Goal: Task Accomplishment & Management: Manage account settings

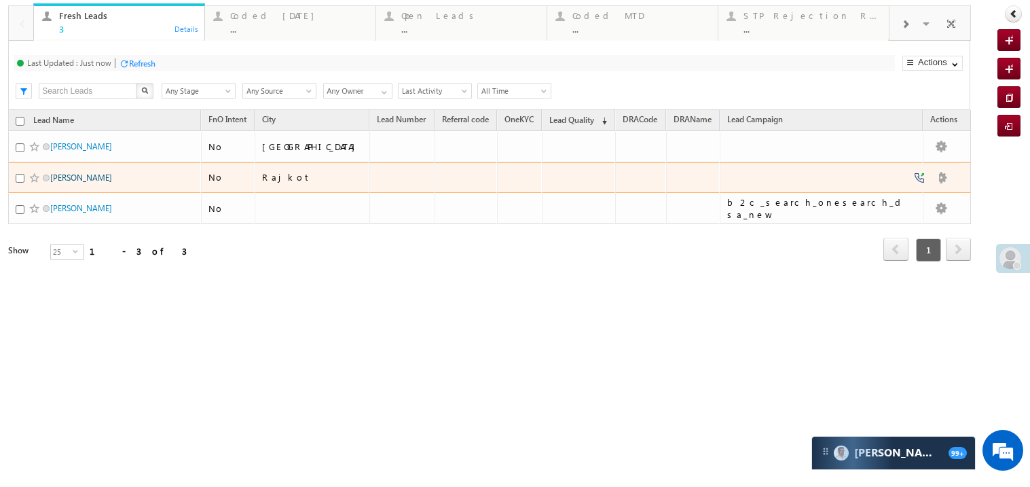
click at [70, 183] on link "Mayursinh Jadeja" at bounding box center [81, 177] width 62 height 10
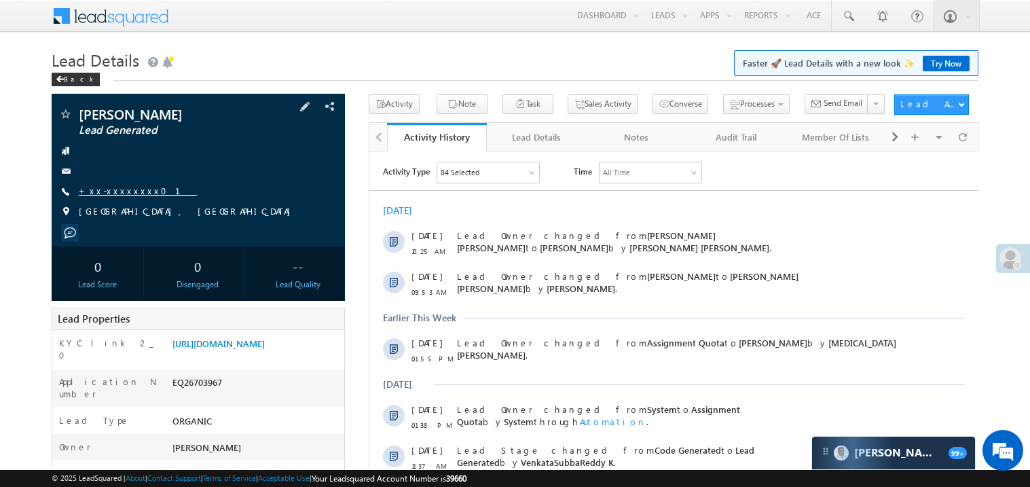
click at [126, 187] on link "+xx-xxxxxxxx01" at bounding box center [138, 191] width 118 height 12
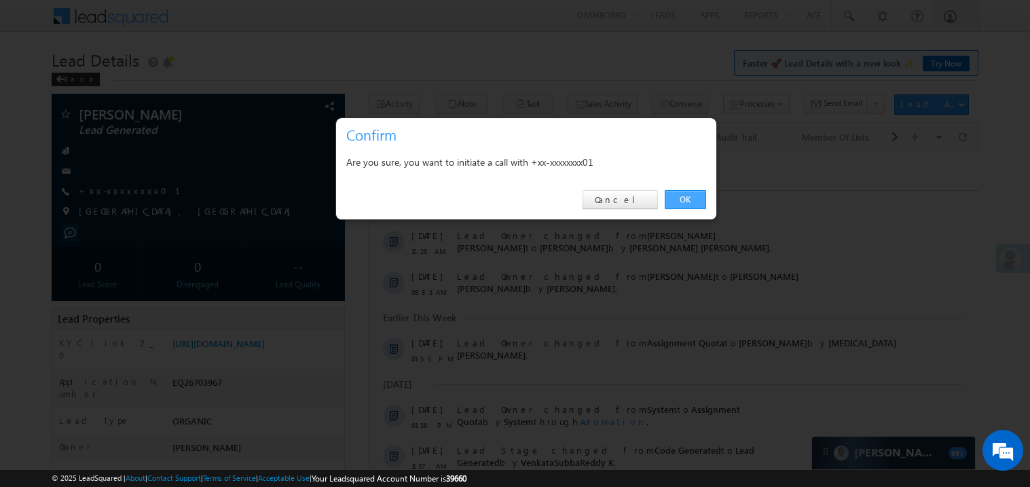
click at [684, 199] on link "OK" at bounding box center [685, 199] width 41 height 19
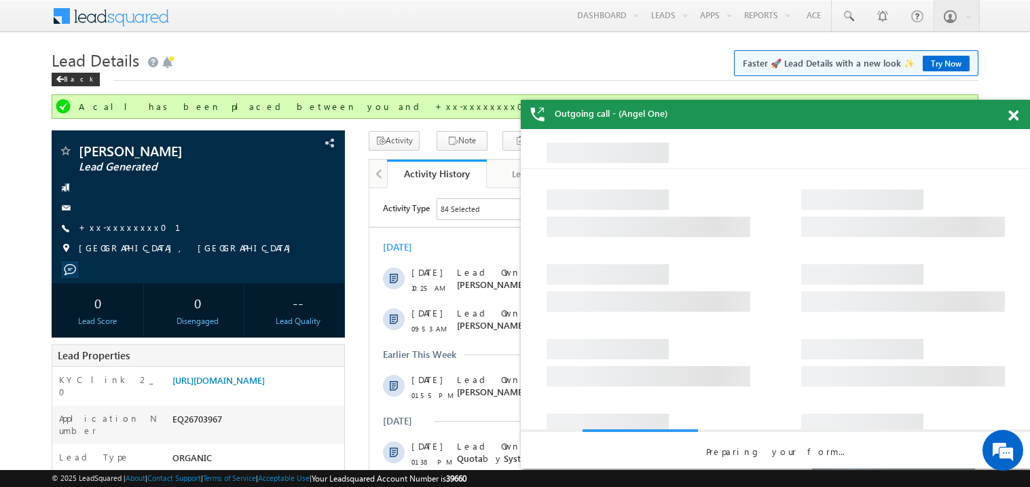
click at [1011, 121] on span at bounding box center [1013, 116] width 10 height 12
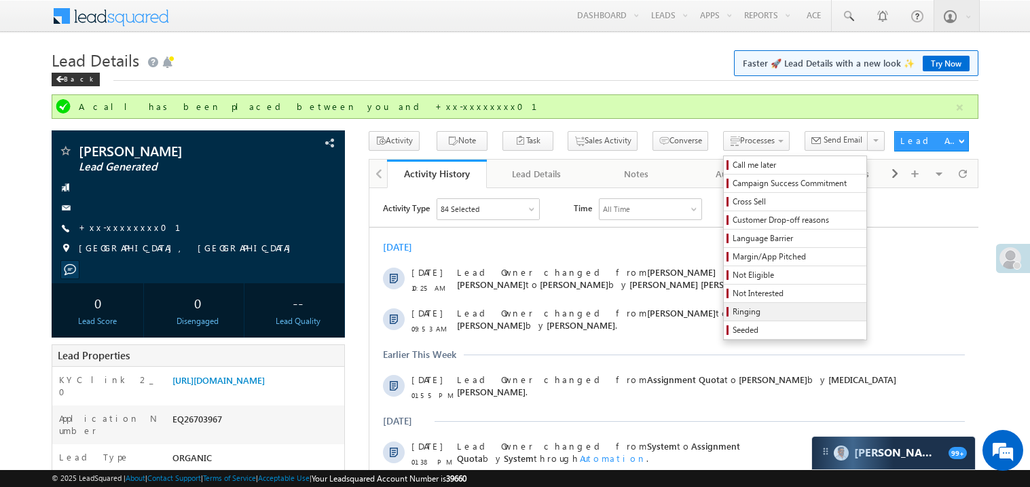
click at [743, 311] on span "Ringing" at bounding box center [796, 311] width 129 height 12
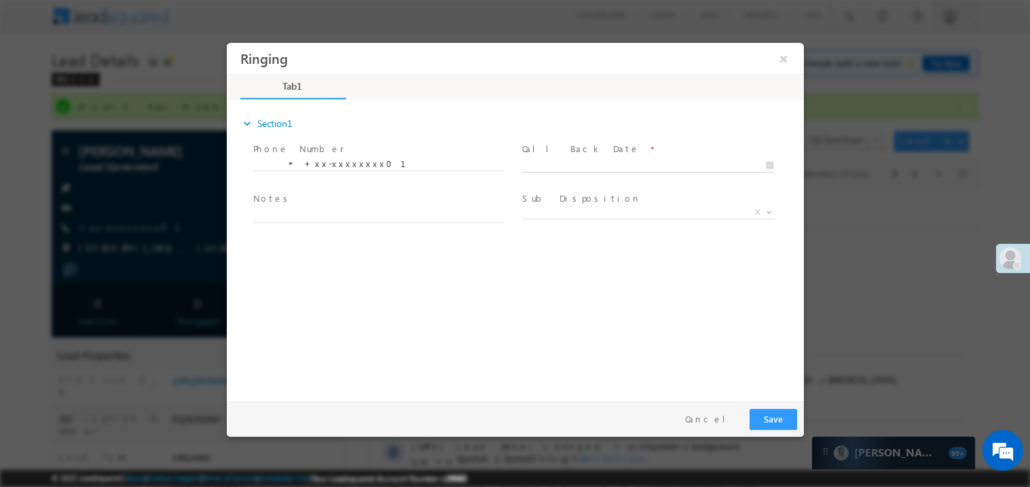
click at [552, 166] on body "Ringing ×" at bounding box center [514, 218] width 577 height 352
type input "09/03/25 7:39 PM"
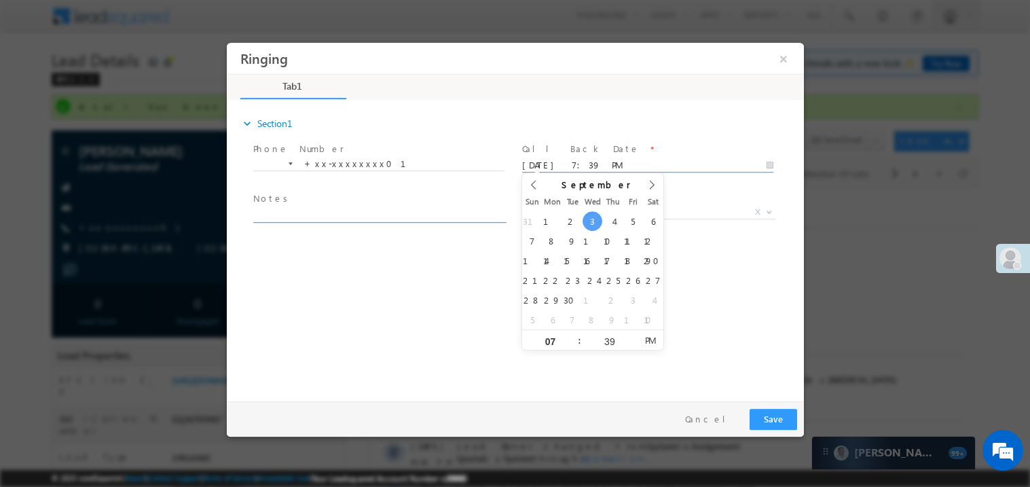
click at [379, 210] on textarea at bounding box center [378, 214] width 251 height 16
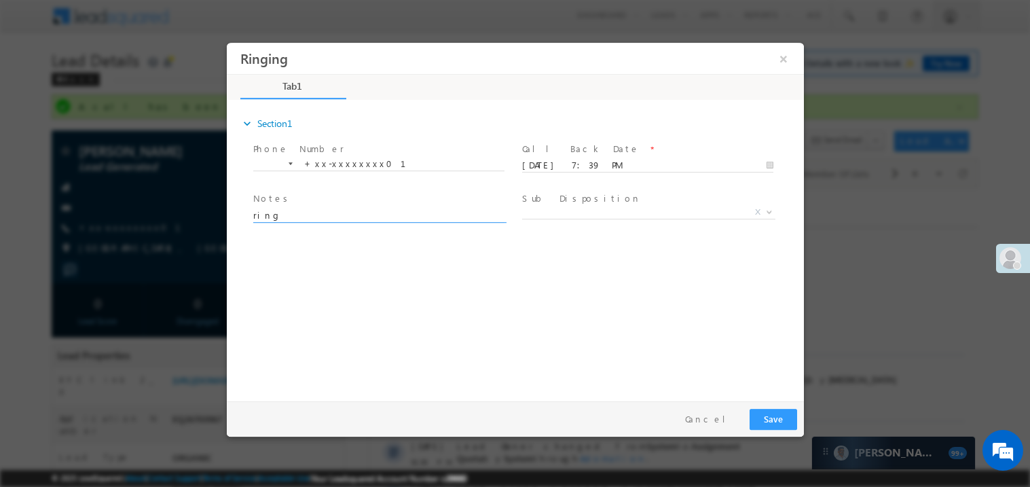
type textarea "ring"
click at [785, 417] on button "Save" at bounding box center [773, 418] width 48 height 21
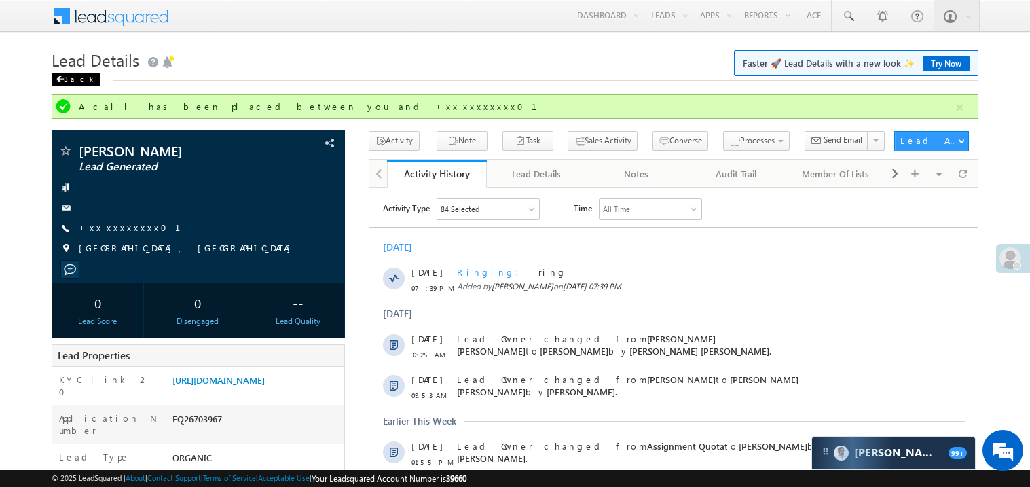
click at [59, 79] on span at bounding box center [60, 79] width 8 height 7
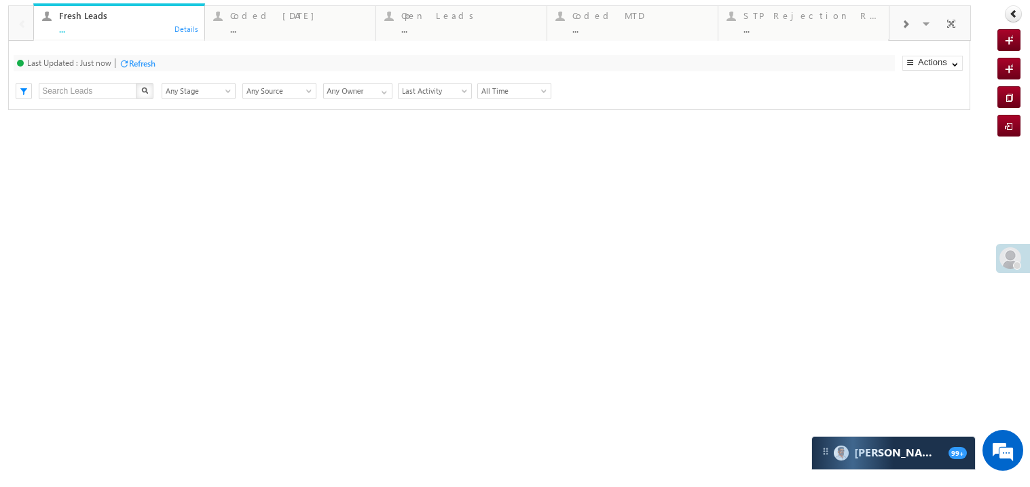
click at [104, 31] on div "..." at bounding box center [127, 29] width 137 height 10
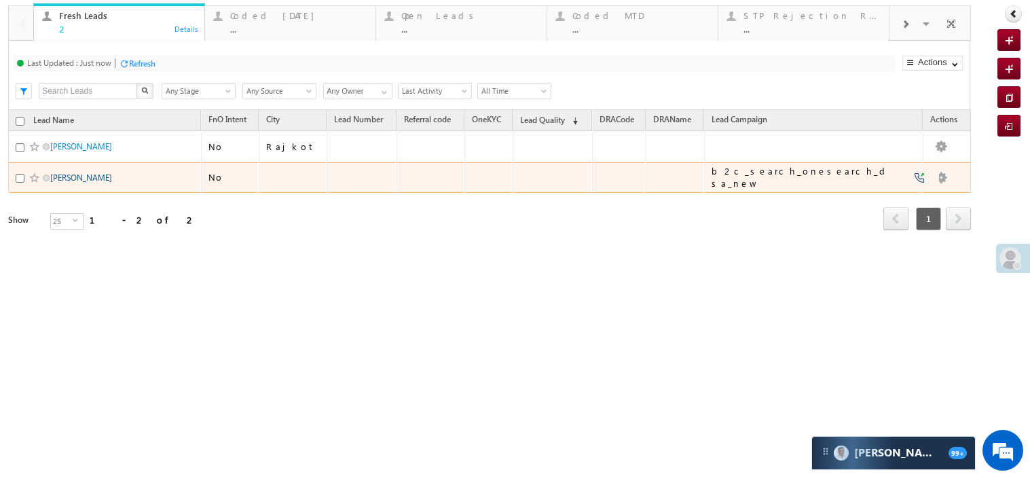
click at [78, 183] on link "[PERSON_NAME]" at bounding box center [81, 177] width 62 height 10
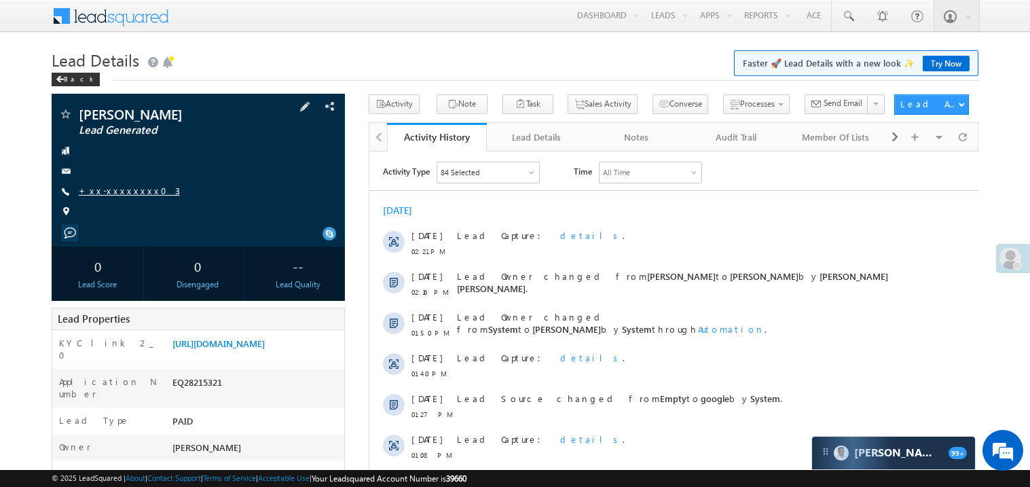
click at [125, 189] on link "+xx-xxxxxxxx03" at bounding box center [129, 191] width 101 height 12
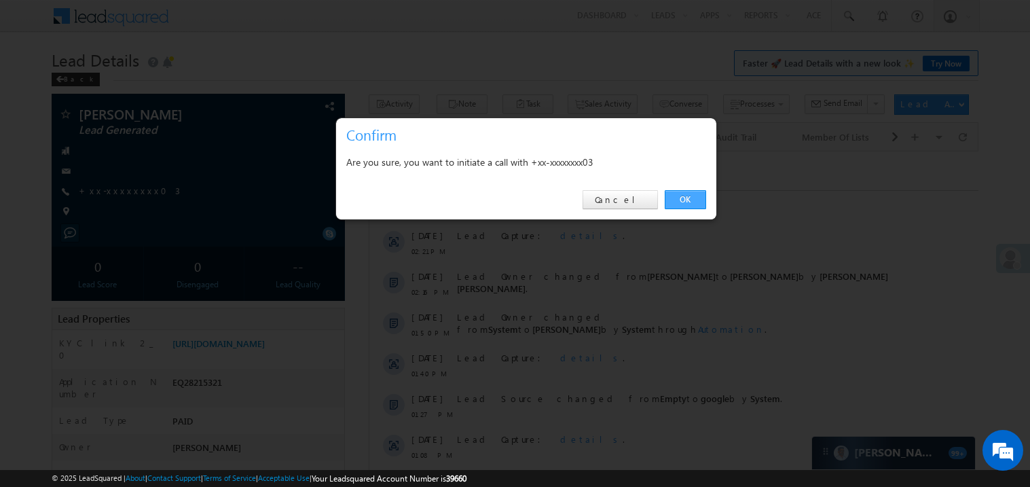
click at [684, 199] on link "OK" at bounding box center [685, 199] width 41 height 19
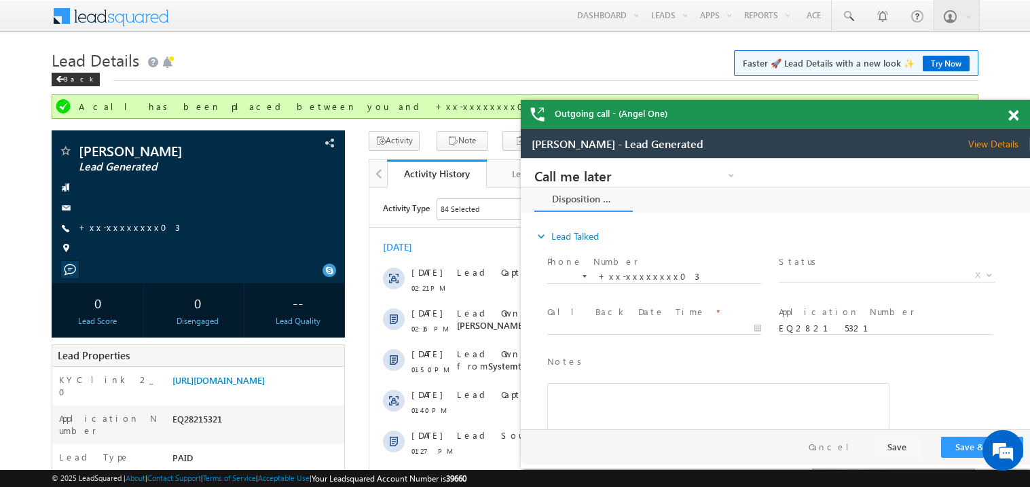
click at [1014, 116] on span at bounding box center [1013, 116] width 10 height 12
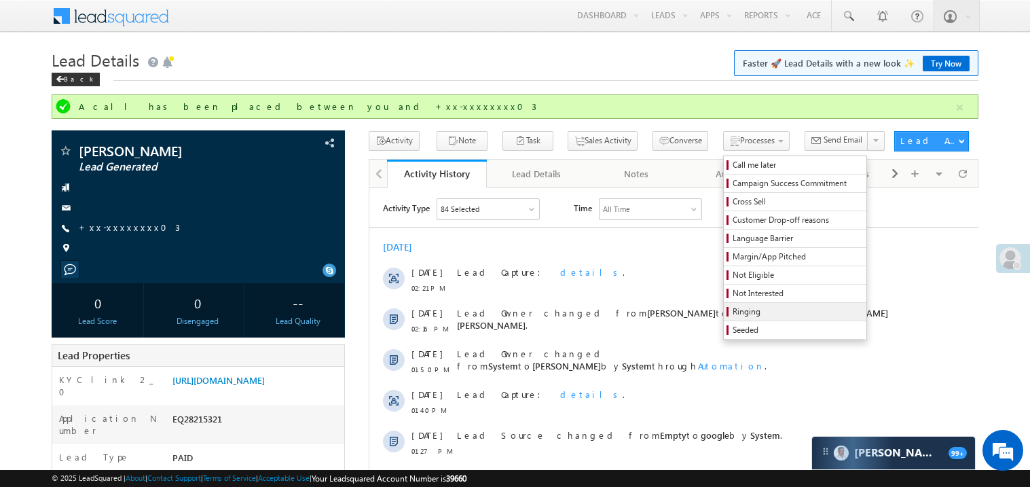
click at [743, 310] on span "Ringing" at bounding box center [796, 311] width 129 height 12
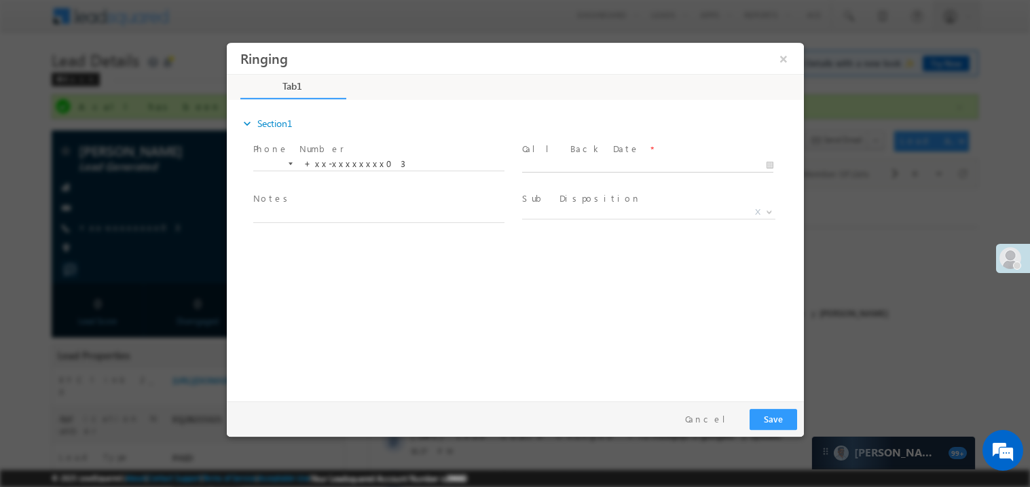
click at [564, 161] on body "Ringing ×" at bounding box center [514, 218] width 577 height 352
type input "09/03/25 7:39 PM"
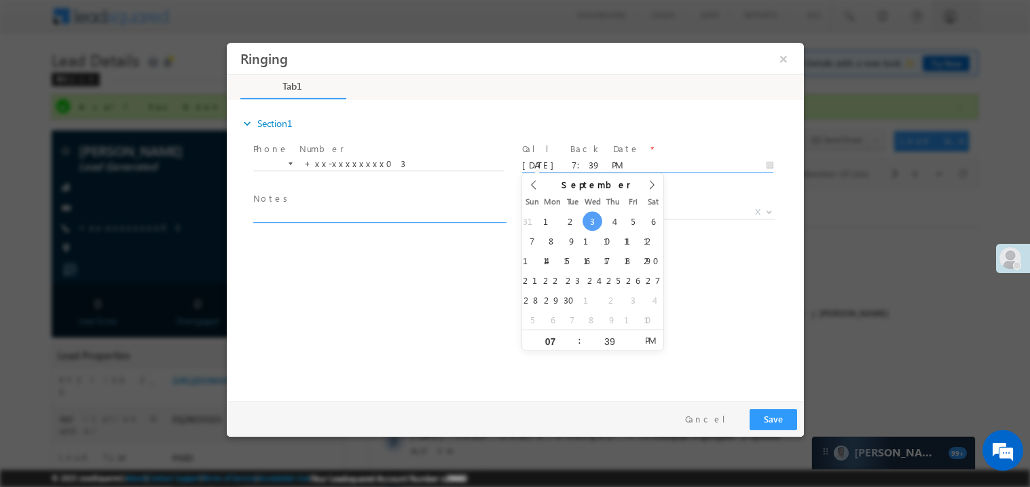
click at [346, 207] on textarea at bounding box center [378, 214] width 251 height 16
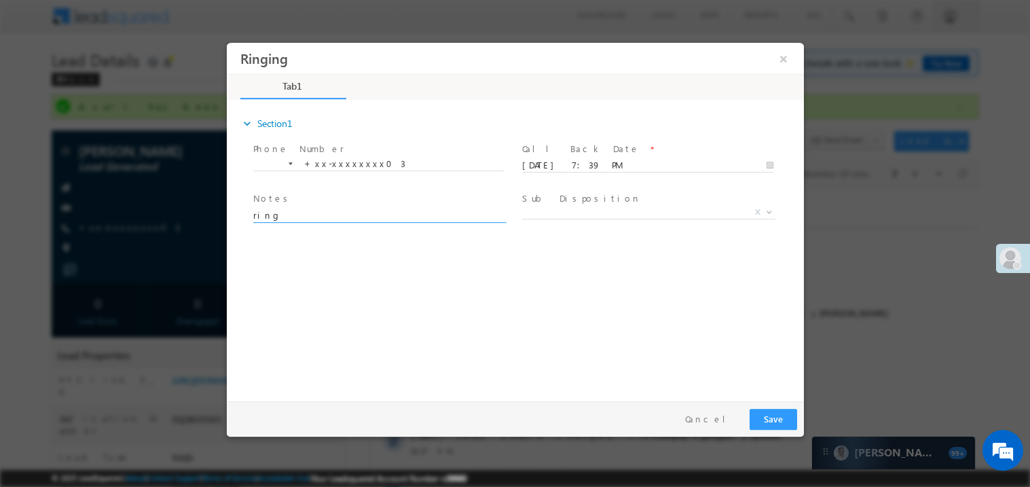
type textarea "ring"
click at [783, 424] on button "Save" at bounding box center [773, 418] width 48 height 21
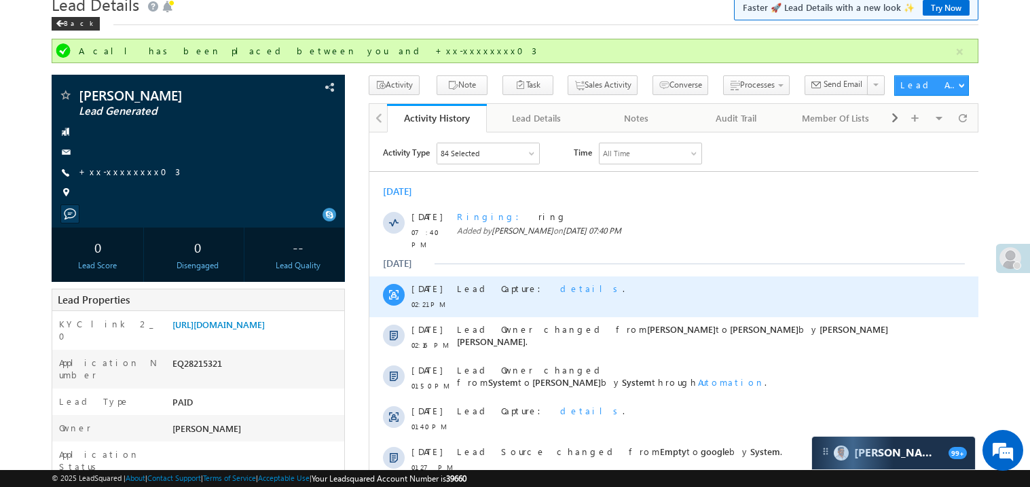
scroll to position [54, 0]
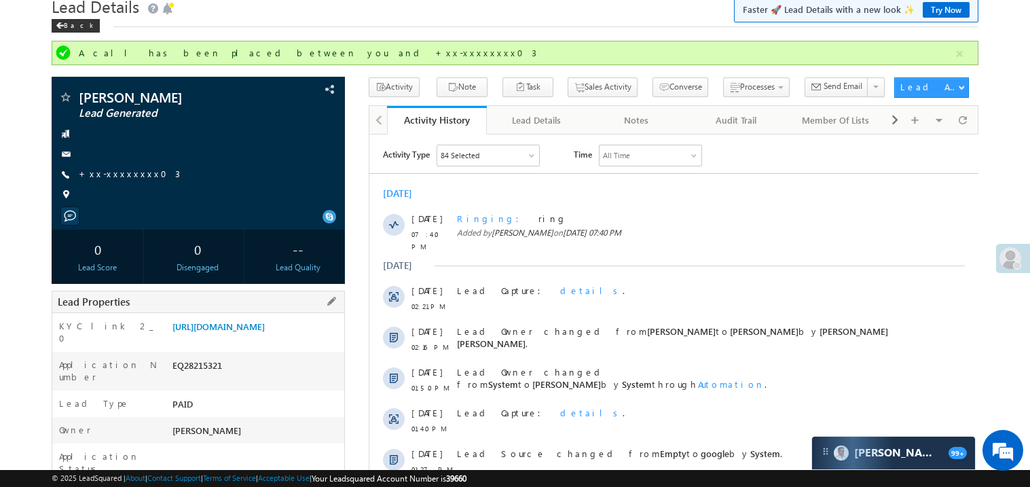
click at [201, 376] on div "EQ28215321" at bounding box center [256, 367] width 175 height 19
copy div "EQ28215321"
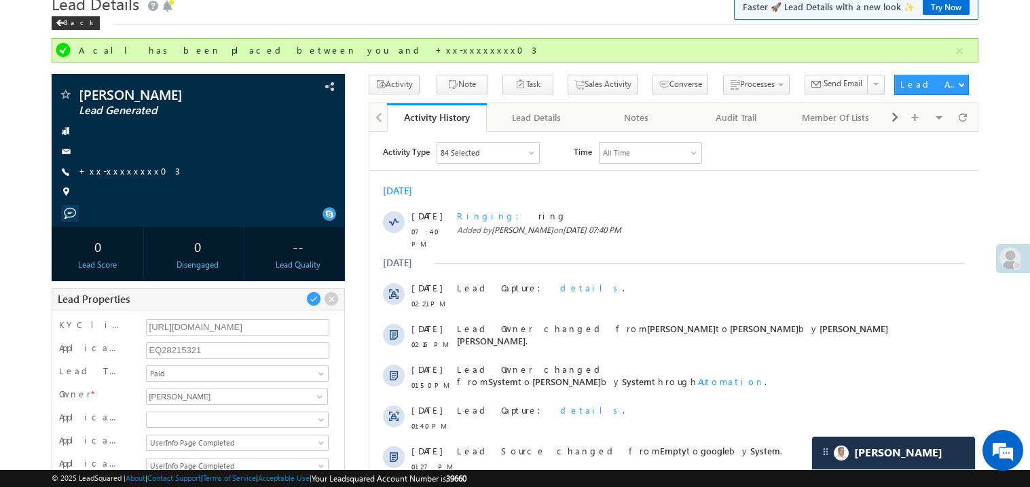
scroll to position [0, 0]
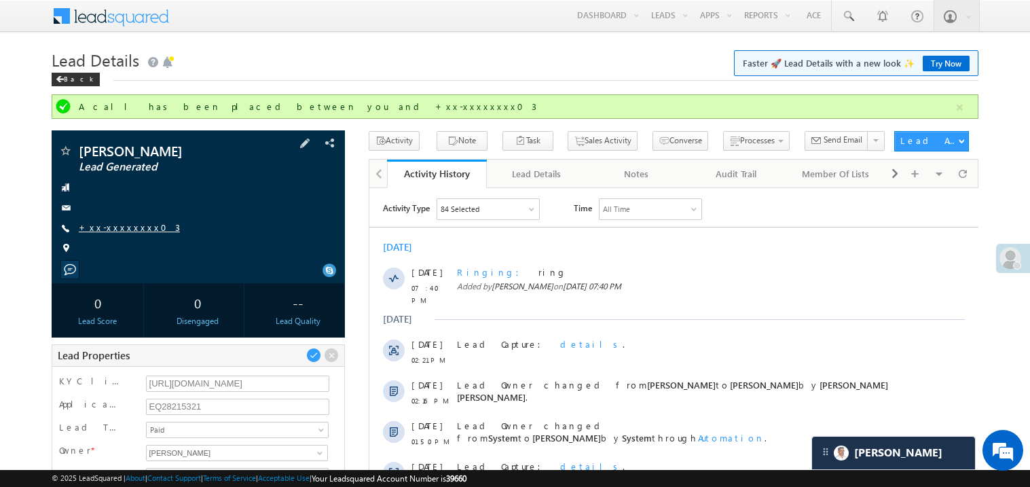
click at [129, 226] on link "+xx-xxxxxxxx03" at bounding box center [129, 227] width 101 height 12
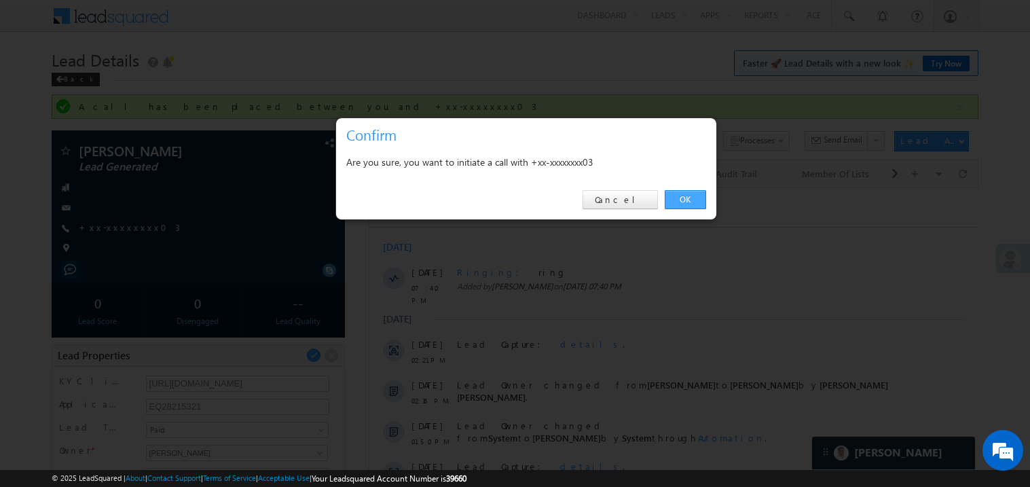
click at [688, 193] on link "OK" at bounding box center [685, 199] width 41 height 19
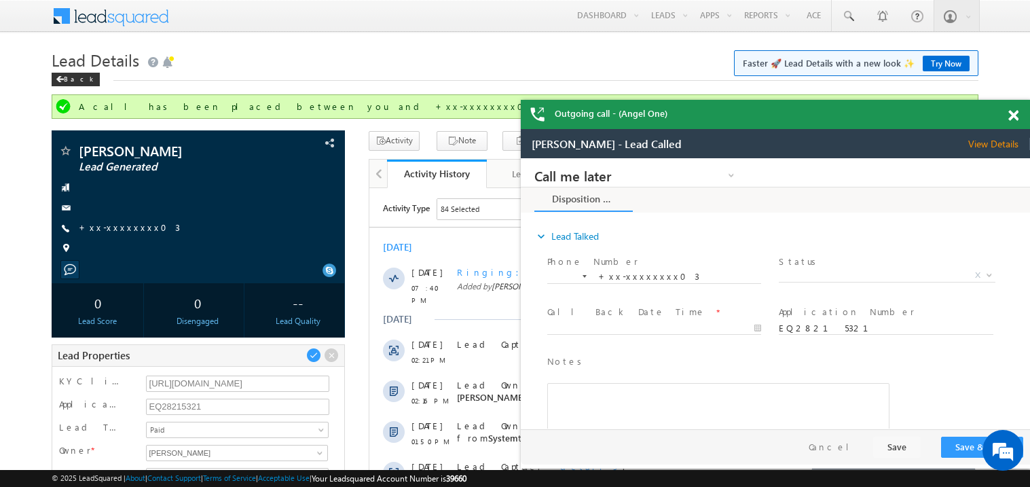
click at [1016, 116] on span at bounding box center [1013, 116] width 10 height 12
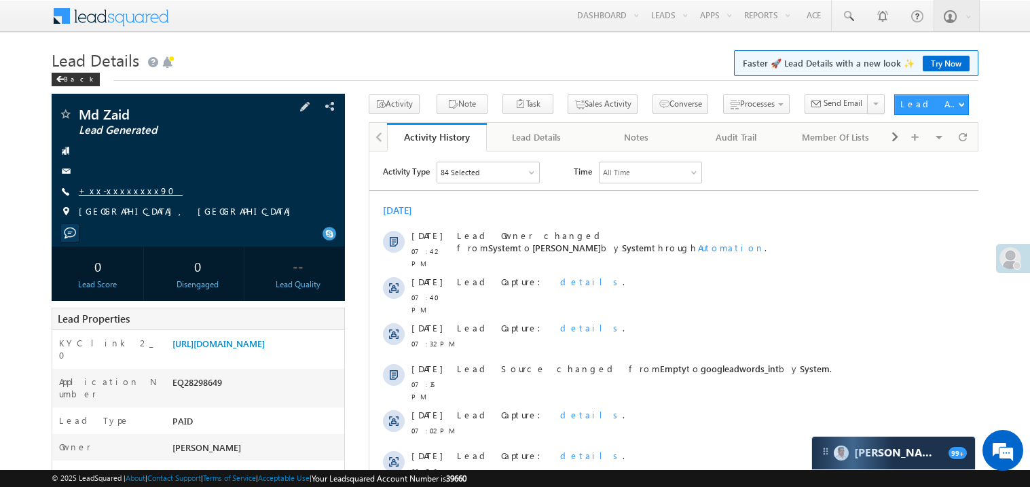
click at [124, 187] on link "+xx-xxxxxxxx90" at bounding box center [131, 191] width 104 height 12
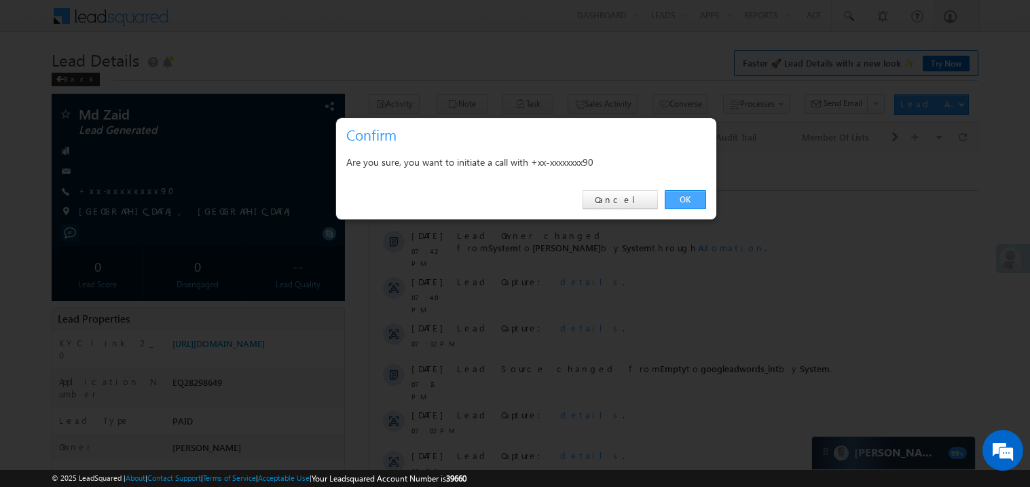
click at [686, 196] on link "OK" at bounding box center [685, 199] width 41 height 19
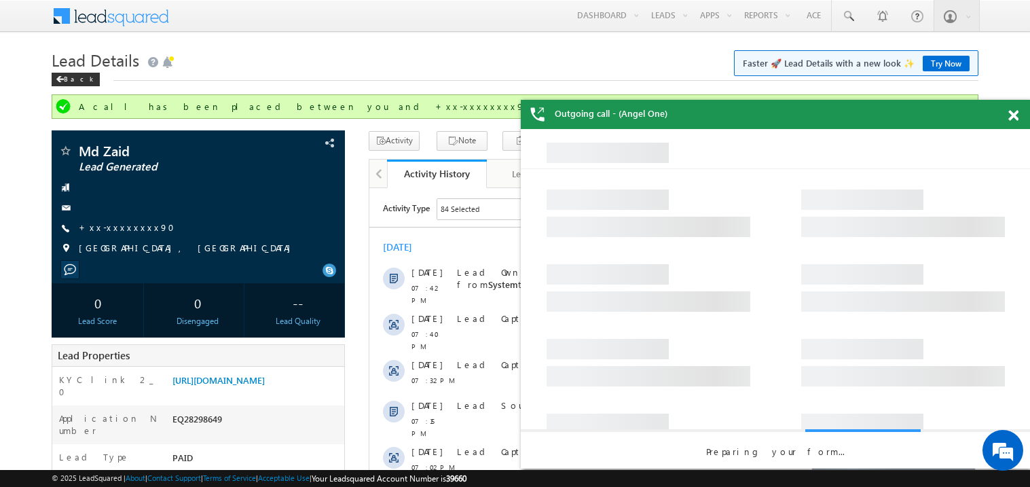
click at [1016, 117] on span at bounding box center [1013, 116] width 10 height 12
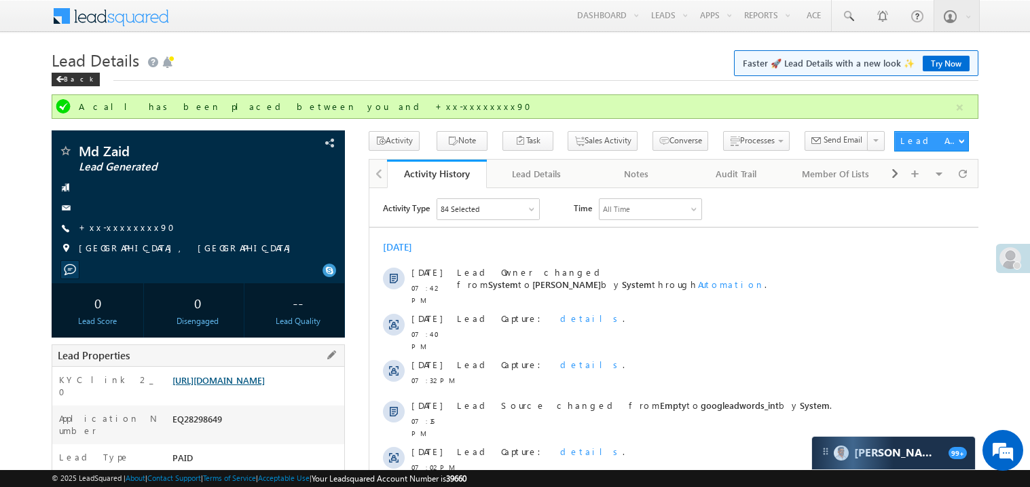
click at [223, 386] on link "https://angelbroking1-pk3em7sa.customui-test.leadsquared.com?leadId=f90c7c8e-69…" at bounding box center [218, 380] width 92 height 12
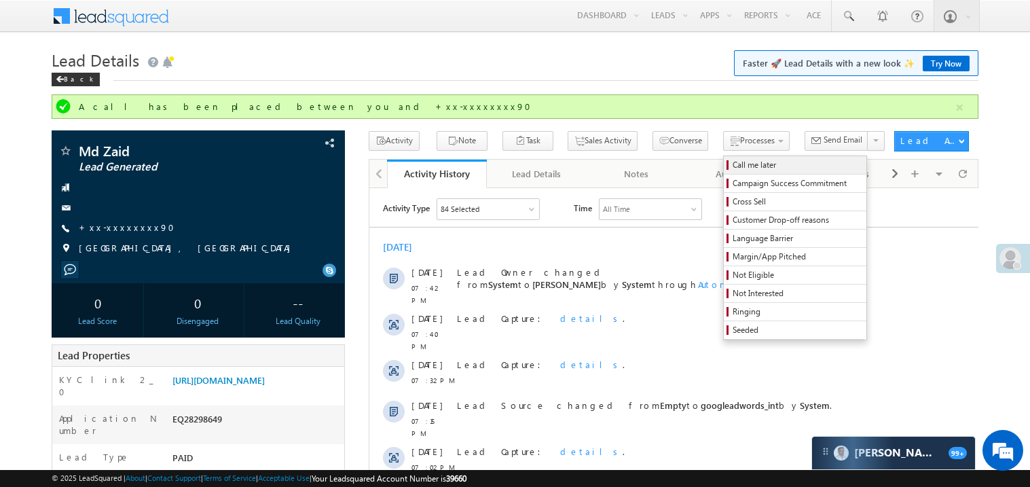
click at [732, 162] on span "Call me later" at bounding box center [796, 165] width 129 height 12
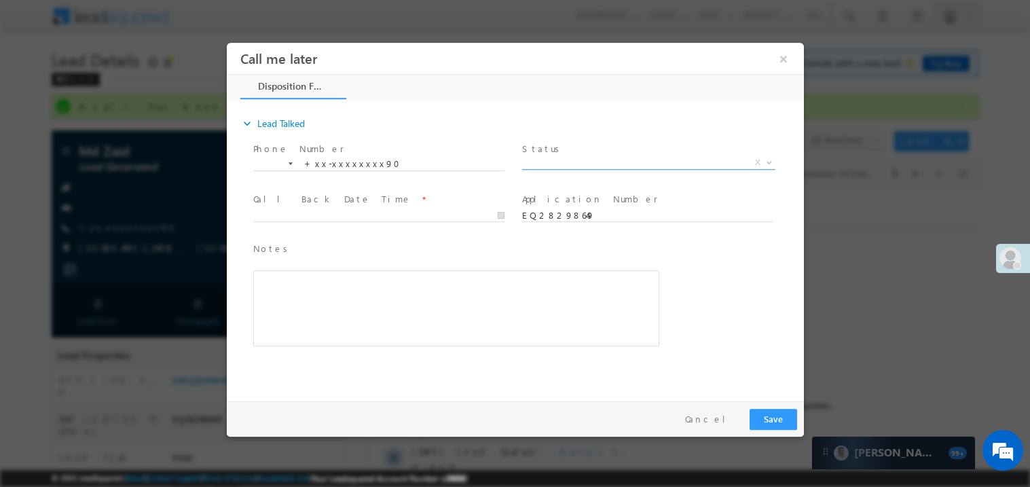
click at [560, 166] on span "X" at bounding box center [647, 162] width 253 height 14
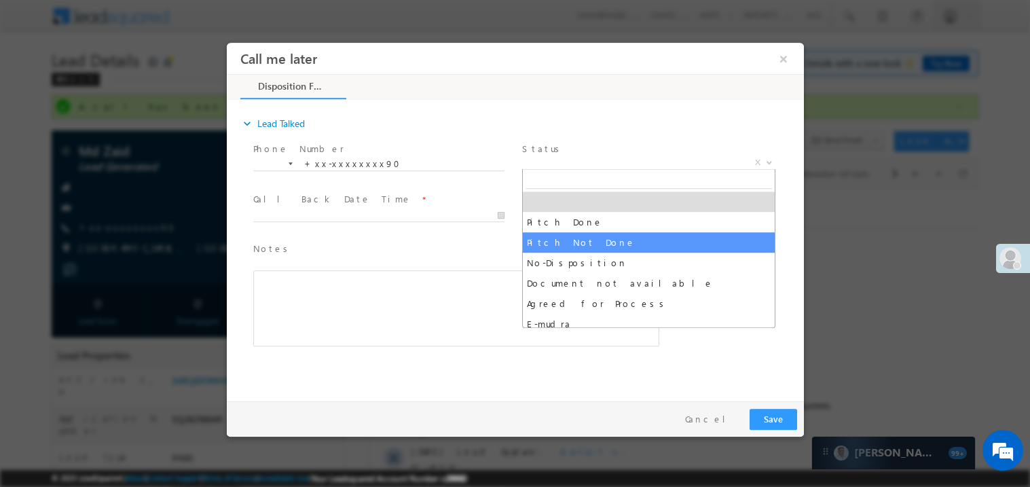
select select "Pitch Not Done"
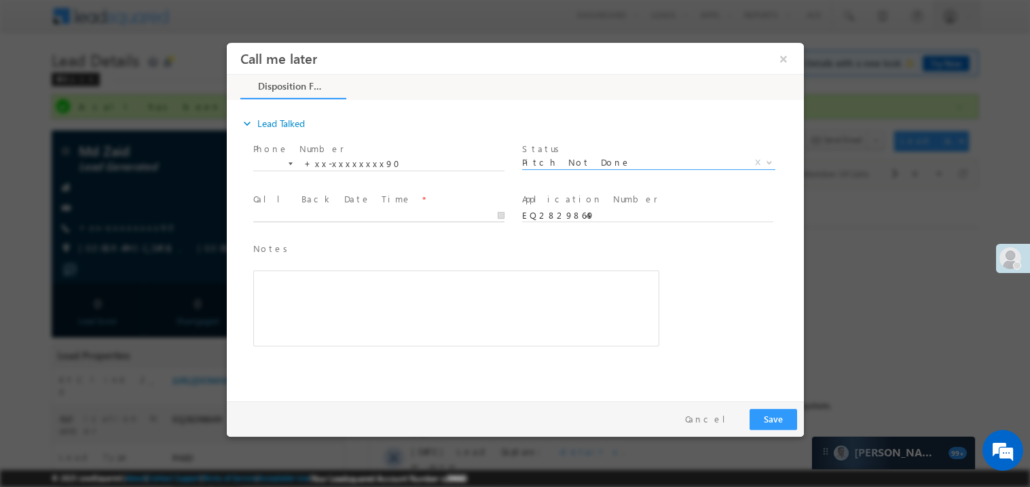
click at [337, 210] on body "Call me later ×" at bounding box center [514, 218] width 577 height 352
type input "09/03/25 7:44 PM"
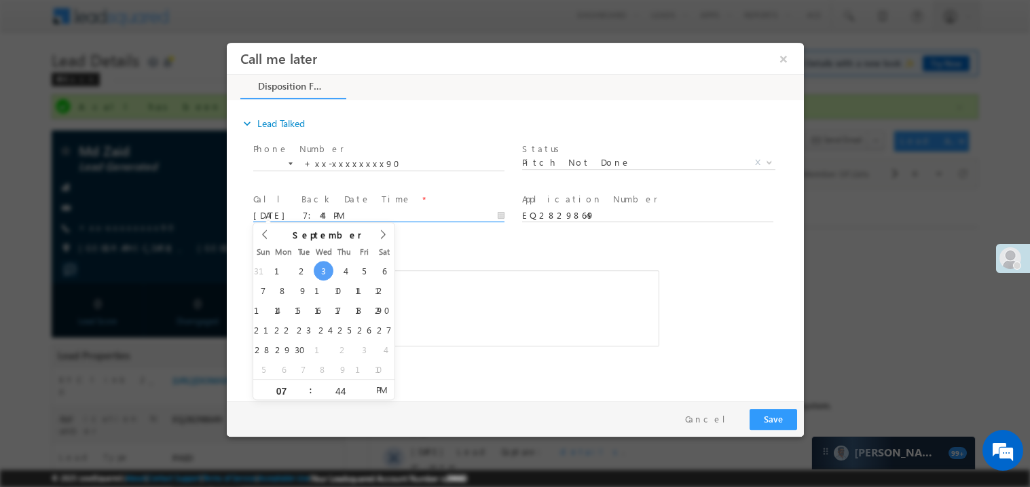
click at [489, 261] on div "Notes * Editor toolbars Basic Styles Bold Italic Underline Paragraph Insert/Rem…" at bounding box center [456, 293] width 406 height 105
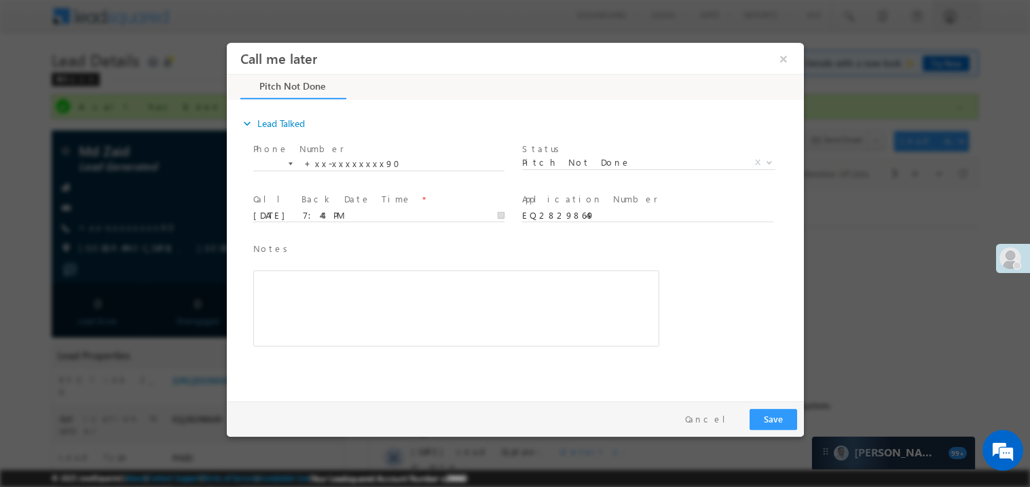
click at [396, 295] on div "Rich Text Editor, 40788eee-0fb2-11ec-a811-0adc8a9d82c2__tab1__section1__Notes__…" at bounding box center [456, 307] width 406 height 76
click at [798, 435] on div "Pay & Save Save Cancel" at bounding box center [518, 417] width 584 height 35
click at [775, 414] on button "Save" at bounding box center [773, 418] width 48 height 21
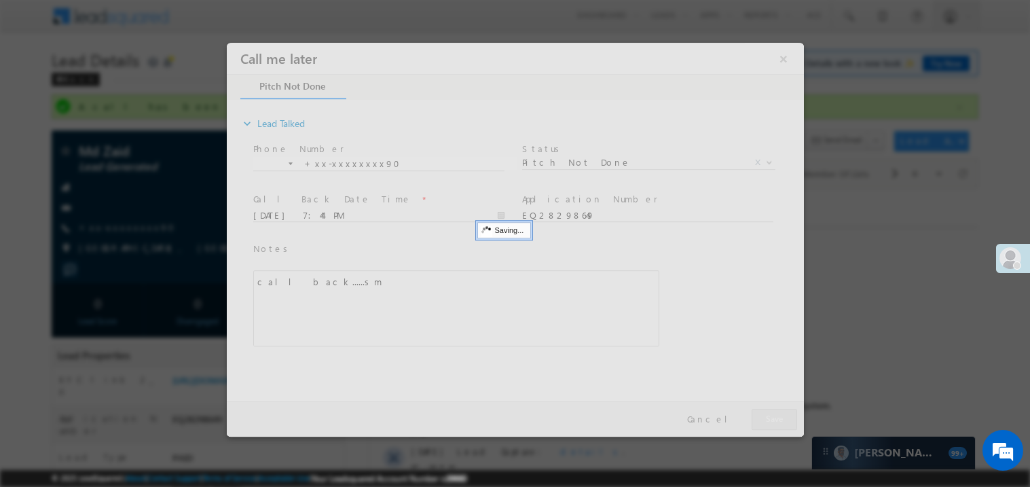
click at [775, 414] on div at bounding box center [514, 239] width 577 height 394
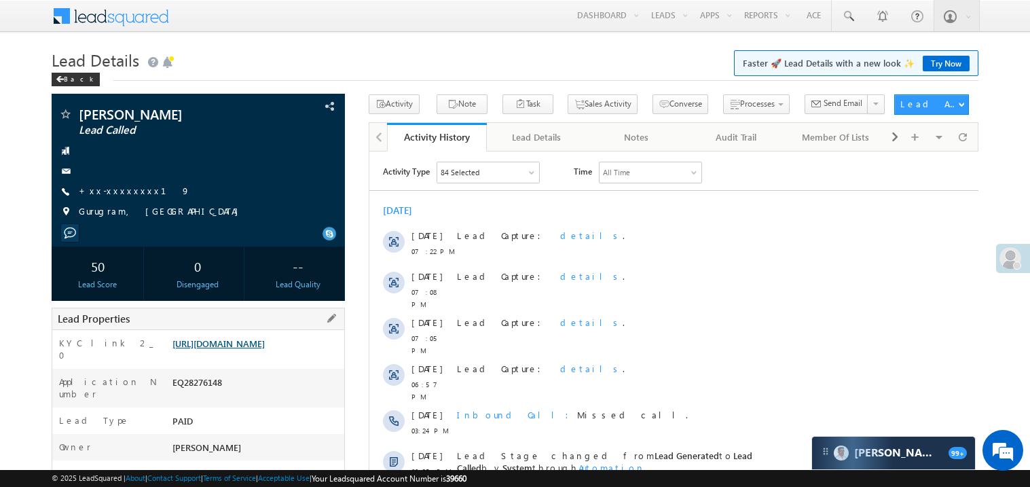
click at [250, 349] on link "[URL][DOMAIN_NAME]" at bounding box center [218, 343] width 92 height 12
click at [129, 193] on link "+xx-xxxxxxxx19" at bounding box center [134, 191] width 111 height 12
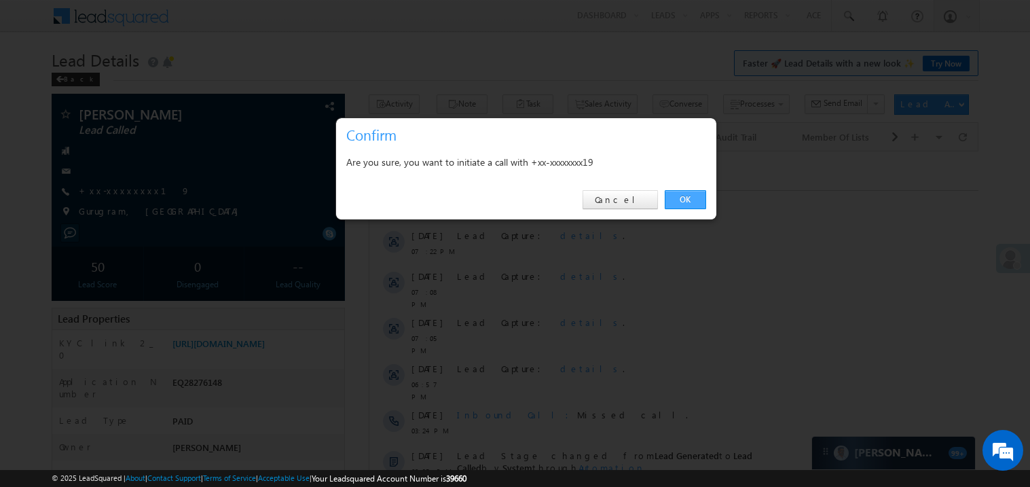
click at [685, 195] on link "OK" at bounding box center [685, 199] width 41 height 19
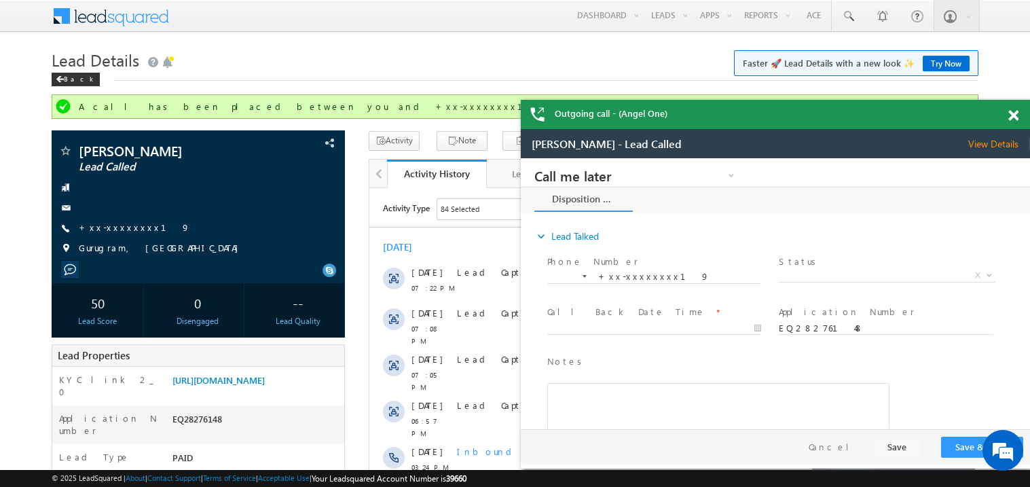
click at [1015, 113] on span at bounding box center [1013, 116] width 10 height 12
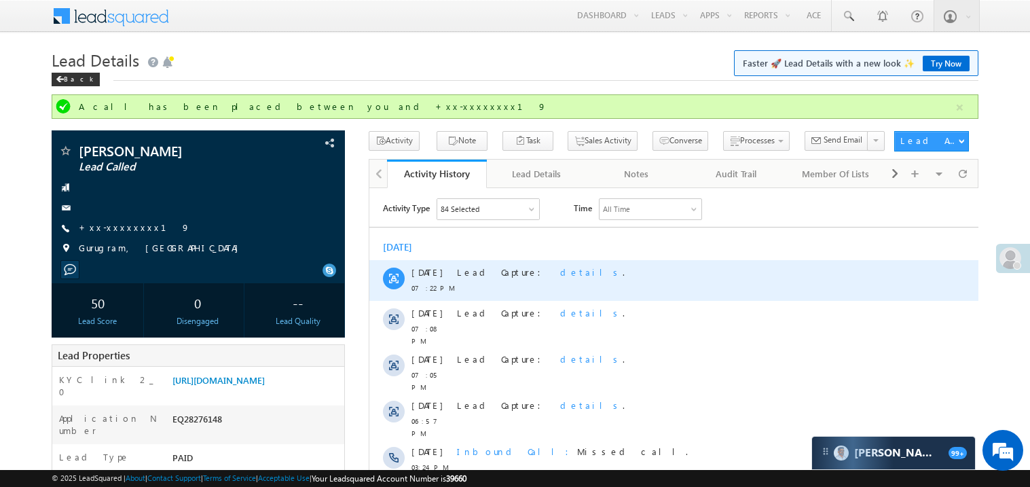
click at [755, 260] on div "Lead Capture: details ." at bounding box center [679, 279] width 447 height 41
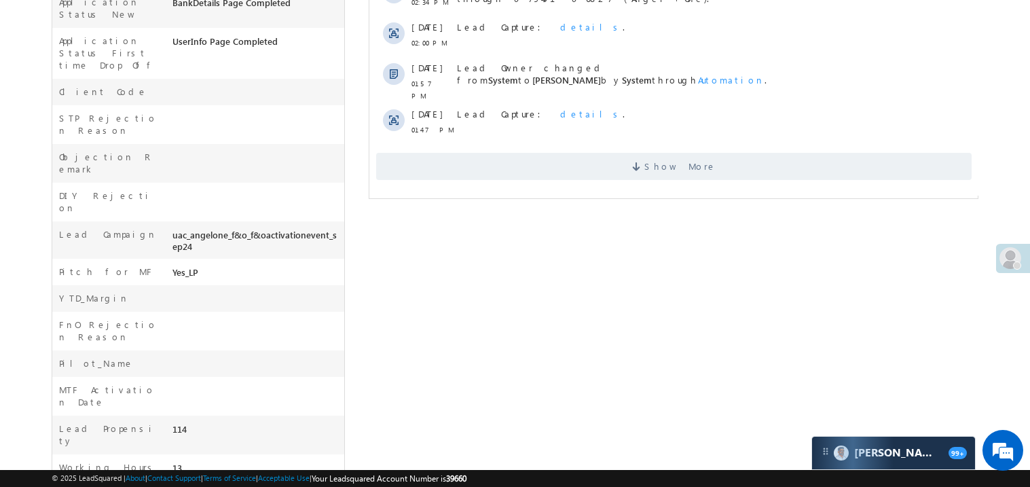
scroll to position [551, 0]
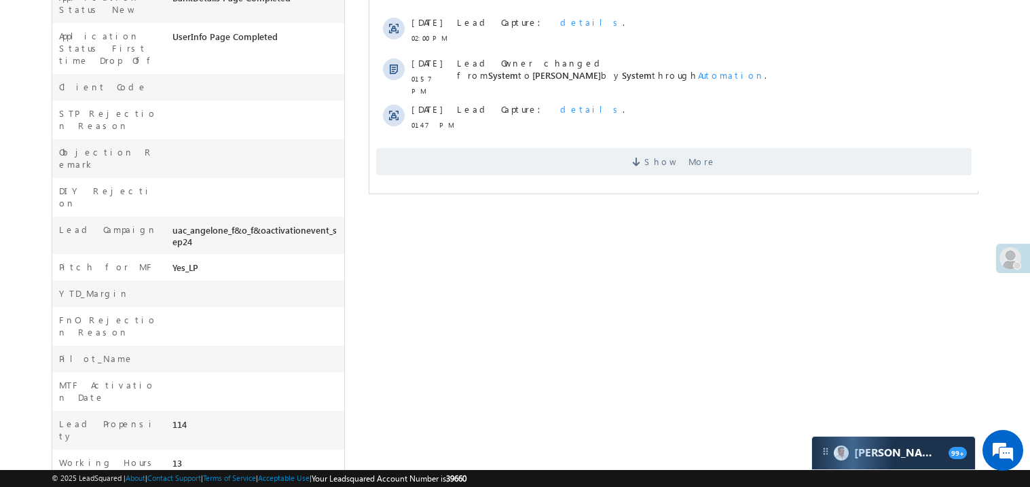
click at [634, 148] on span "Show More" at bounding box center [672, 161] width 595 height 27
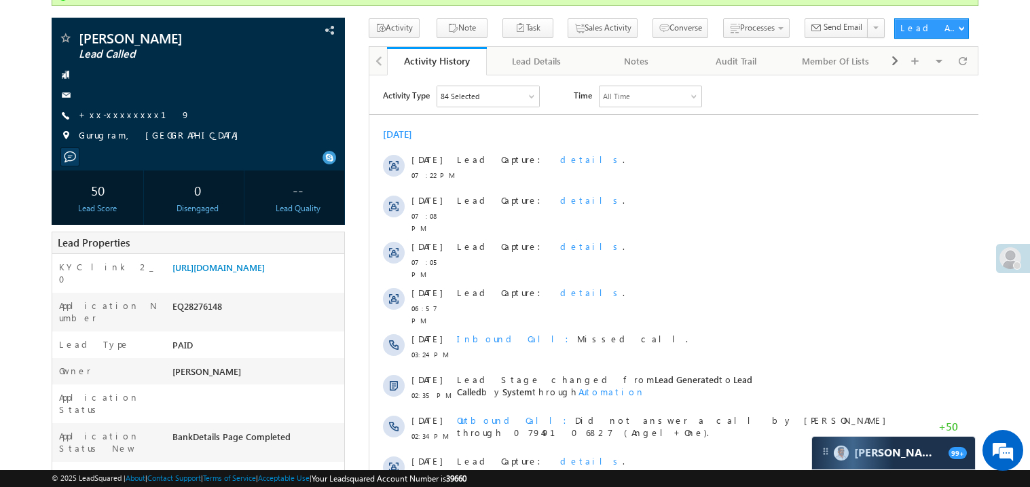
scroll to position [90, 0]
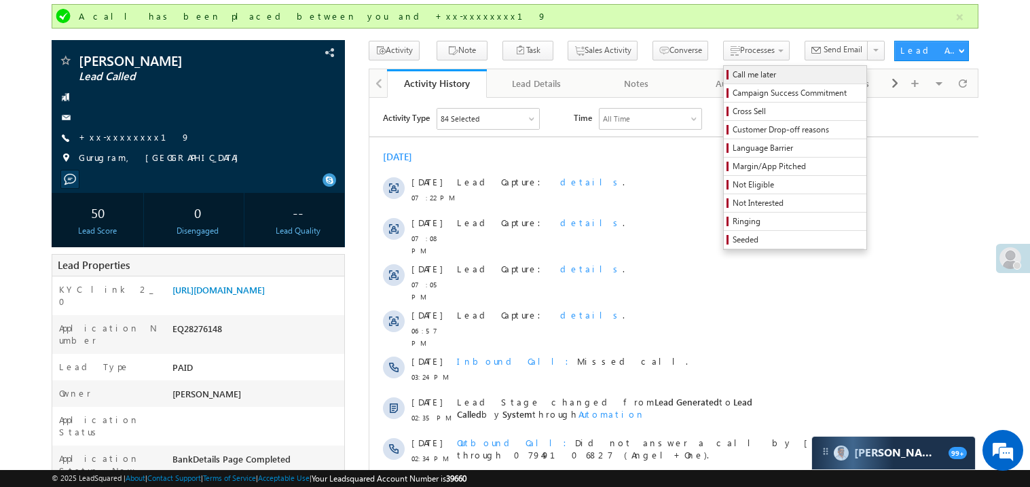
click at [732, 73] on span "Call me later" at bounding box center [796, 75] width 129 height 12
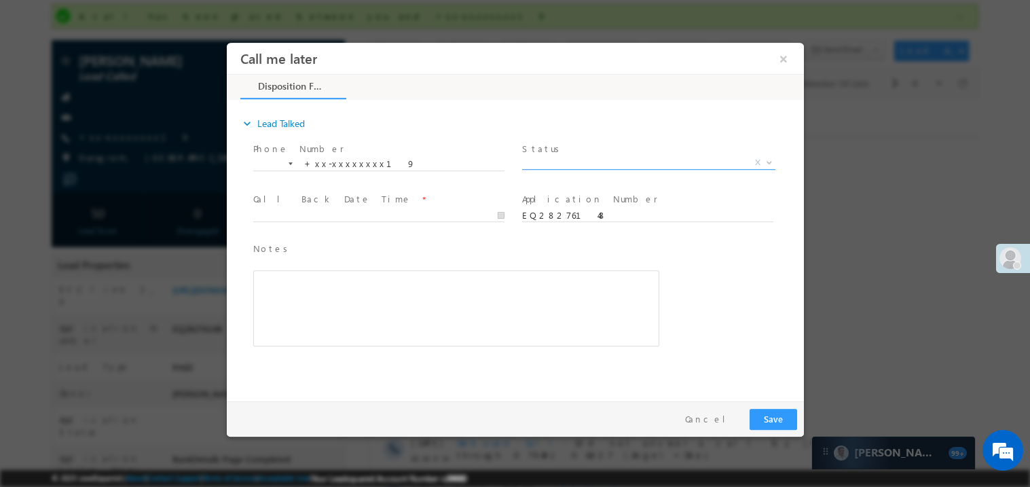
scroll to position [0, 0]
click at [560, 162] on span "X" at bounding box center [647, 162] width 253 height 14
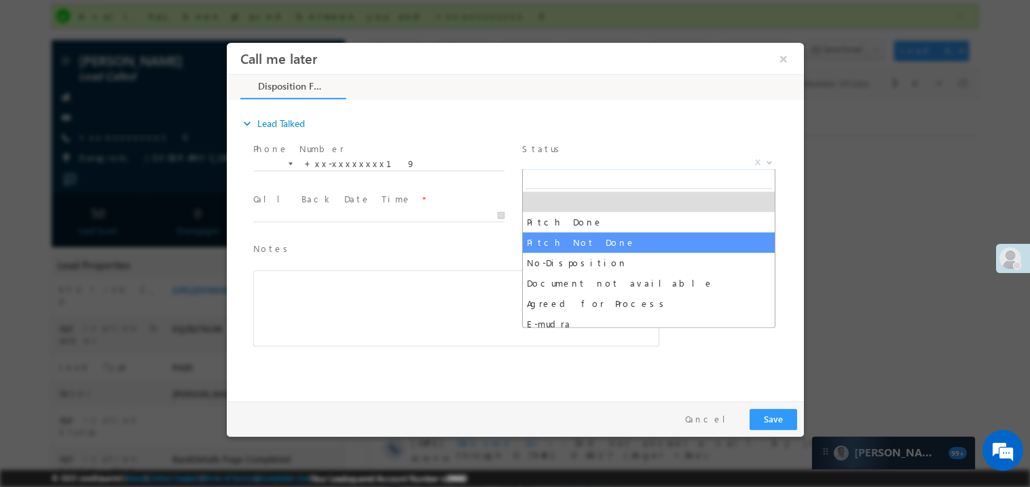
select select "Pitch Not Done"
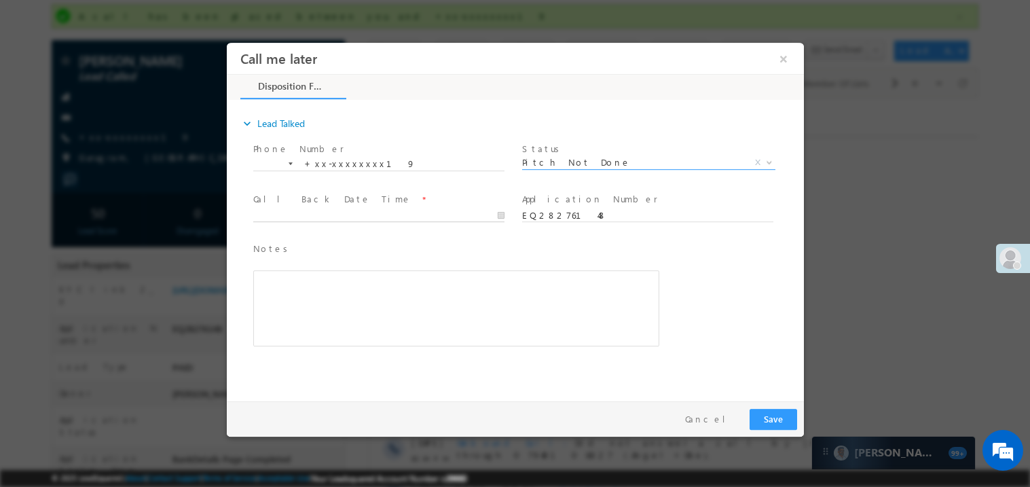
click at [332, 220] on body "Call me later ×" at bounding box center [514, 218] width 577 height 352
type input "09/03/25 7:57 PM"
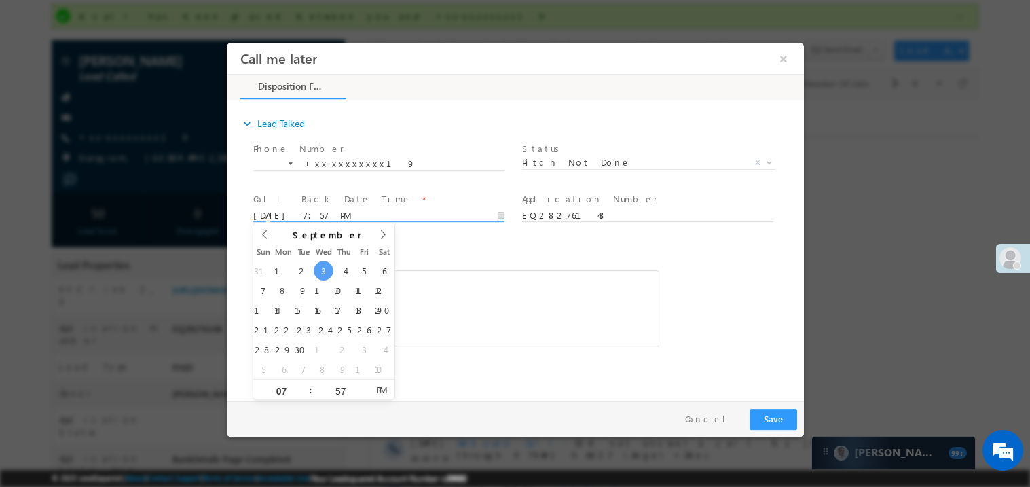
click at [491, 324] on div "Rich Text Editor, 40788eee-0fb2-11ec-a811-0adc8a9d82c2__tab1__section1__Notes__…" at bounding box center [456, 307] width 406 height 76
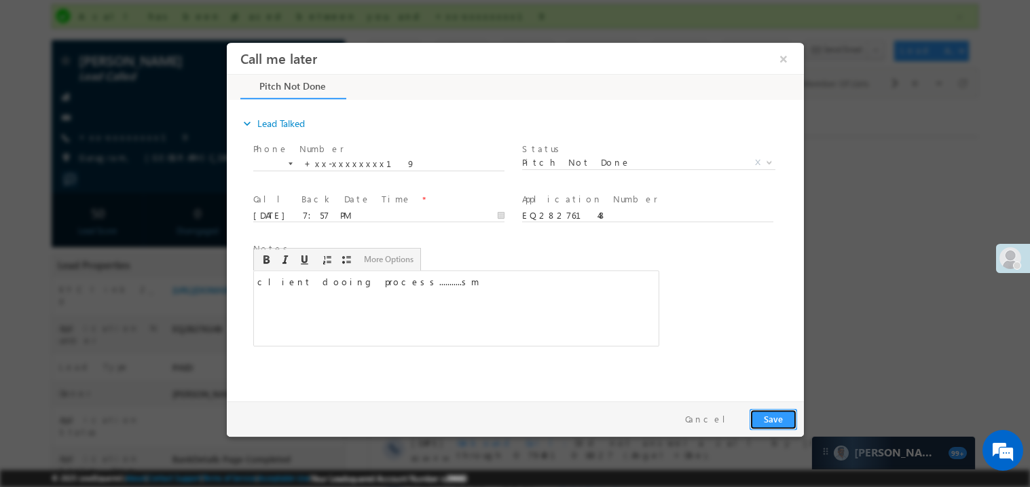
click at [771, 418] on button "Save" at bounding box center [773, 418] width 48 height 21
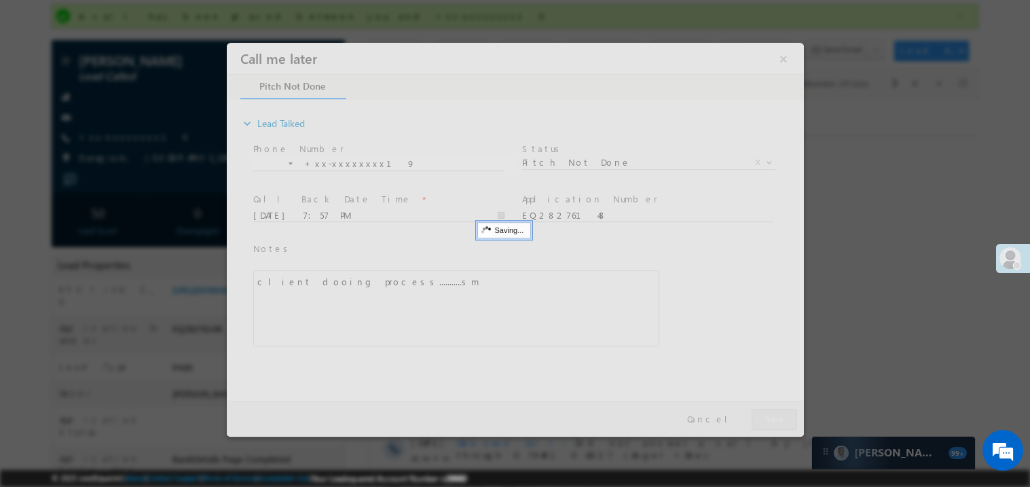
click at [771, 418] on div at bounding box center [514, 239] width 577 height 394
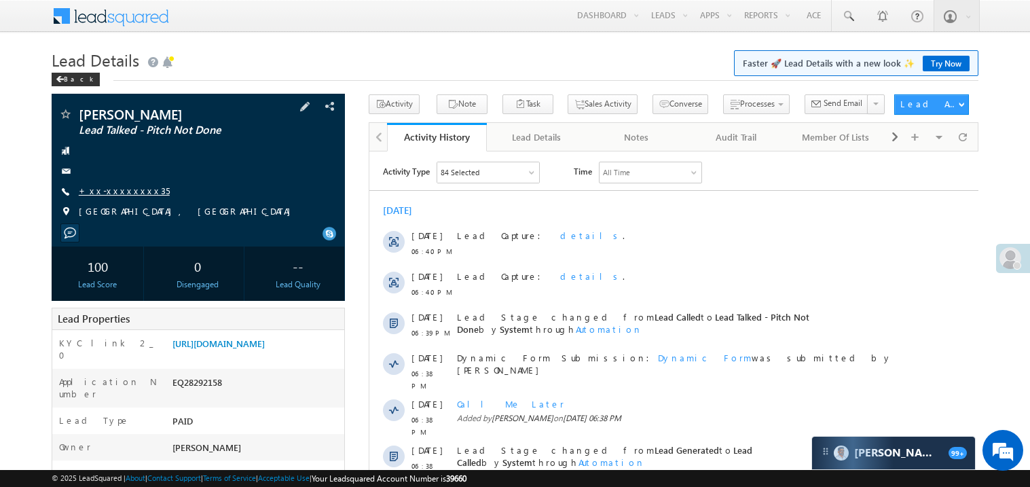
click at [119, 189] on link "+xx-xxxxxxxx35" at bounding box center [124, 191] width 91 height 12
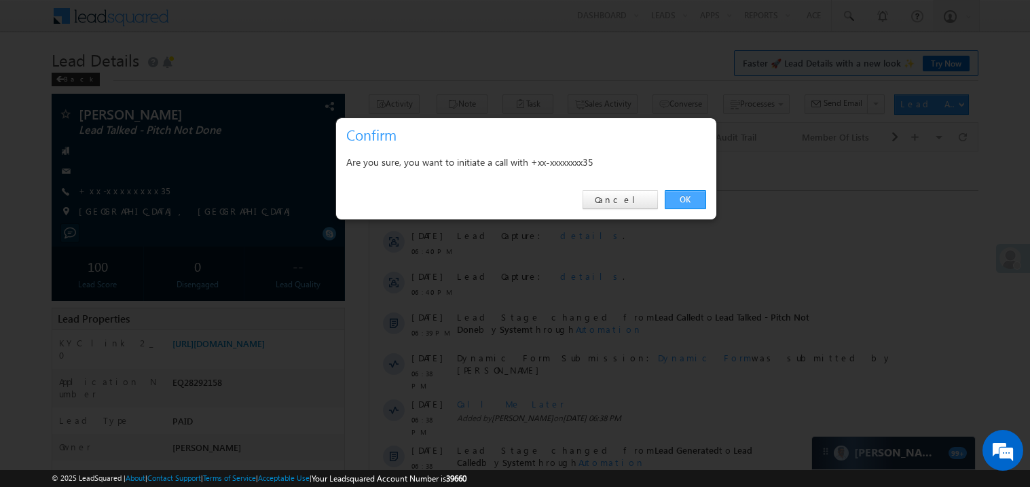
click at [682, 202] on link "OK" at bounding box center [685, 199] width 41 height 19
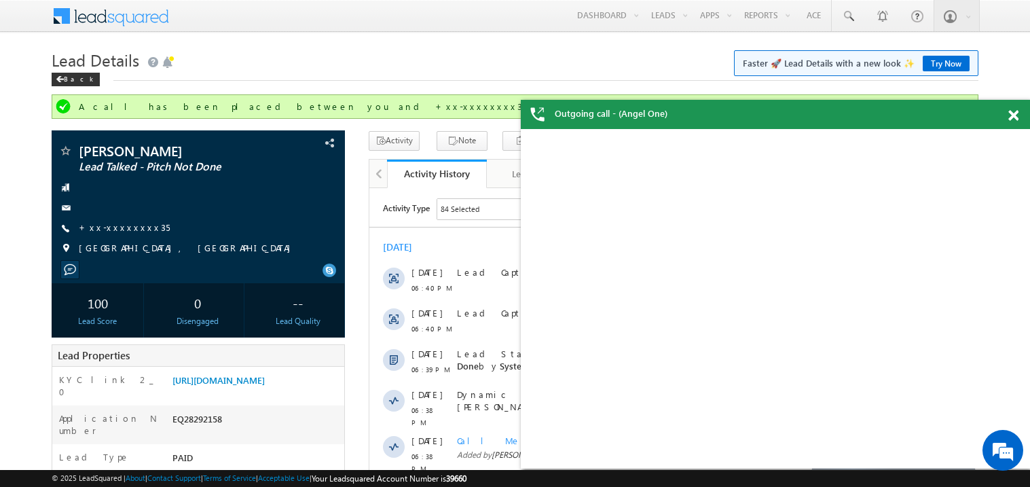
click at [1015, 114] on span at bounding box center [1013, 116] width 10 height 12
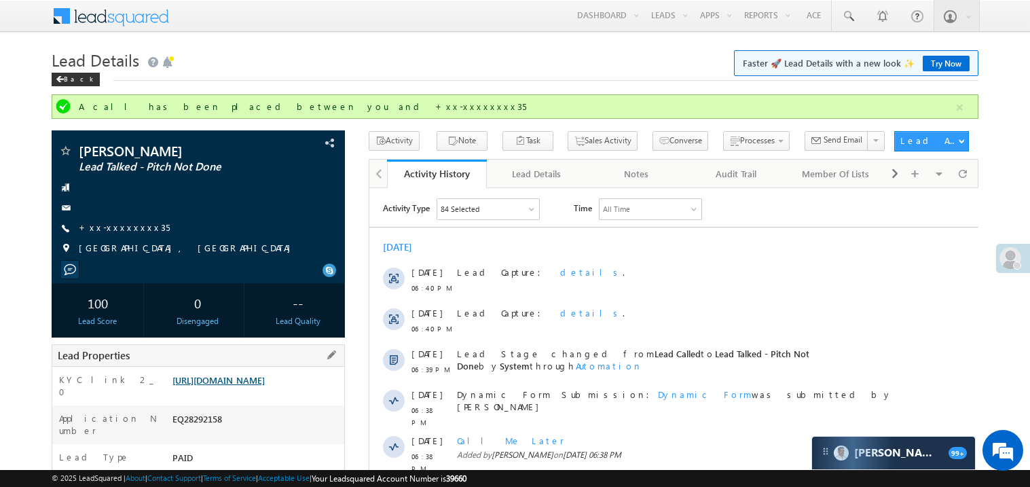
click at [265, 386] on link "[URL][DOMAIN_NAME]" at bounding box center [218, 380] width 92 height 12
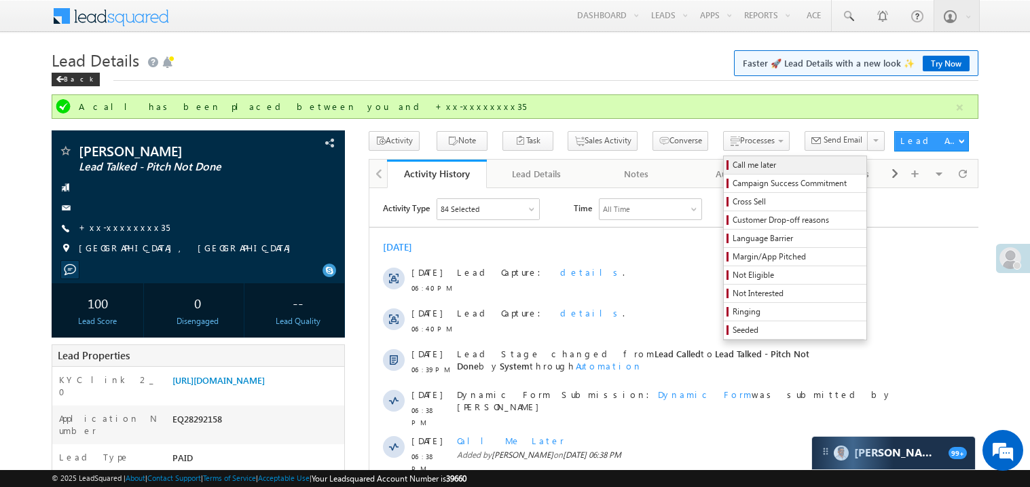
click at [732, 168] on span "Call me later" at bounding box center [796, 165] width 129 height 12
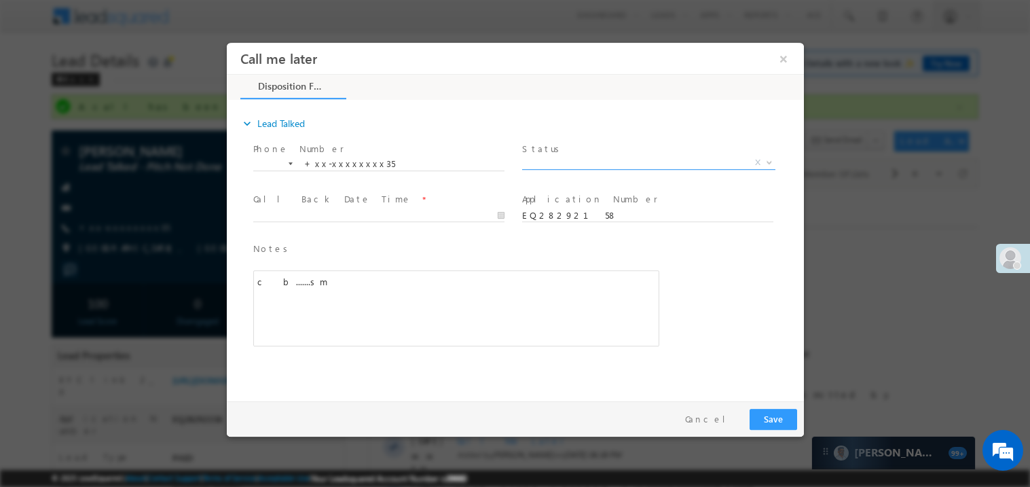
click at [569, 162] on span "X" at bounding box center [647, 162] width 253 height 14
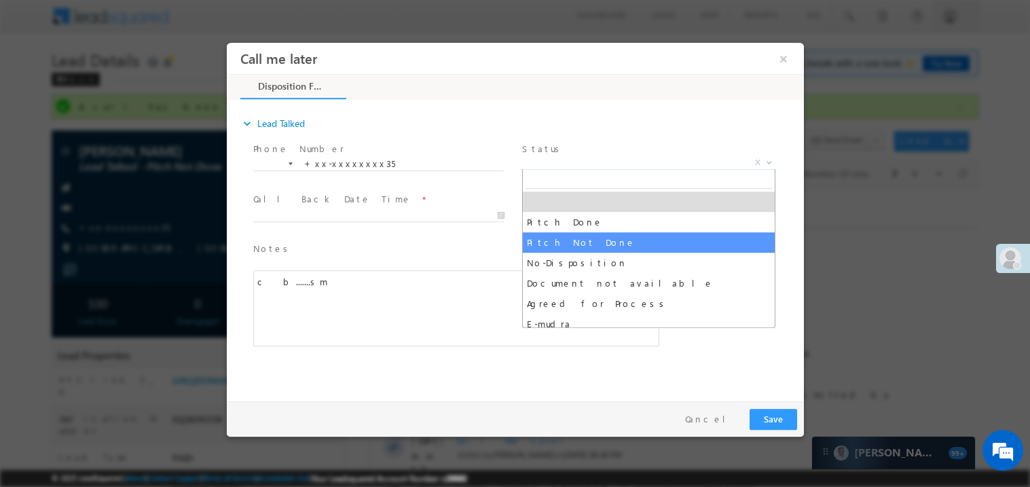
select select "Pitch Not Done"
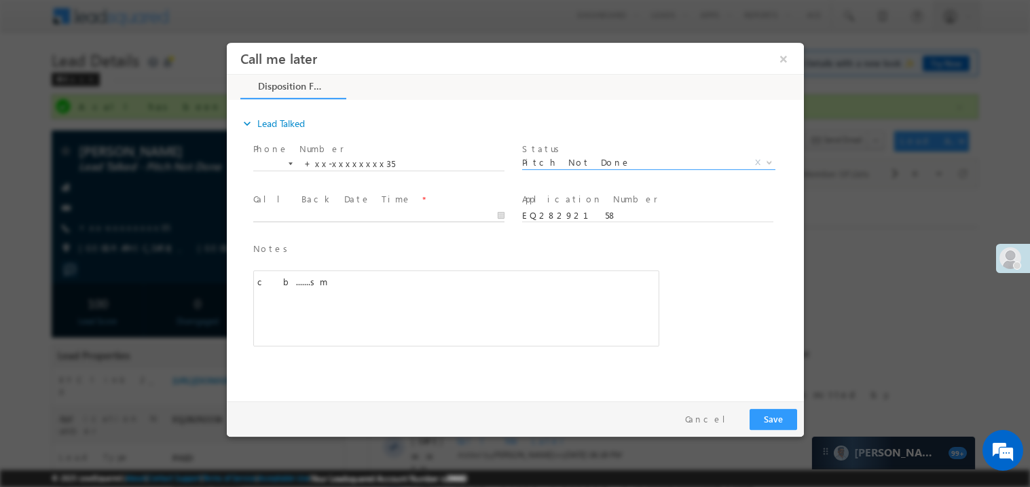
click at [321, 219] on body "Call me later ×" at bounding box center [514, 218] width 577 height 352
type input "09/03/25 7:59 PM"
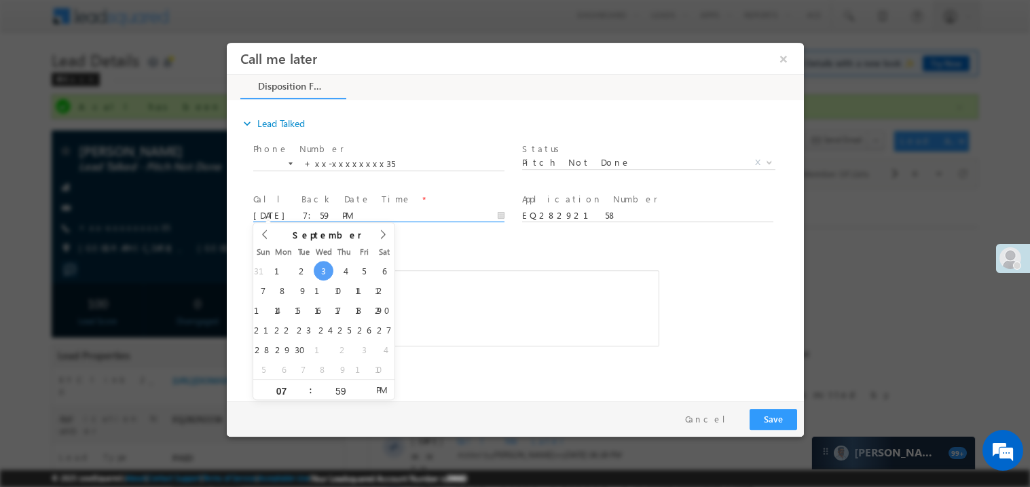
click at [468, 266] on div "Notes * c&nbsp; b.......sm Editor toolbars Basic Styles Bold Italic Underline P…" at bounding box center [456, 293] width 406 height 105
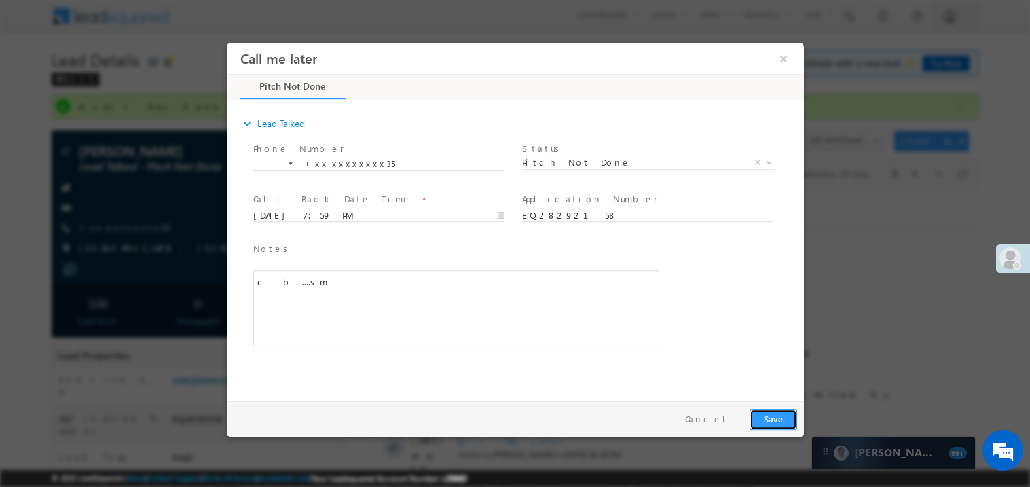
click at [781, 417] on button "Save" at bounding box center [773, 418] width 48 height 21
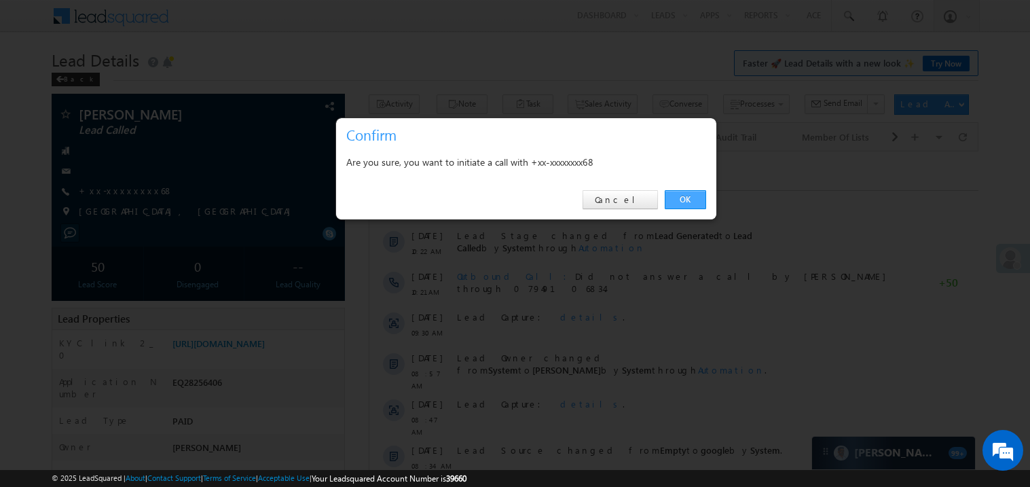
click at [684, 193] on link "OK" at bounding box center [685, 199] width 41 height 19
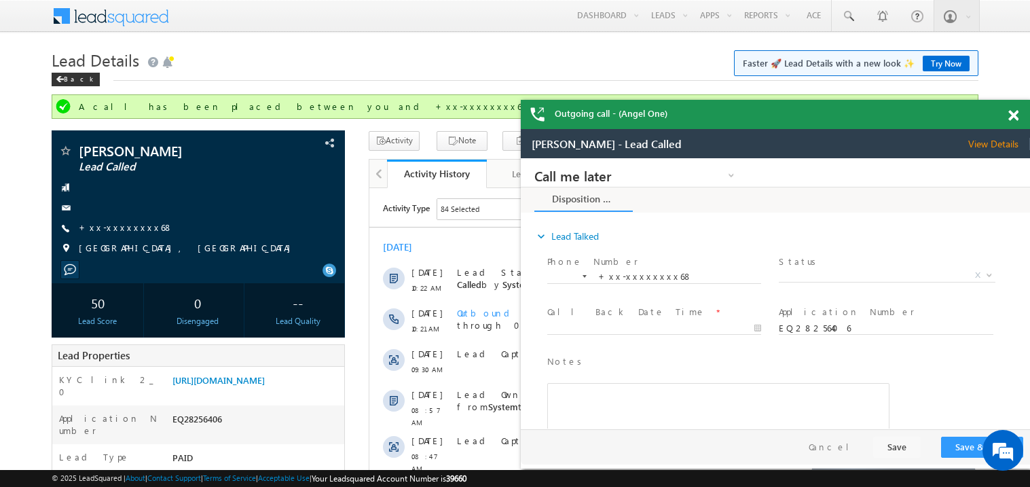
click at [1015, 115] on span at bounding box center [1013, 116] width 10 height 12
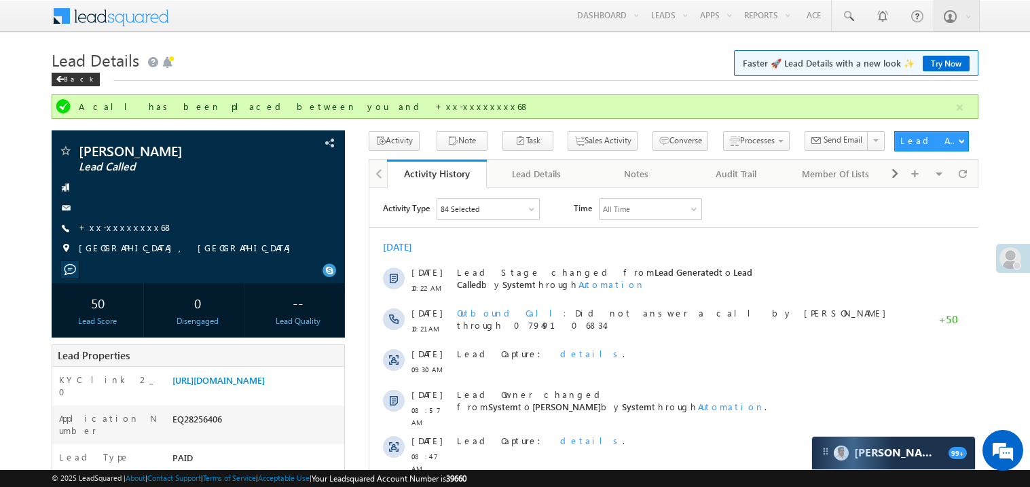
click at [523, 232] on div "Activity Type 84 Selected Select All Sales Activities 1 Sales Activity Email Ac…" at bounding box center [673, 417] width 609 height 439
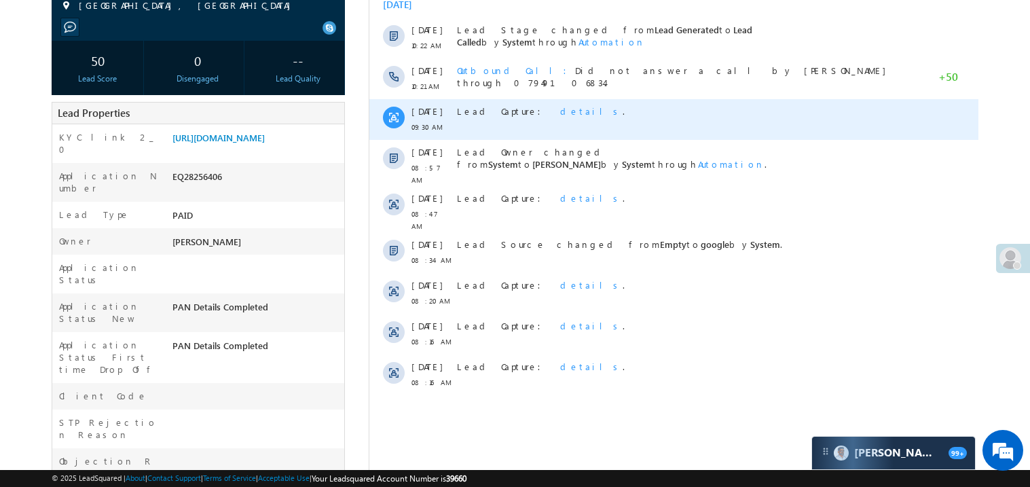
scroll to position [244, 0]
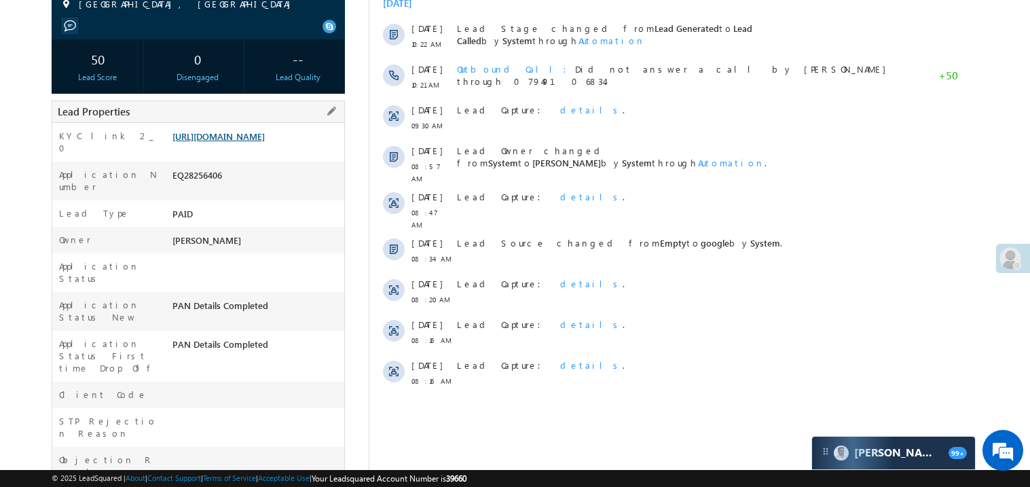
click at [255, 142] on link "https://angelbroking1-pk3em7sa.customui-test.leadsquared.com?leadId=a7c3f0b7-71…" at bounding box center [218, 136] width 92 height 12
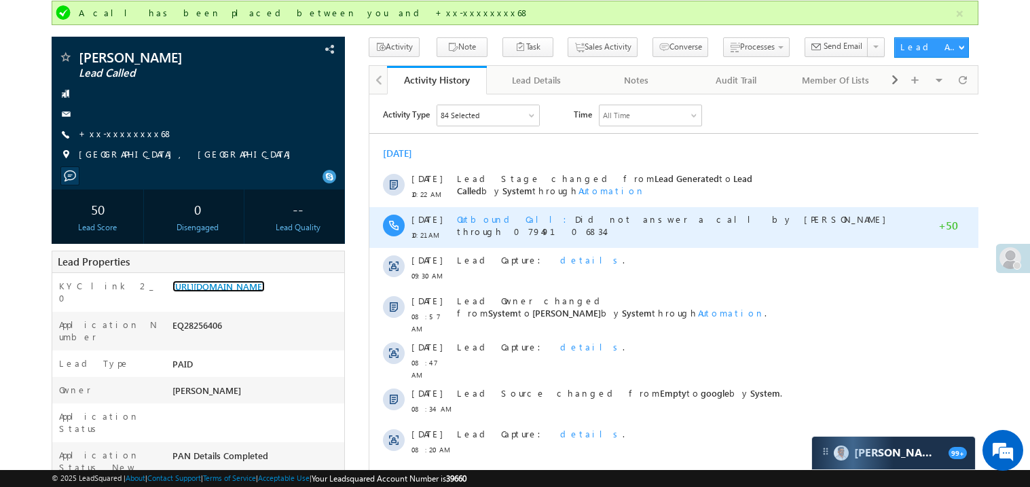
scroll to position [0, 0]
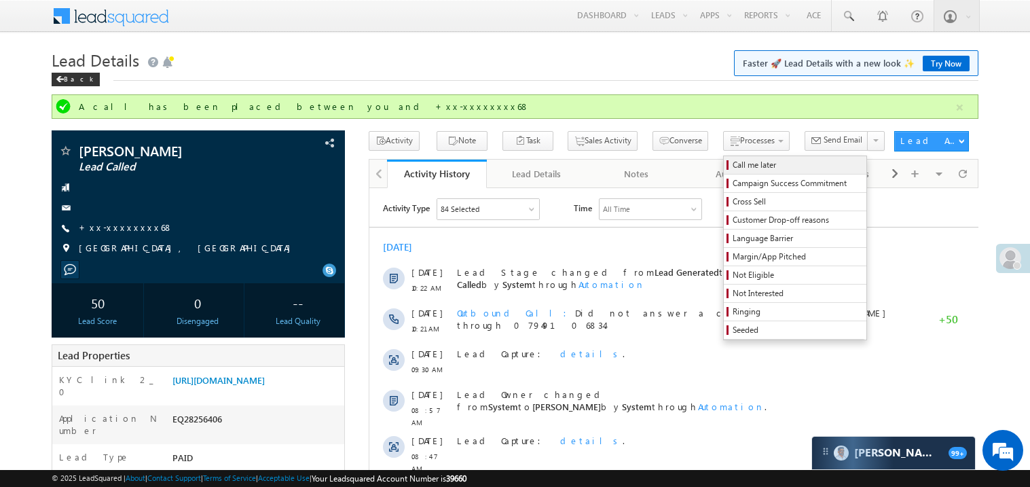
click at [732, 164] on span "Call me later" at bounding box center [796, 165] width 129 height 12
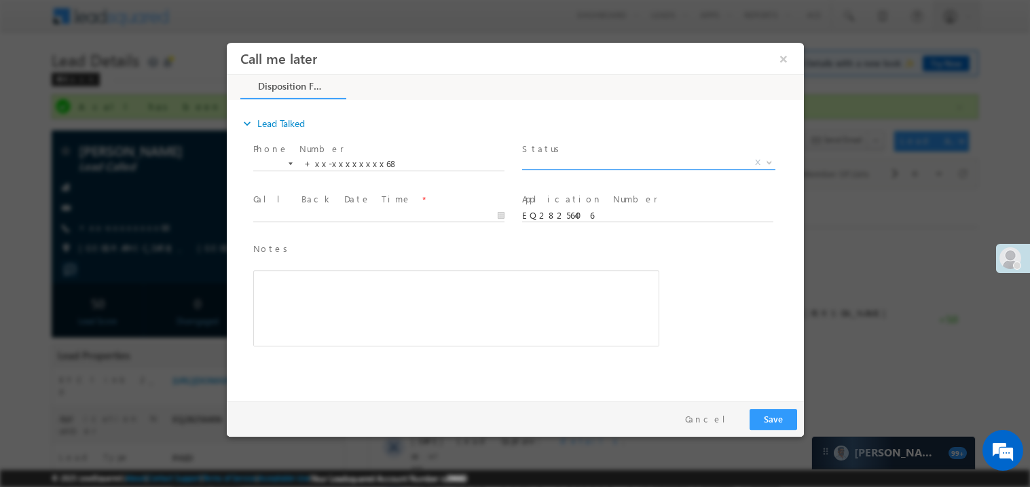
click at [566, 157] on span "X" at bounding box center [647, 162] width 253 height 14
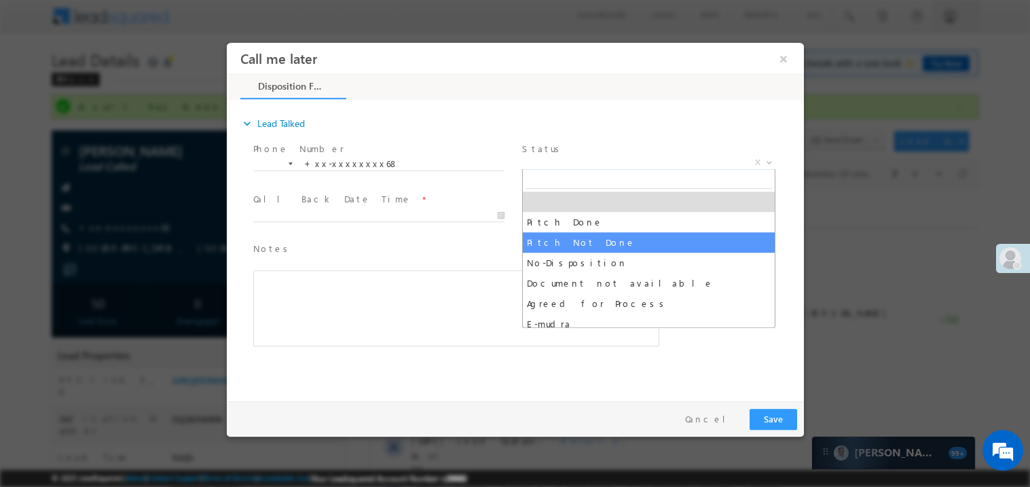
select select "Pitch Not Done"
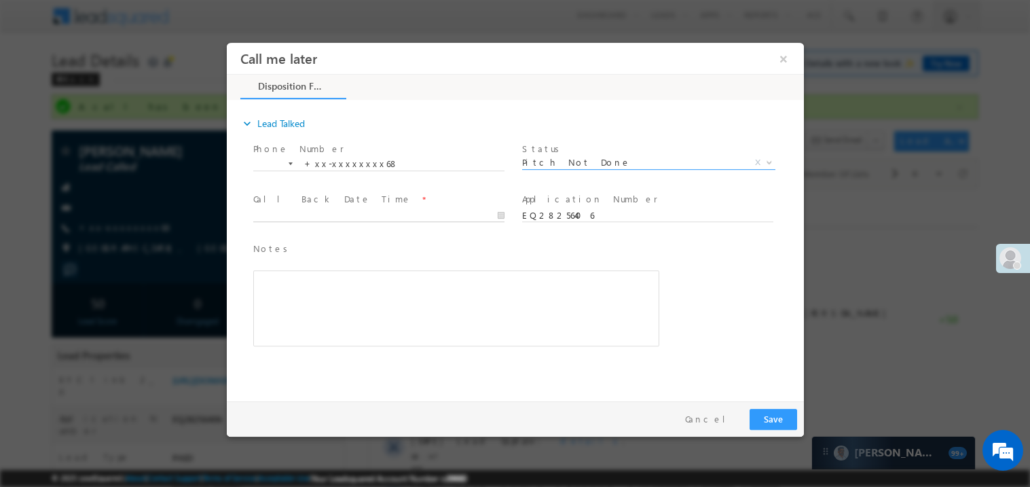
click at [303, 218] on body "Call me later ×" at bounding box center [514, 218] width 577 height 352
type input "09/03/25 8:00 PM"
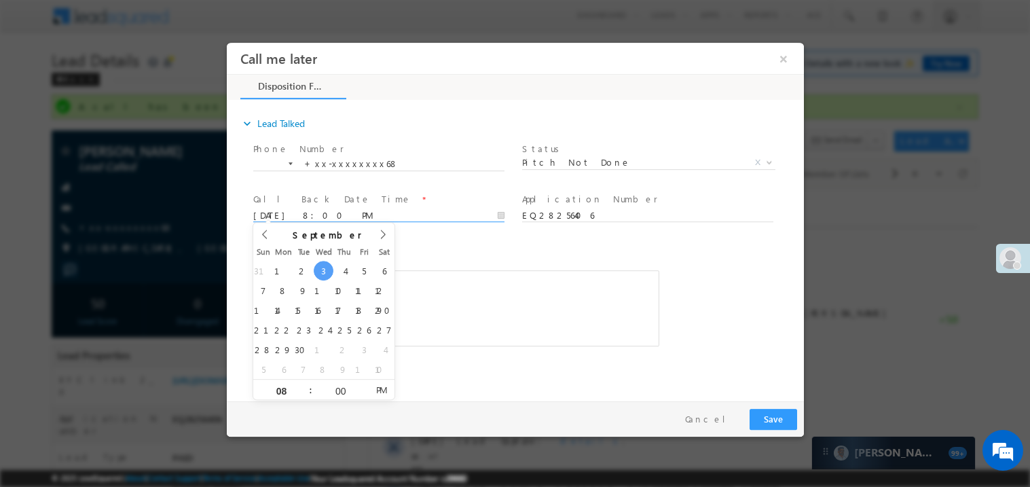
click at [479, 280] on div "Rich Text Editor, 40788eee-0fb2-11ec-a811-0adc8a9d82c2__tab1__section1__Notes__…" at bounding box center [456, 307] width 406 height 76
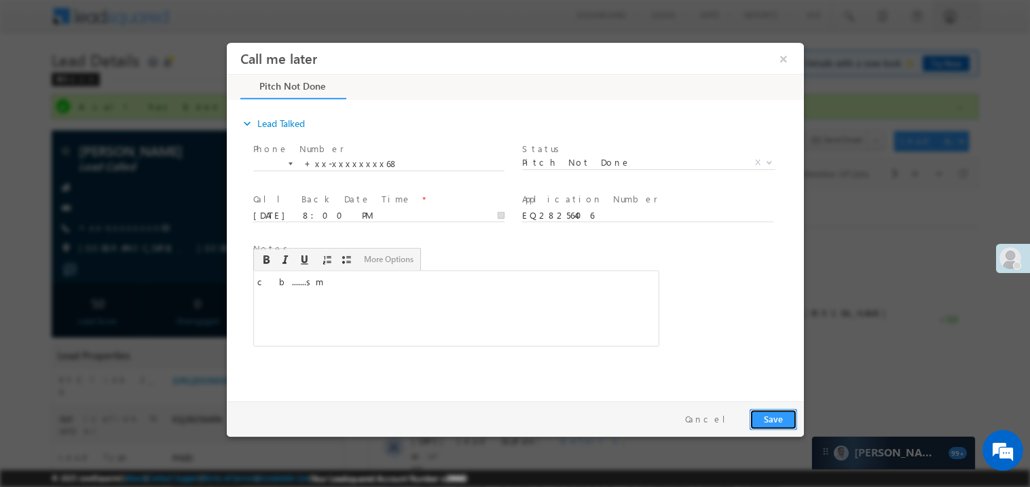
click at [776, 414] on button "Save" at bounding box center [773, 418] width 48 height 21
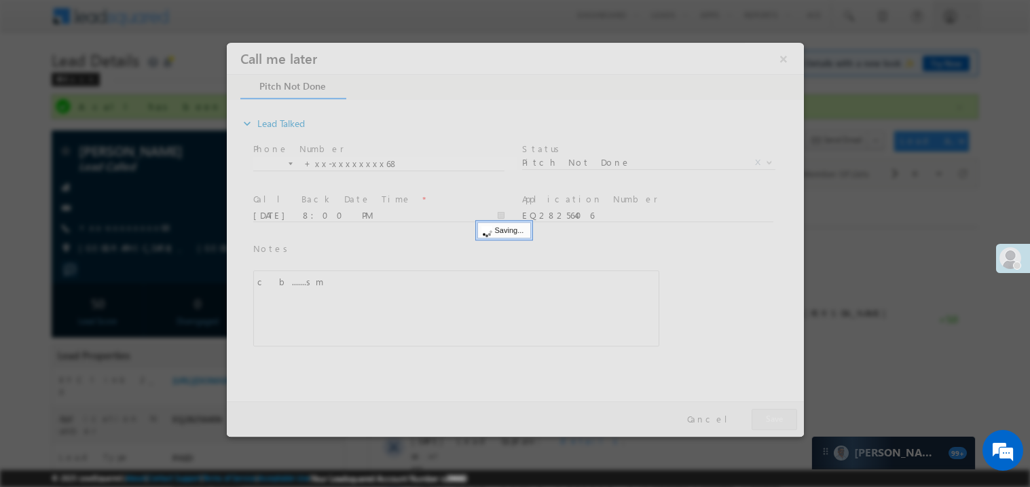
click at [776, 414] on div at bounding box center [514, 239] width 577 height 394
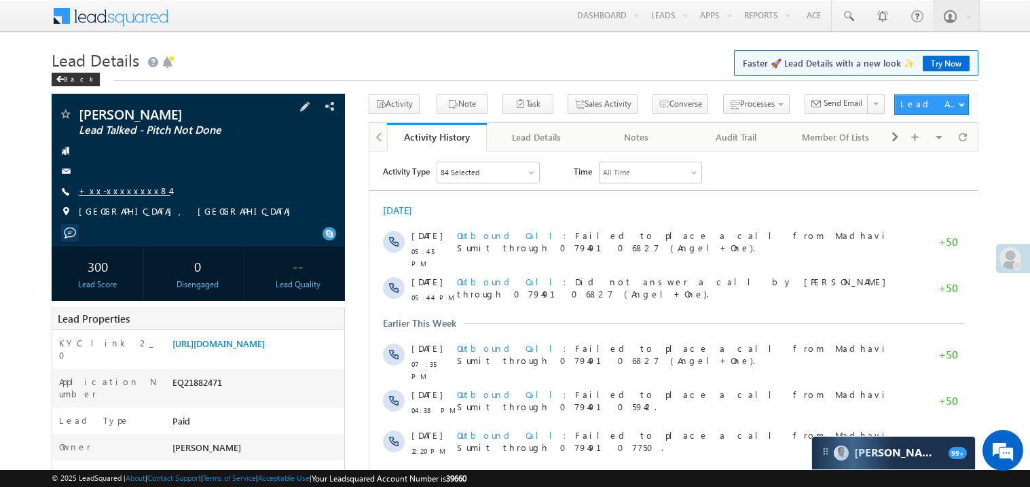
click at [116, 191] on link "+xx-xxxxxxxx84" at bounding box center [125, 191] width 92 height 12
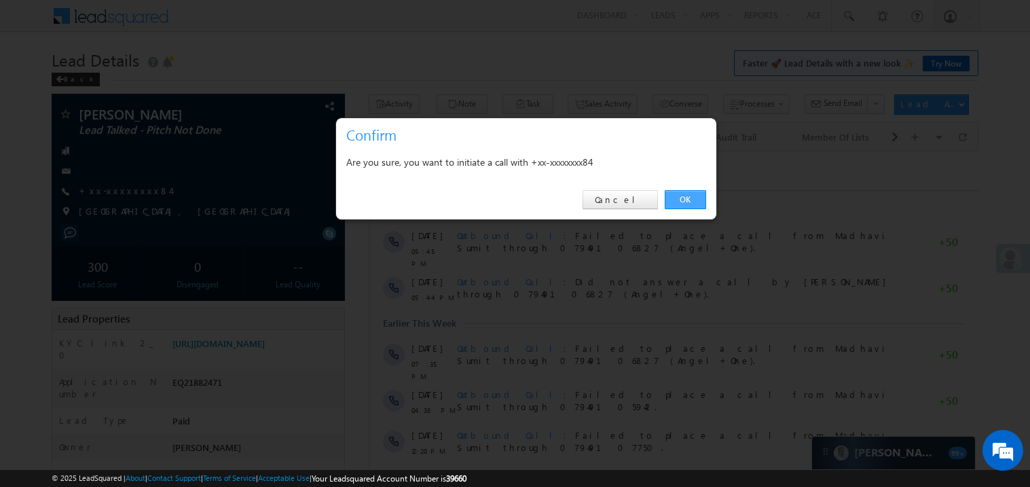
click at [688, 200] on link "OK" at bounding box center [685, 199] width 41 height 19
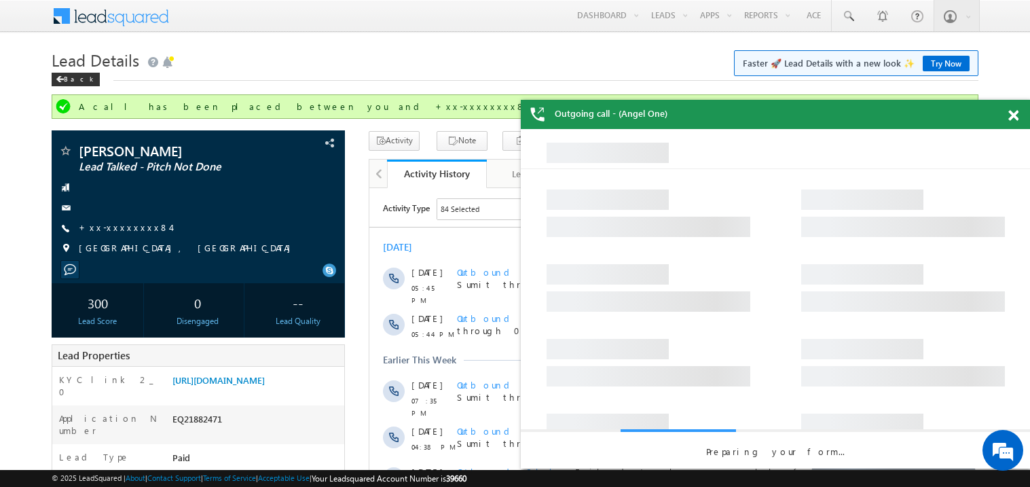
click at [1008, 113] on span at bounding box center [1013, 116] width 10 height 12
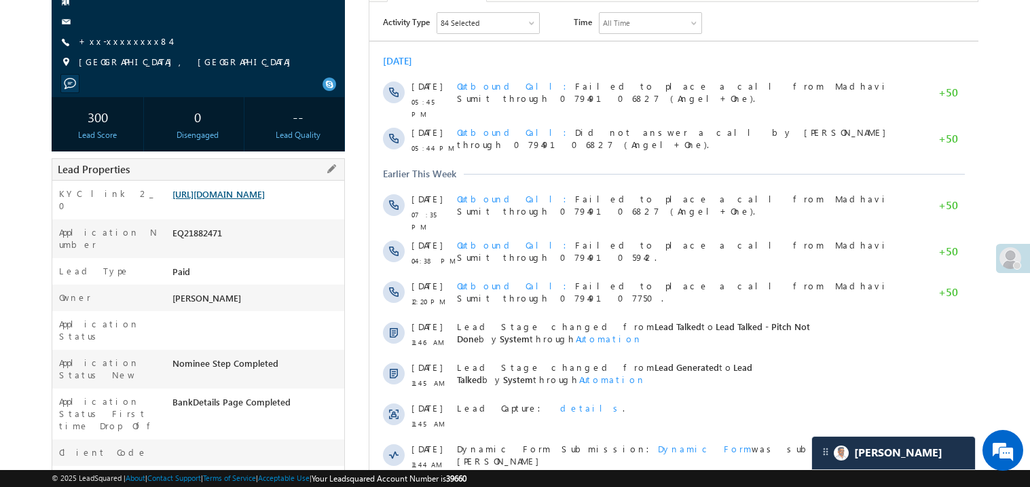
scroll to position [189, 0]
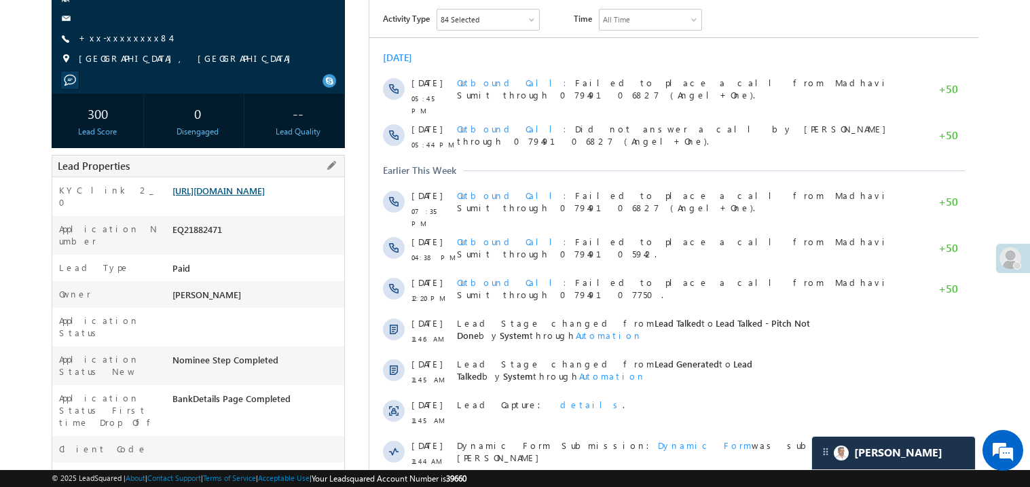
click at [249, 196] on link "https://angelbroking1-pk3em7sa.customui-test.leadsquared.com?leadId=9c42d226-14…" at bounding box center [218, 191] width 92 height 12
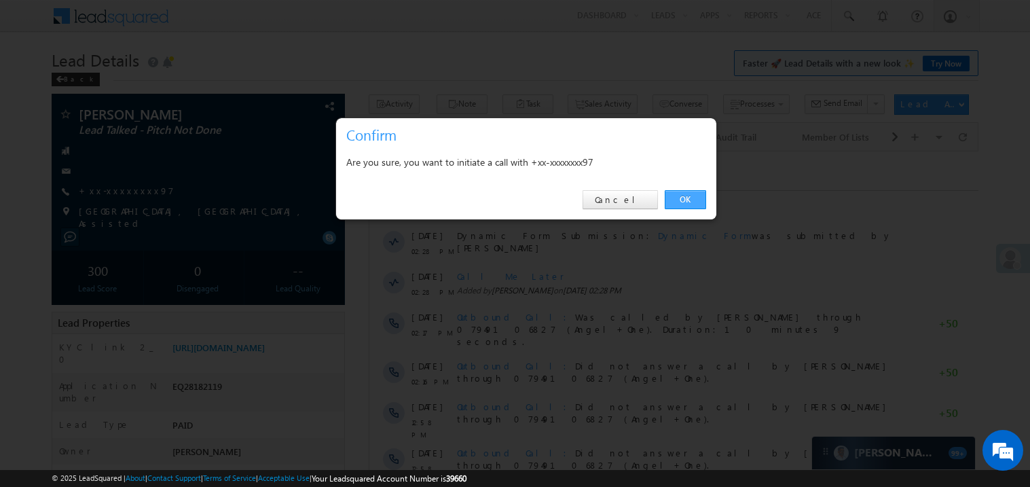
click at [688, 196] on link "OK" at bounding box center [685, 199] width 41 height 19
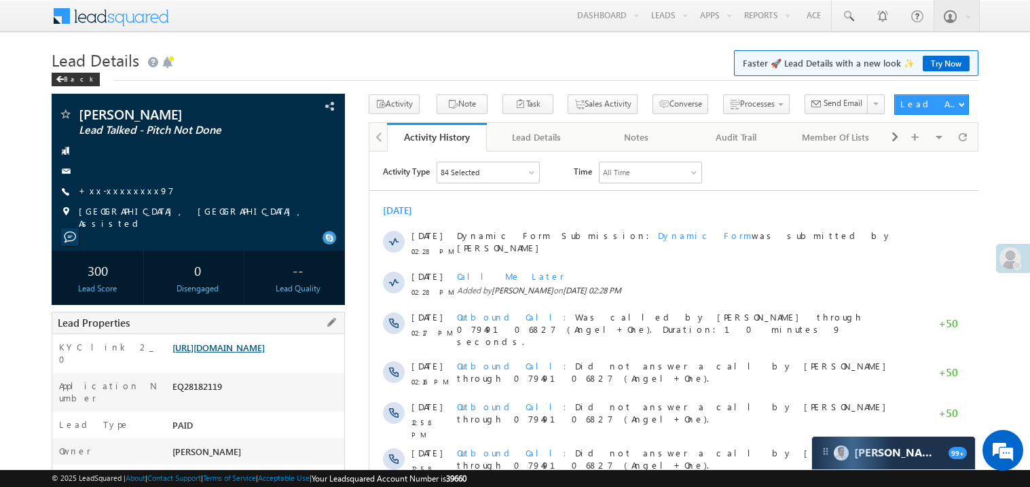
click at [244, 352] on link "https://angelbroking1-pk3em7sa.customui-test.leadsquared.com?leadId=75d55cf8-bd…" at bounding box center [218, 347] width 92 height 12
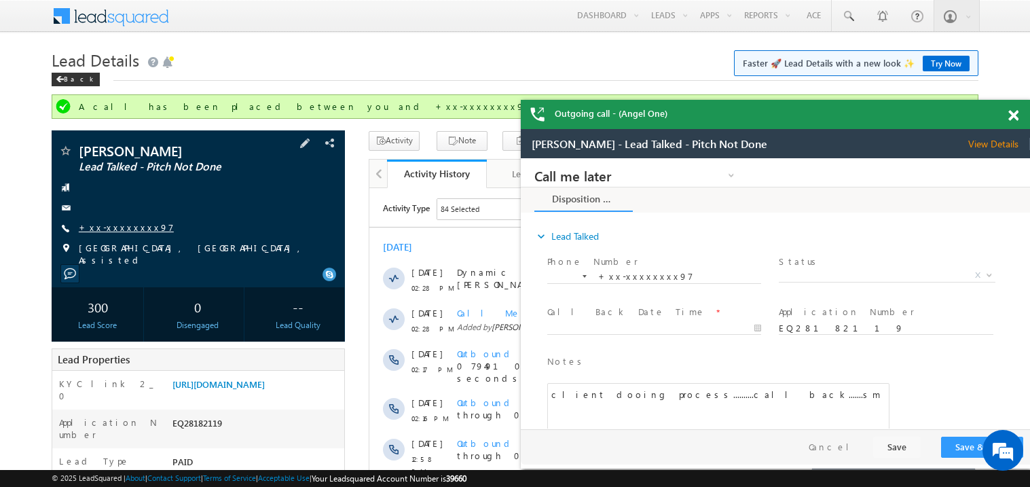
click at [127, 225] on link "+xx-xxxxxxxx97" at bounding box center [126, 227] width 95 height 12
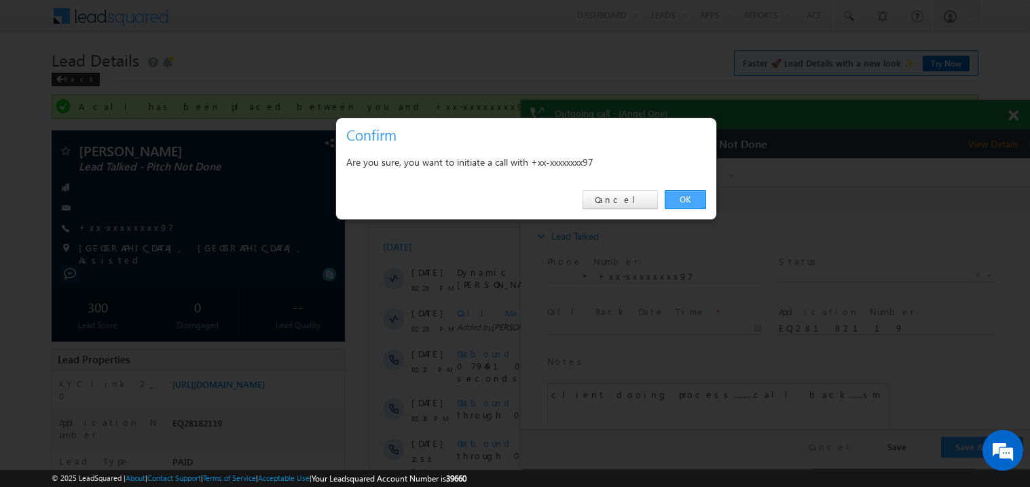
click at [695, 205] on link "OK" at bounding box center [685, 199] width 41 height 19
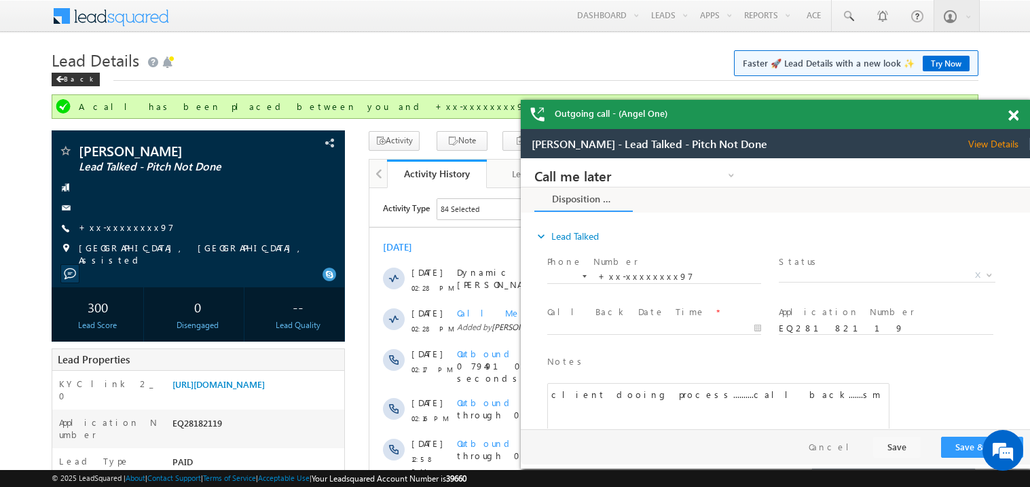
click at [1018, 114] on span at bounding box center [1013, 116] width 10 height 12
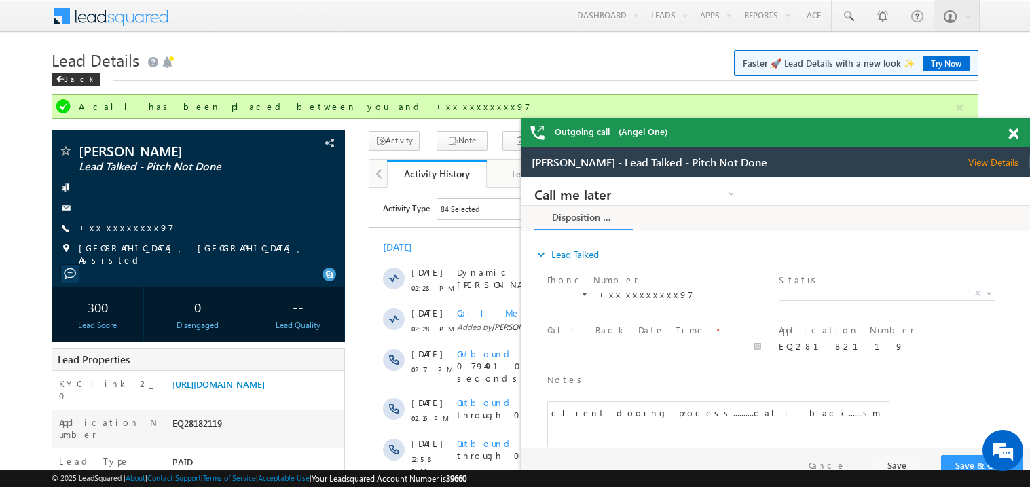
drag, startPoint x: 817, startPoint y: 141, endPoint x: 715, endPoint y: 122, distance: 103.5
click at [715, 122] on div "Outgoing call - (Angel One)" at bounding box center [775, 132] width 509 height 29
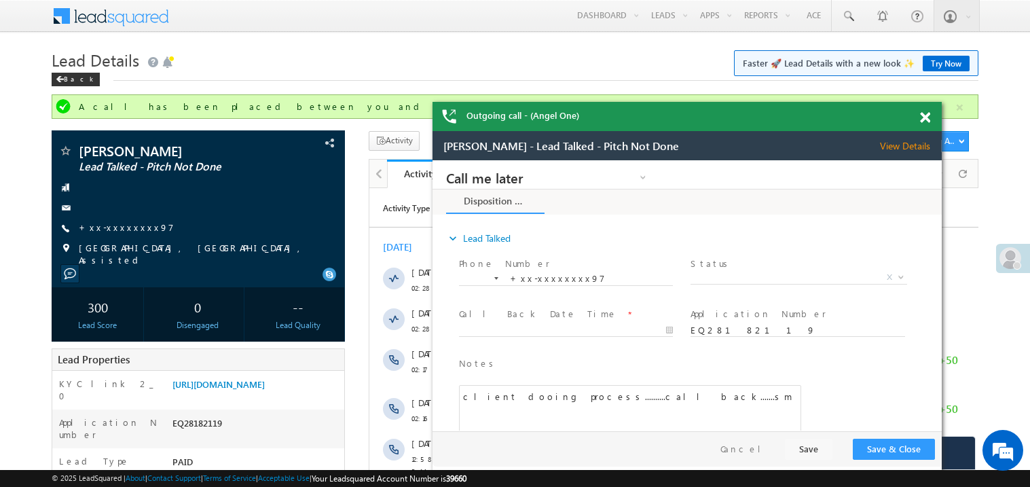
click at [929, 117] on span at bounding box center [925, 118] width 10 height 12
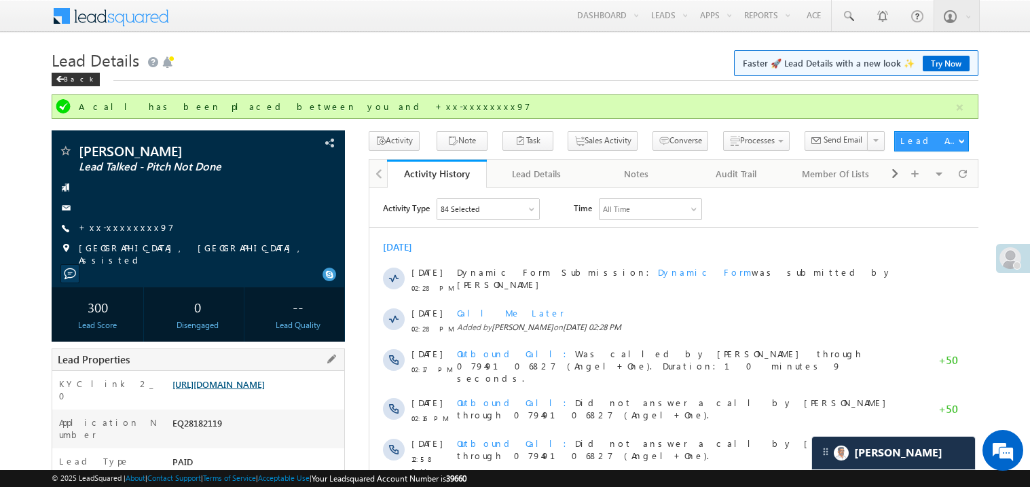
click at [261, 390] on link "https://angelbroking1-pk3em7sa.customui-test.leadsquared.com?leadId=75d55cf8-bd…" at bounding box center [218, 384] width 92 height 12
click at [119, 228] on link "+xx-xxxxxxxx97" at bounding box center [126, 227] width 95 height 12
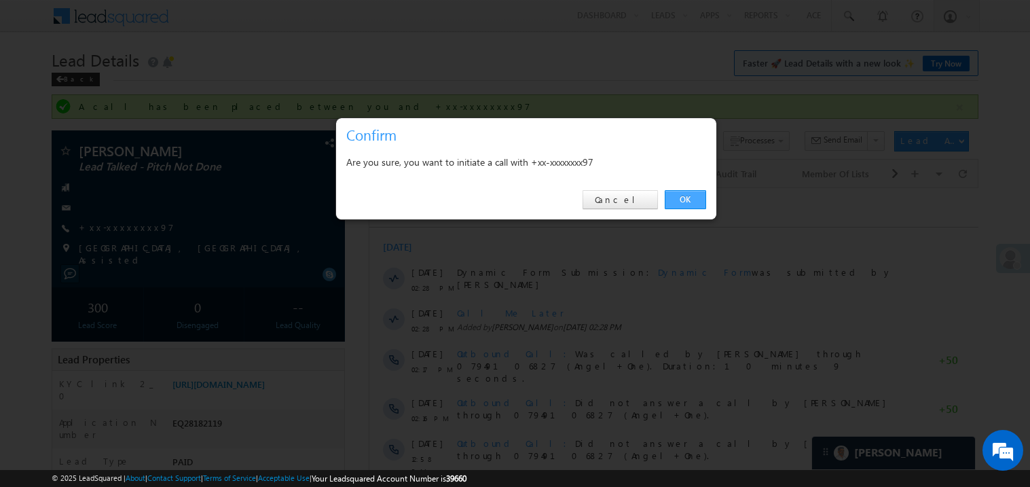
click at [686, 192] on link "OK" at bounding box center [685, 199] width 41 height 19
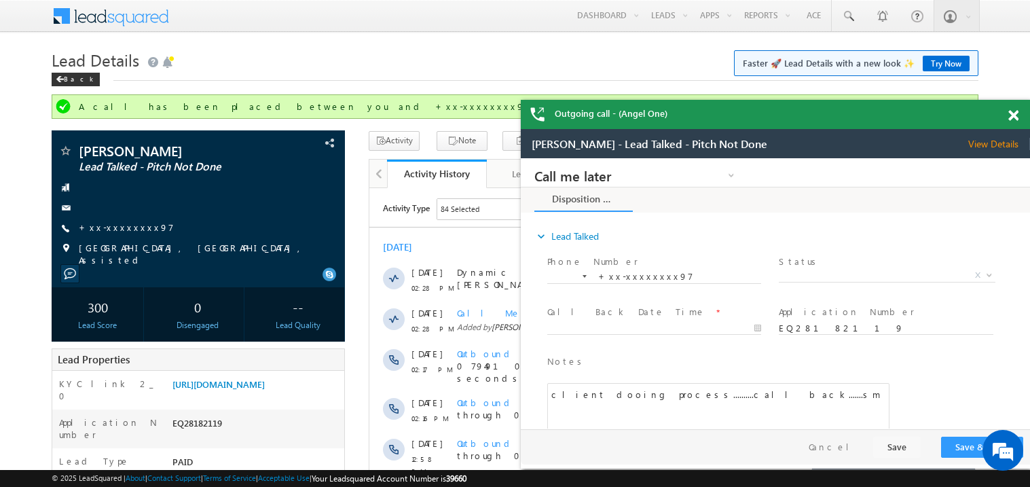
click at [1013, 118] on span at bounding box center [1013, 116] width 10 height 12
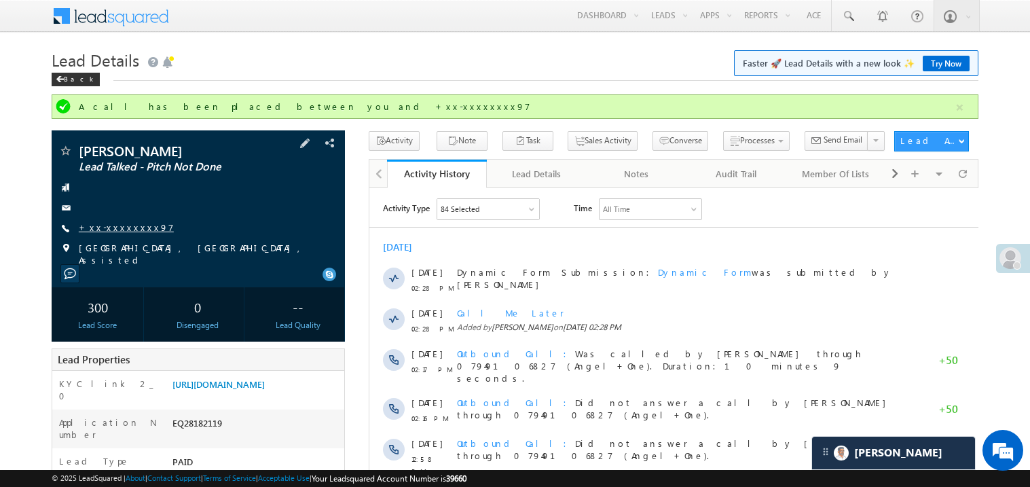
click at [125, 232] on link "+xx-xxxxxxxx97" at bounding box center [126, 227] width 95 height 12
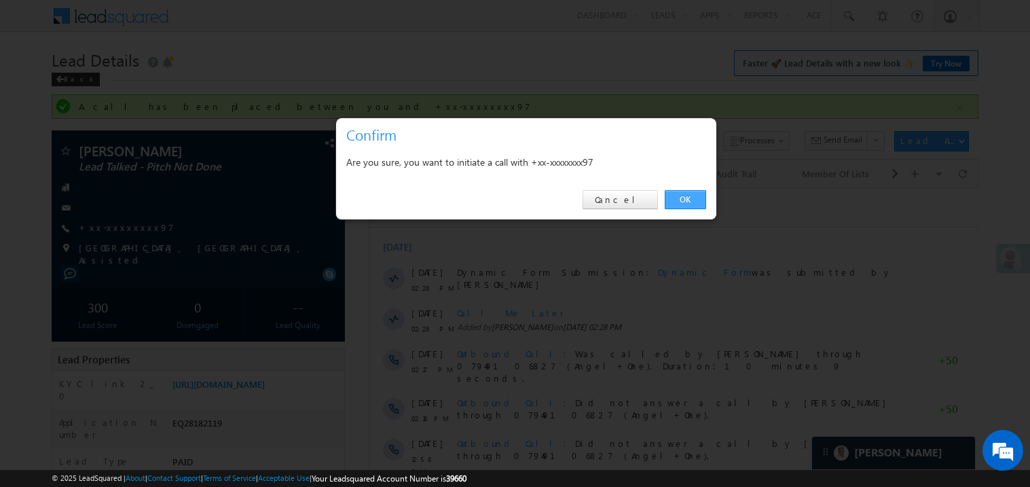
click at [686, 195] on link "OK" at bounding box center [685, 199] width 41 height 19
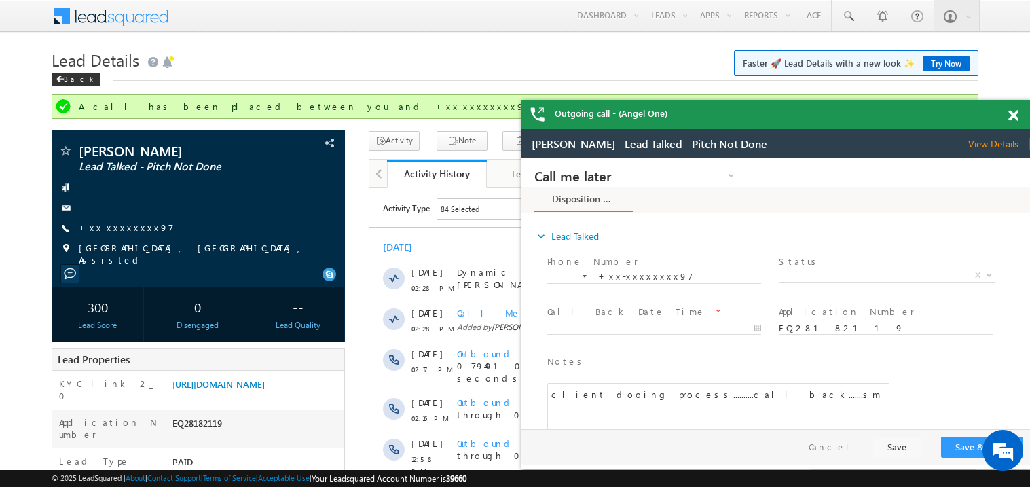
click at [1018, 115] on span at bounding box center [1013, 116] width 10 height 12
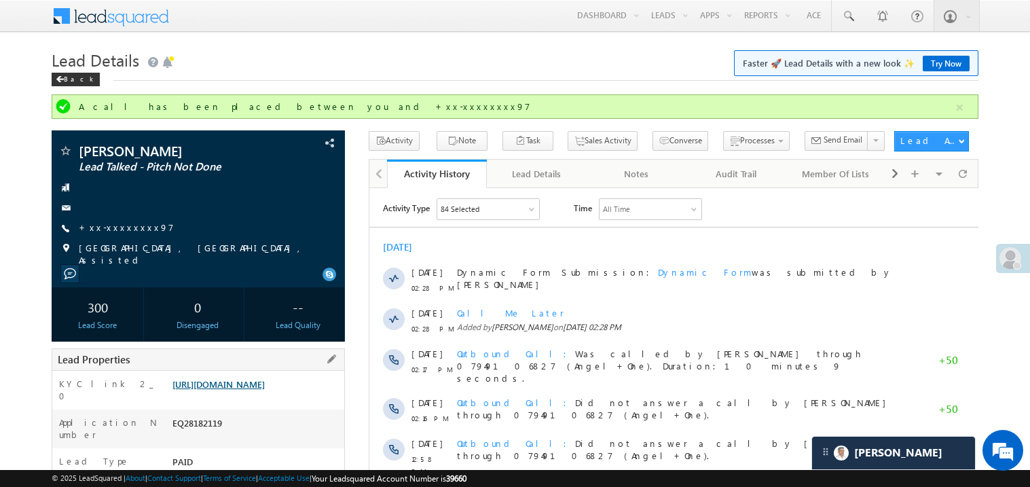
click at [253, 390] on link "https://angelbroking1-pk3em7sa.customui-test.leadsquared.com?leadId=75d55cf8-bd…" at bounding box center [218, 384] width 92 height 12
click at [258, 390] on link "https://angelbroking1-pk3em7sa.customui-test.leadsquared.com?leadId=75d55cf8-bd…" at bounding box center [218, 384] width 92 height 12
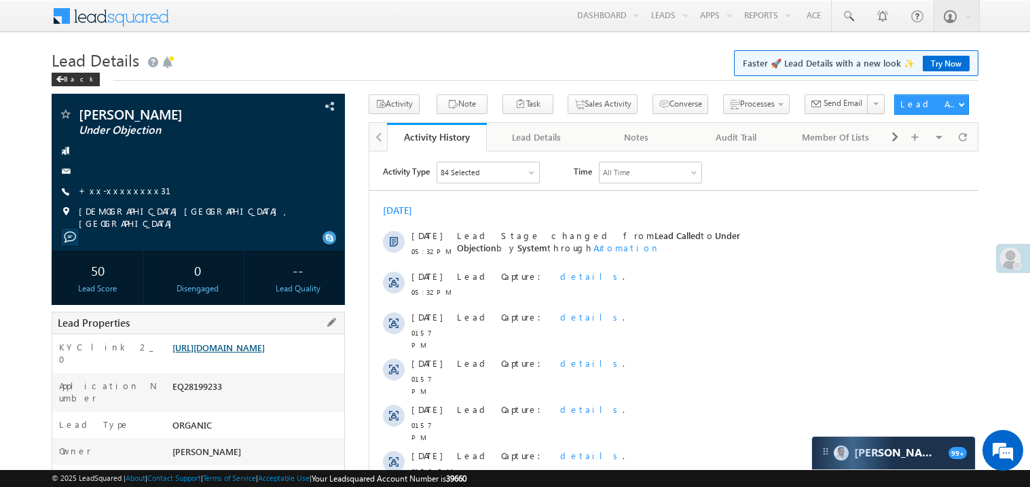
click at [265, 353] on link "[URL][DOMAIN_NAME]" at bounding box center [218, 347] width 92 height 12
click at [122, 191] on link "+xx-xxxxxxxx31" at bounding box center [133, 191] width 109 height 12
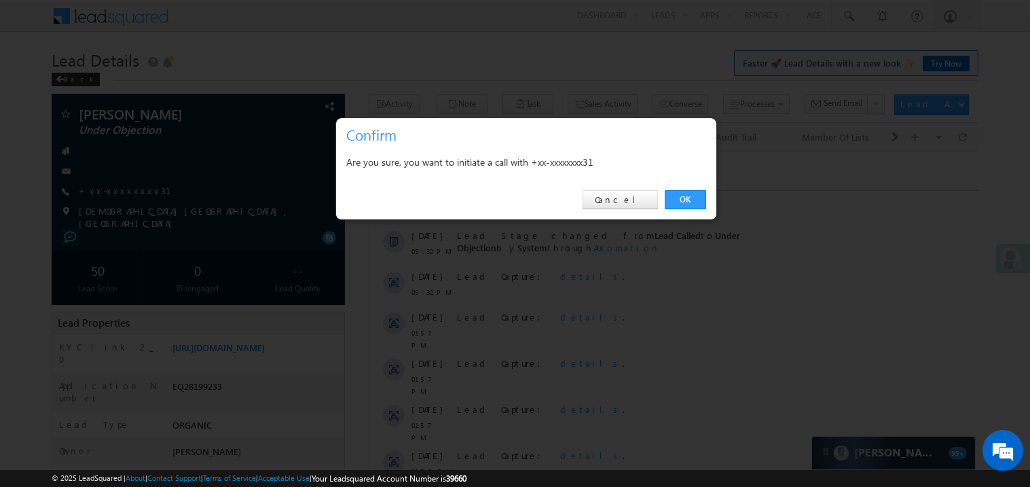
click at [455, 52] on div at bounding box center [515, 243] width 1030 height 487
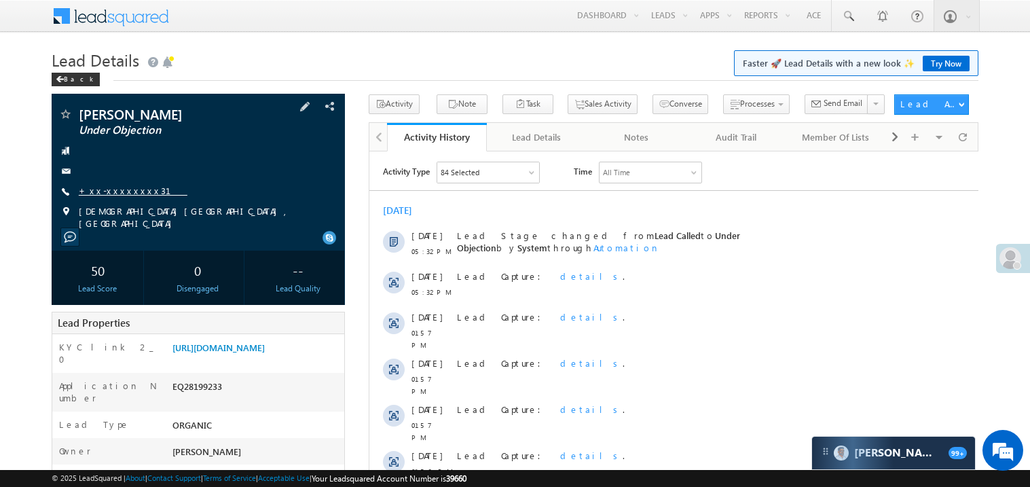
click at [118, 188] on link "+xx-xxxxxxxx31" at bounding box center [133, 191] width 109 height 12
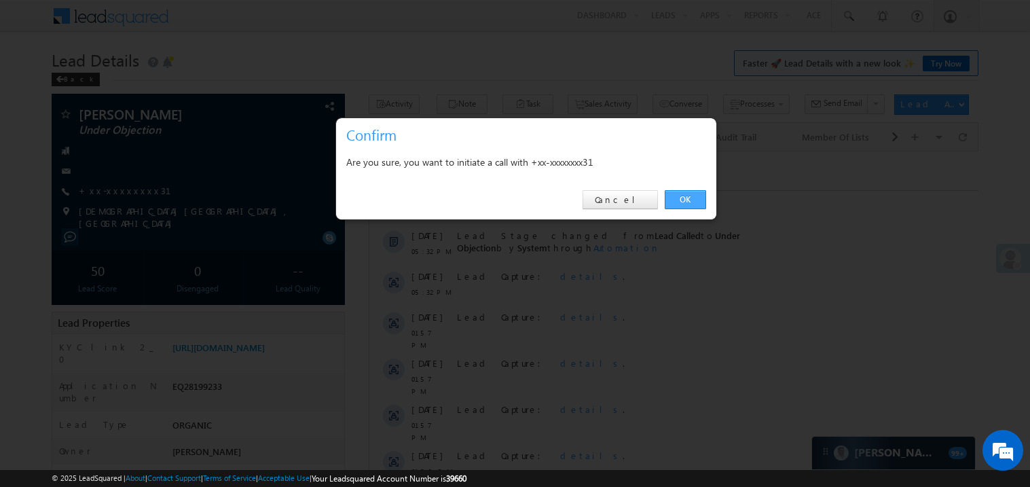
click at [681, 199] on link "OK" at bounding box center [685, 199] width 41 height 19
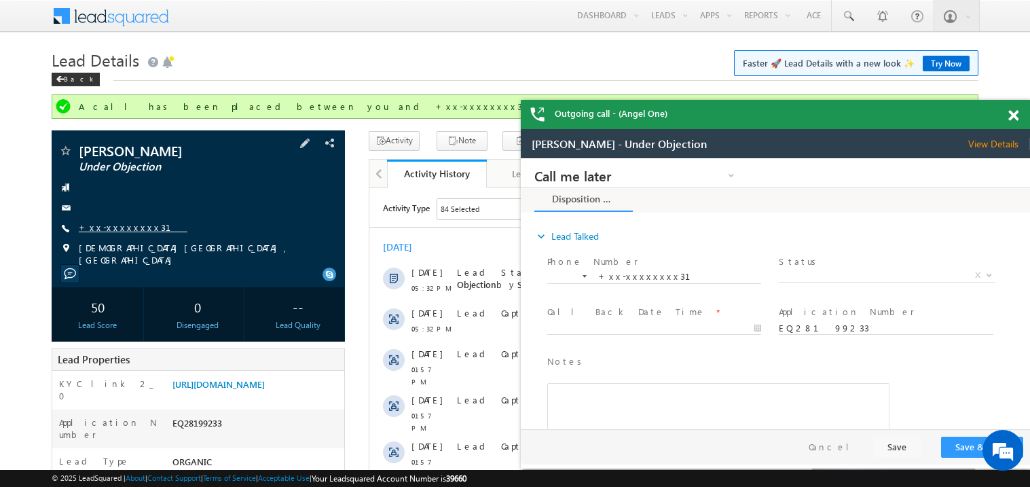
click at [122, 229] on link "+xx-xxxxxxxx31" at bounding box center [133, 227] width 109 height 12
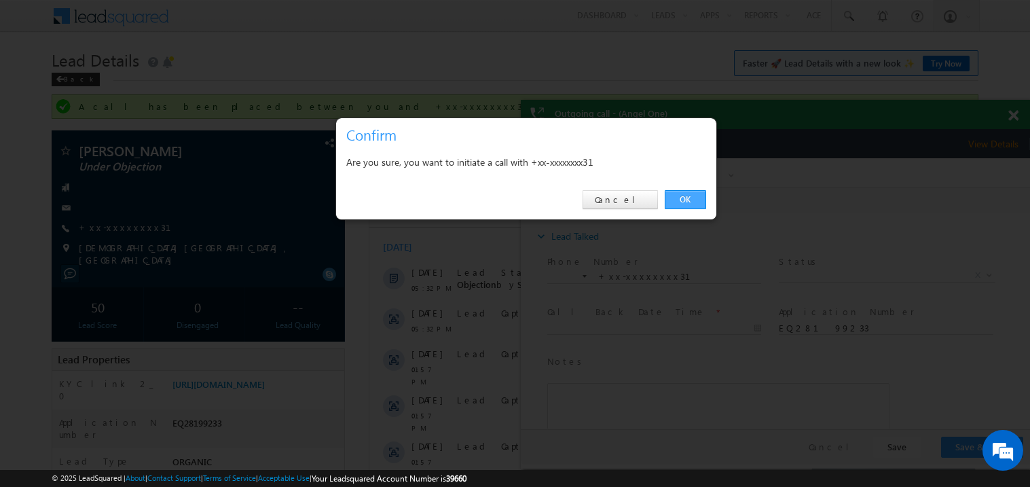
click at [686, 202] on link "OK" at bounding box center [685, 199] width 41 height 19
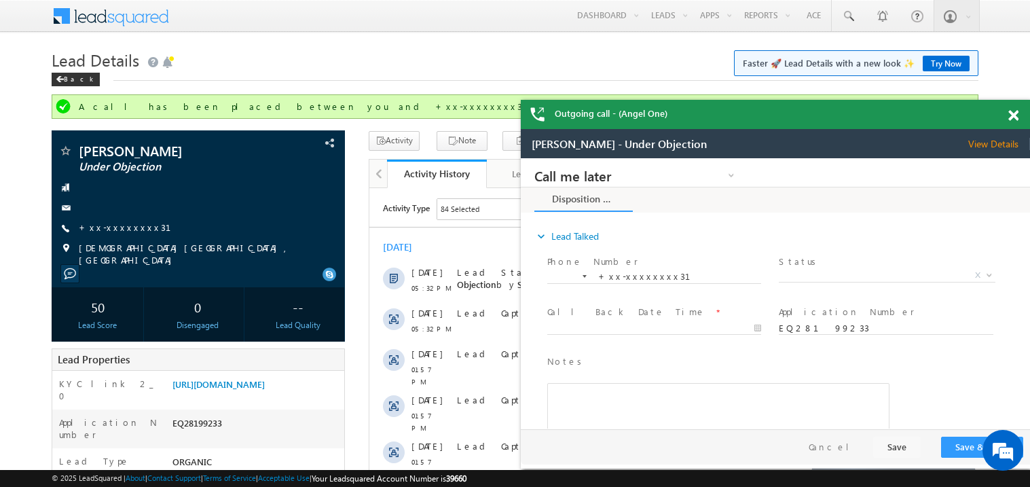
click at [1013, 119] on span at bounding box center [1013, 116] width 10 height 12
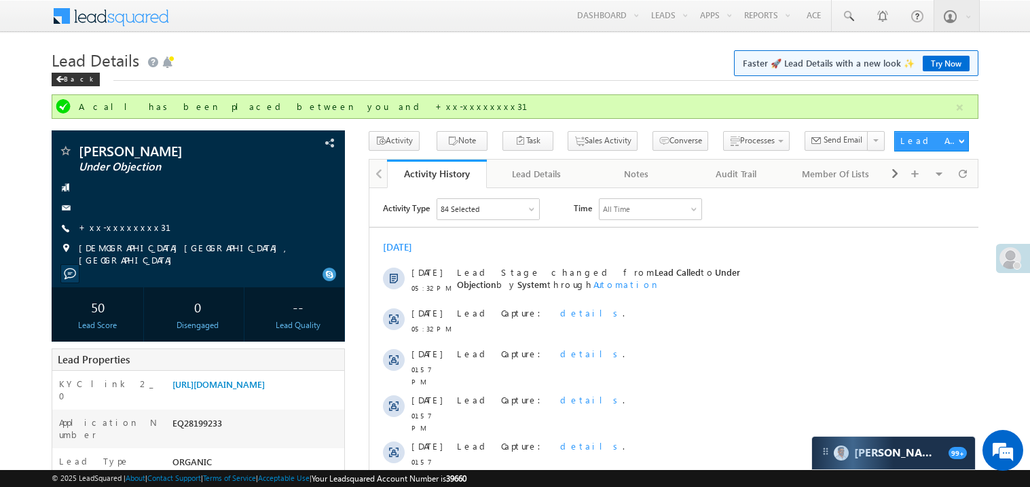
drag, startPoint x: 1022, startPoint y: 141, endPoint x: 861, endPoint y: 115, distance: 162.8
click at [125, 228] on link "+xx-xxxxxxxx31" at bounding box center [133, 227] width 109 height 12
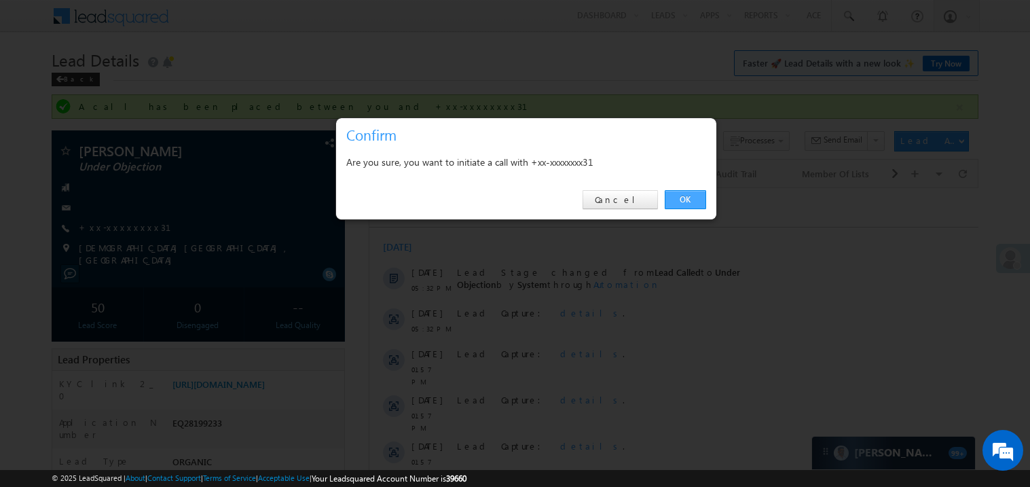
click at [687, 200] on link "OK" at bounding box center [685, 199] width 41 height 19
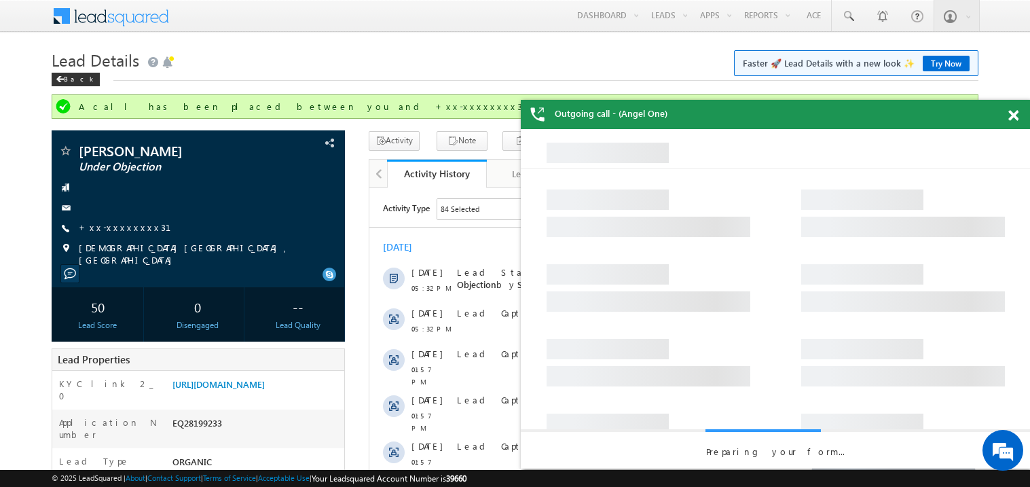
click at [1016, 115] on span at bounding box center [1013, 116] width 10 height 12
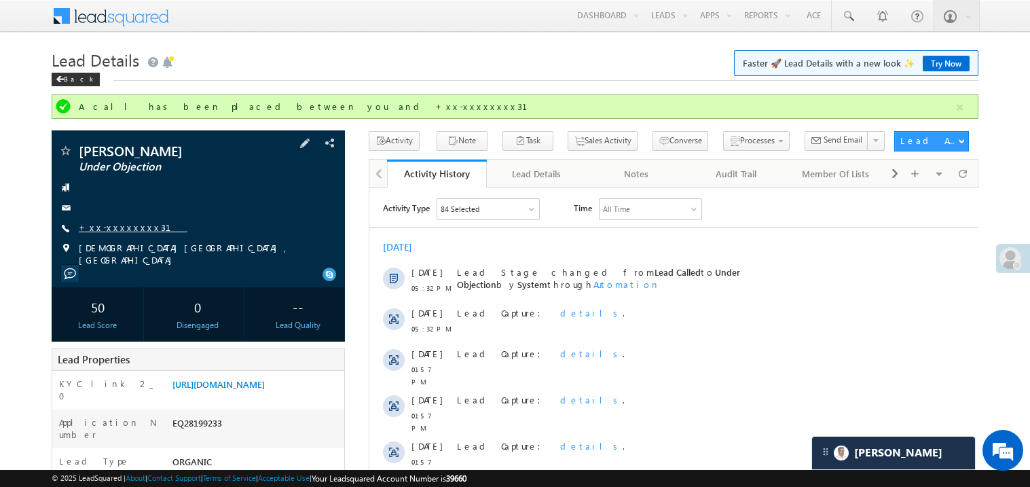
click at [116, 223] on link "+xx-xxxxxxxx31" at bounding box center [133, 227] width 109 height 12
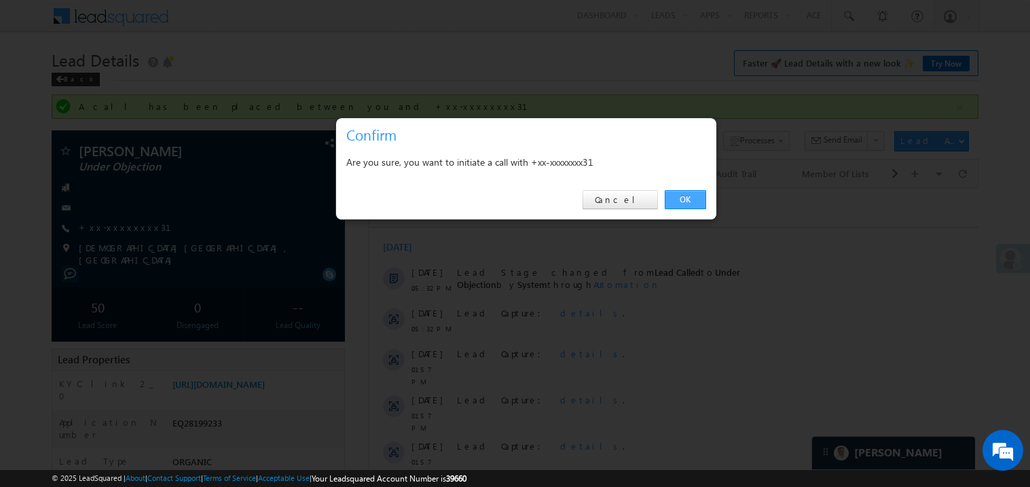
click at [679, 197] on link "OK" at bounding box center [685, 199] width 41 height 19
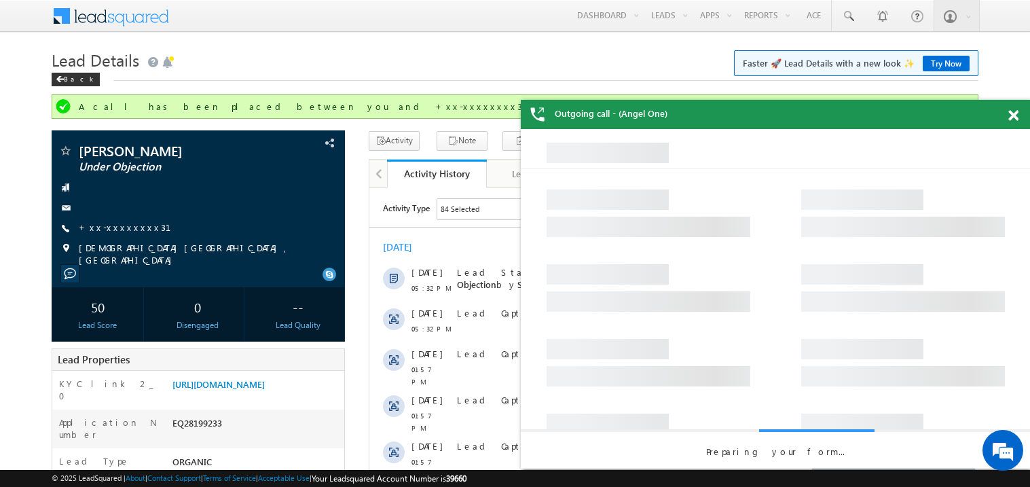
click at [1015, 112] on span at bounding box center [1013, 116] width 10 height 12
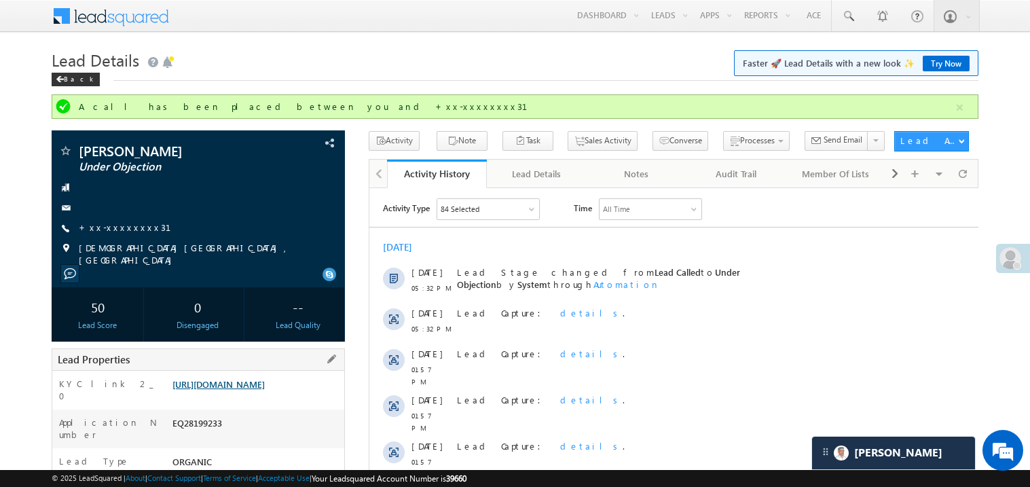
click at [261, 390] on link "https://angelbroking1-pk3em7sa.customui-test.leadsquared.com?leadId=8e661a34-4e…" at bounding box center [218, 384] width 92 height 12
click at [116, 229] on link "+xx-xxxxxxxx31" at bounding box center [133, 227] width 109 height 12
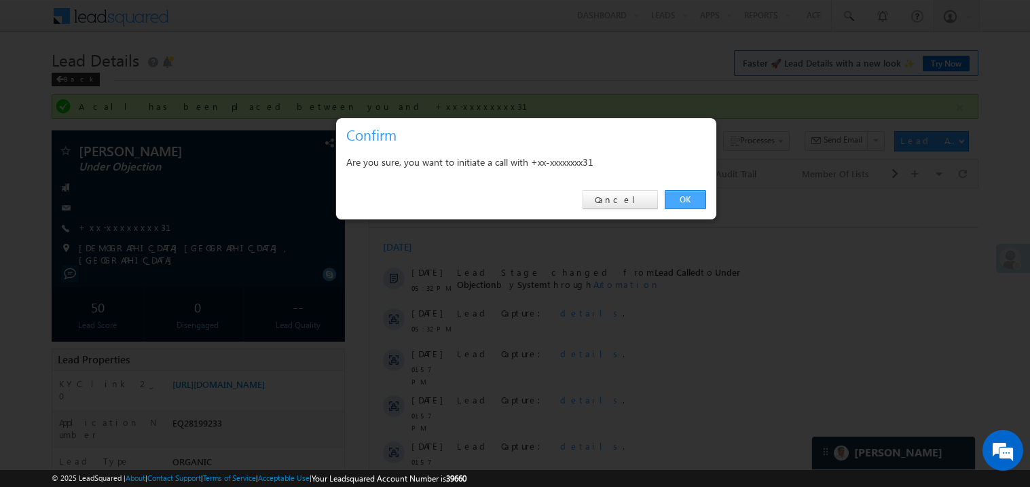
click at [696, 202] on link "OK" at bounding box center [685, 199] width 41 height 19
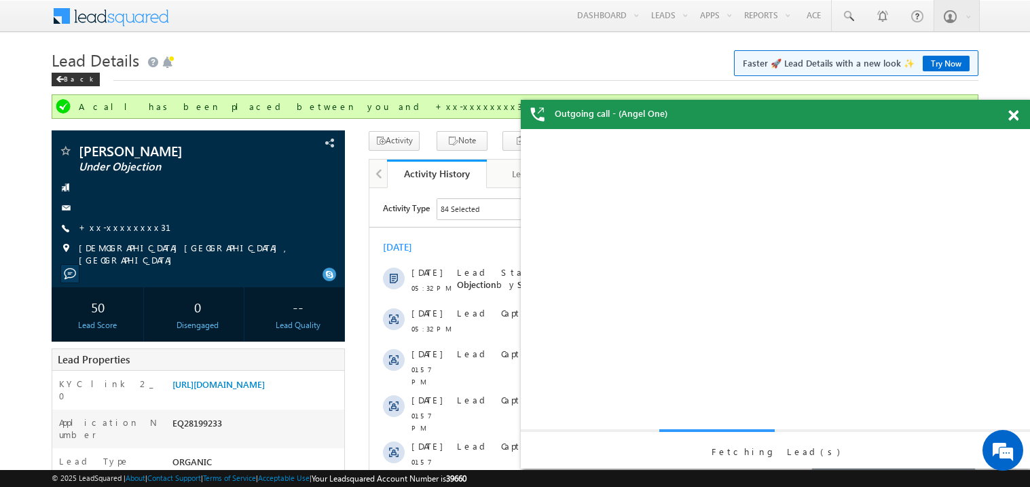
click at [1018, 117] on div at bounding box center [1020, 113] width 18 height 26
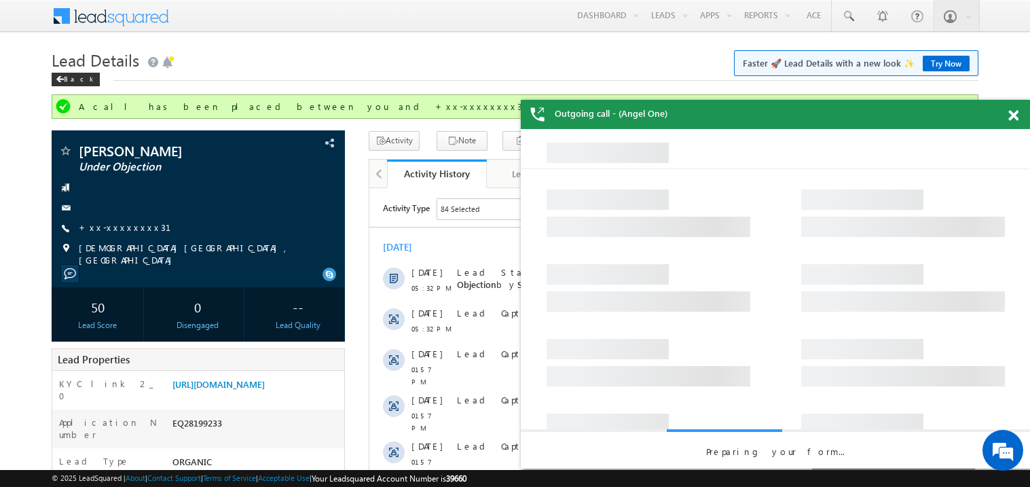
click at [1016, 117] on span at bounding box center [1013, 116] width 10 height 12
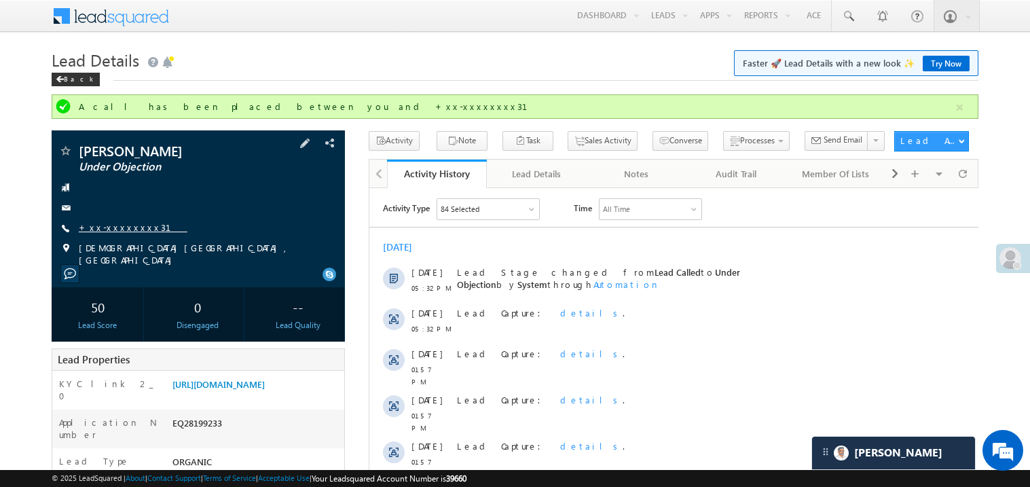
click at [123, 222] on link "+xx-xxxxxxxx31" at bounding box center [133, 227] width 109 height 12
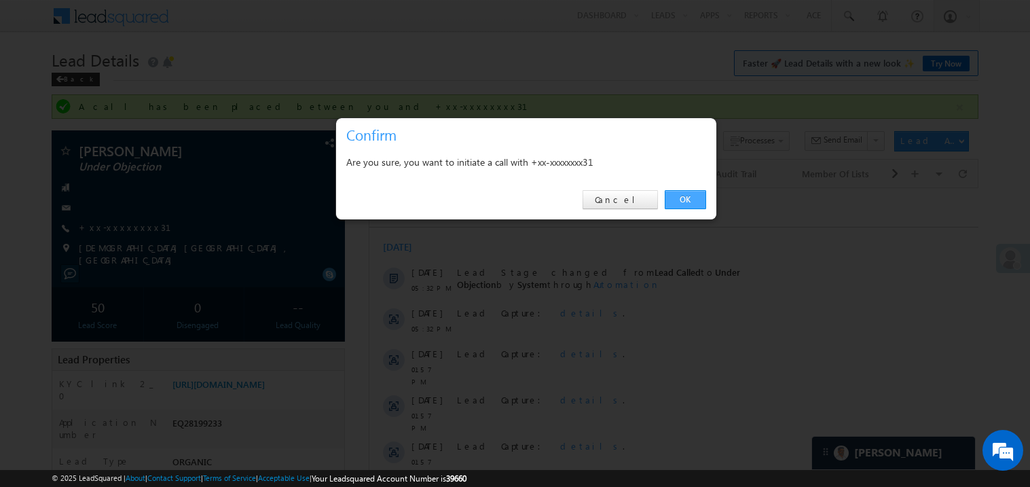
click at [679, 201] on link "OK" at bounding box center [685, 199] width 41 height 19
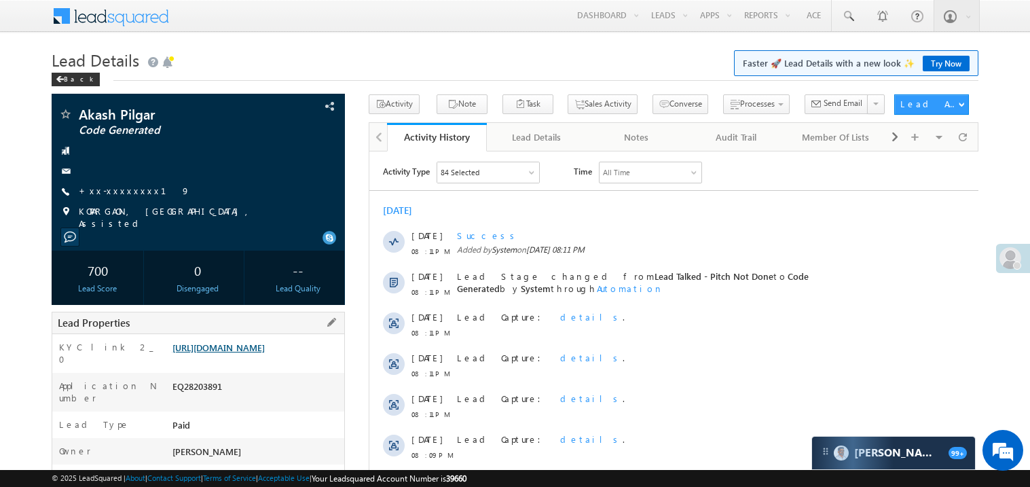
click at [265, 353] on link "[URL][DOMAIN_NAME]" at bounding box center [218, 347] width 92 height 12
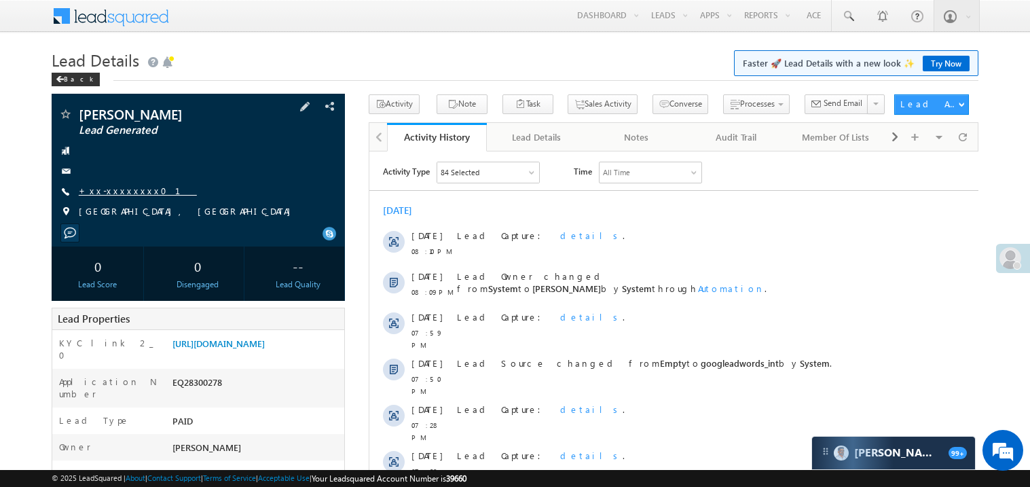
click at [128, 194] on link "+xx-xxxxxxxx01" at bounding box center [138, 191] width 118 height 12
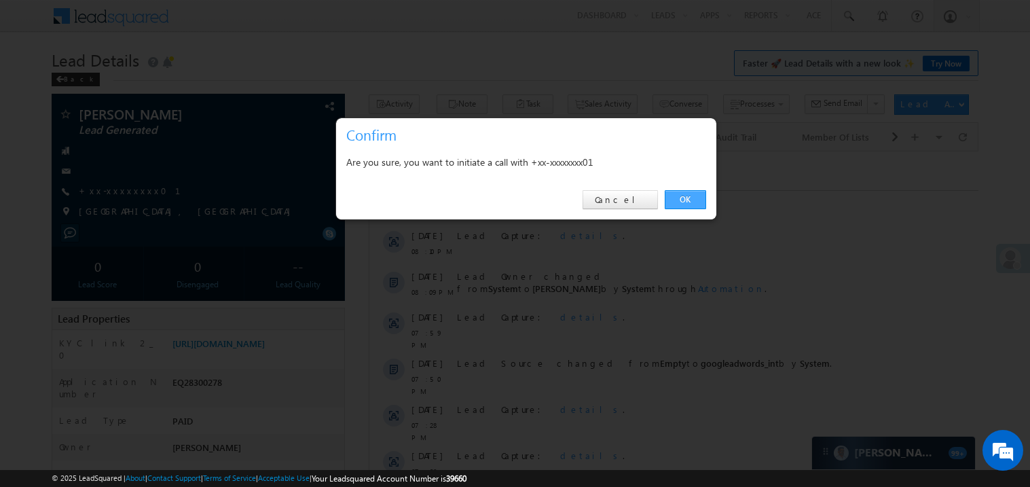
click at [695, 198] on link "OK" at bounding box center [685, 199] width 41 height 19
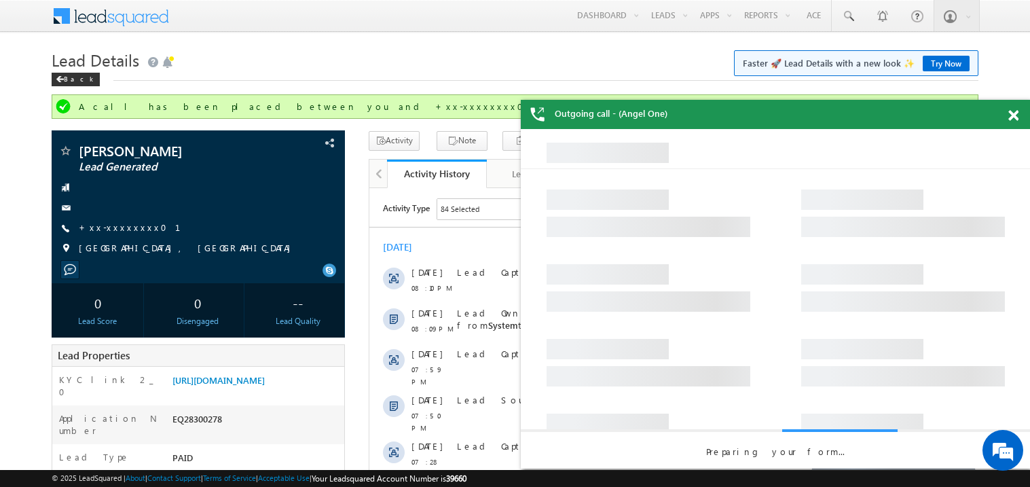
click at [1015, 116] on span at bounding box center [1013, 116] width 10 height 12
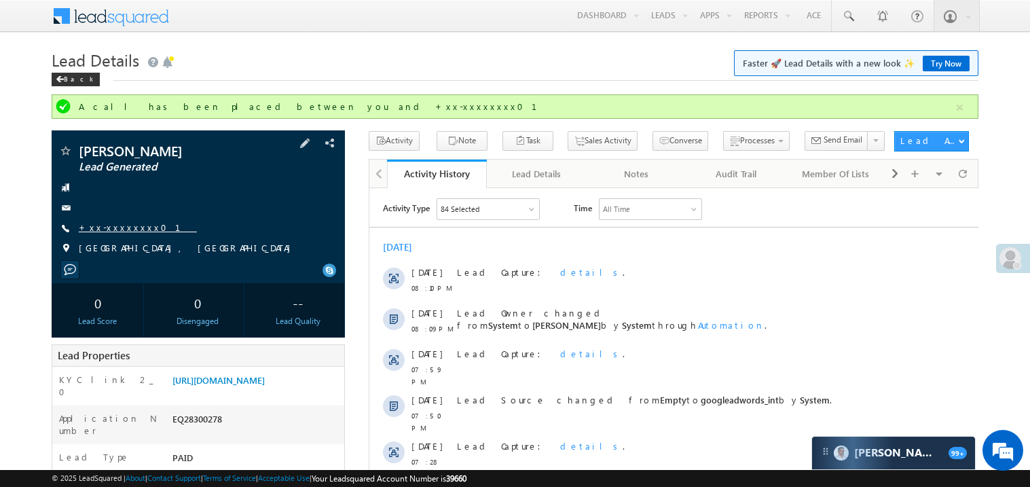
click at [117, 230] on link "+xx-xxxxxxxx01" at bounding box center [138, 227] width 118 height 12
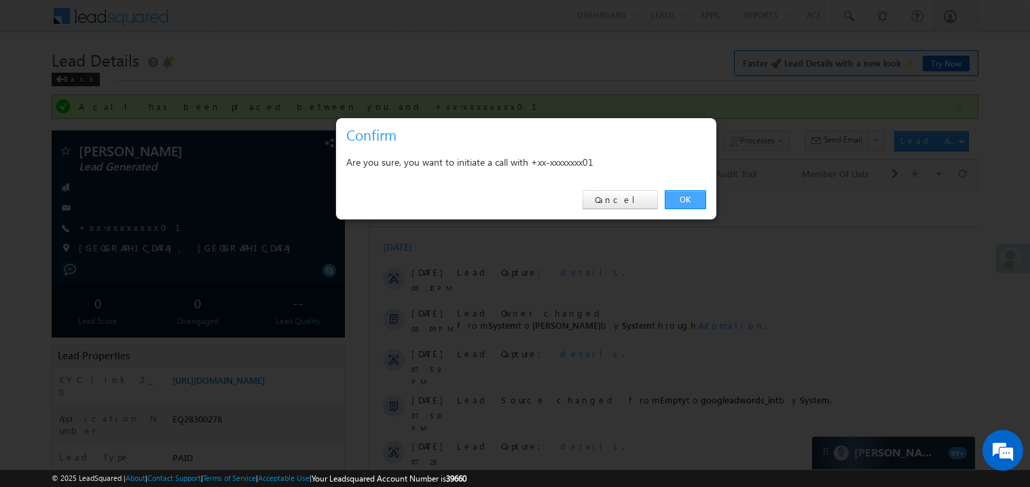
click at [677, 196] on link "OK" at bounding box center [685, 199] width 41 height 19
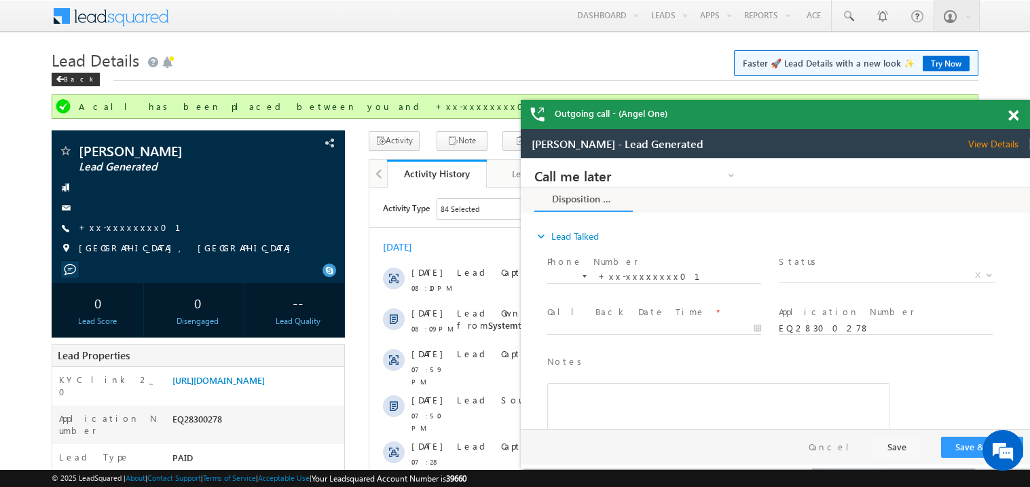
click at [1016, 115] on span at bounding box center [1013, 116] width 10 height 12
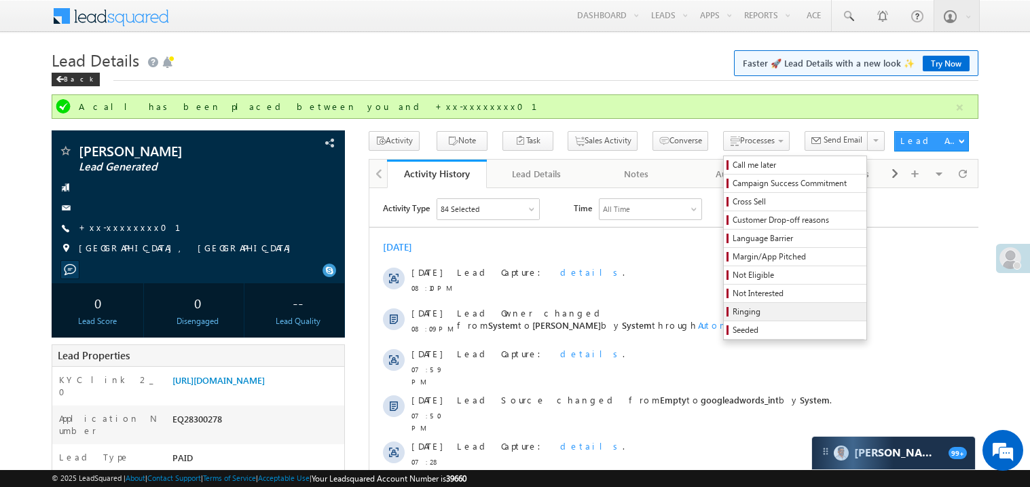
click at [732, 312] on span "Ringing" at bounding box center [796, 311] width 129 height 12
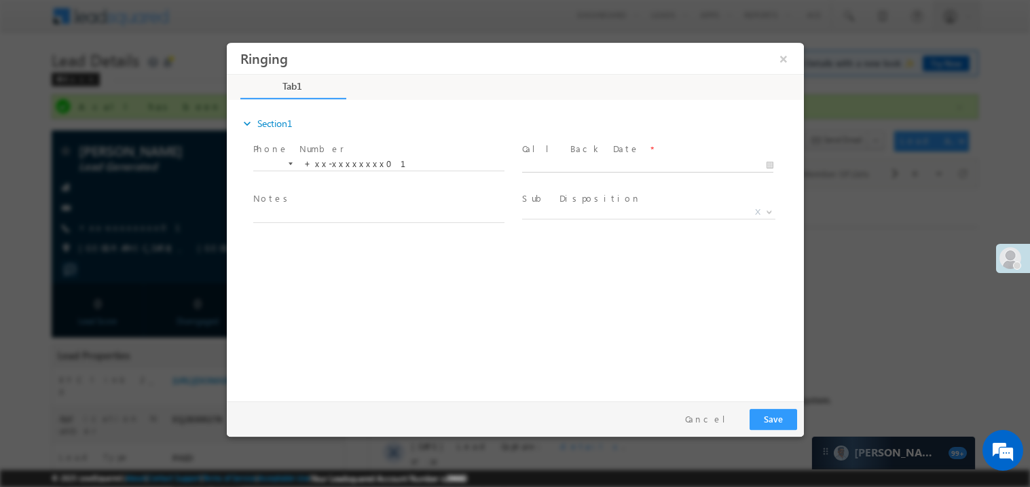
click at [559, 166] on body "Ringing ×" at bounding box center [514, 218] width 577 height 352
type input "09/03/25 8:18 PM"
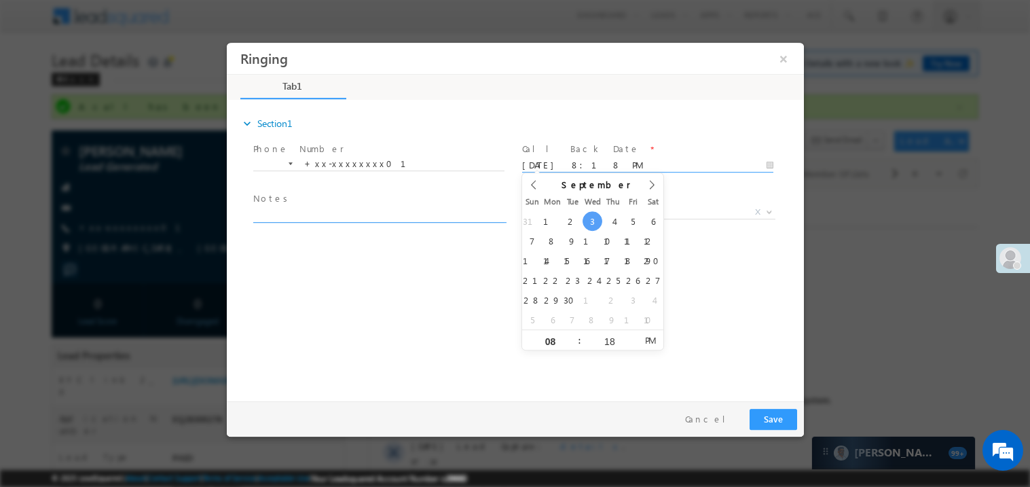
click at [355, 214] on textarea at bounding box center [378, 214] width 251 height 16
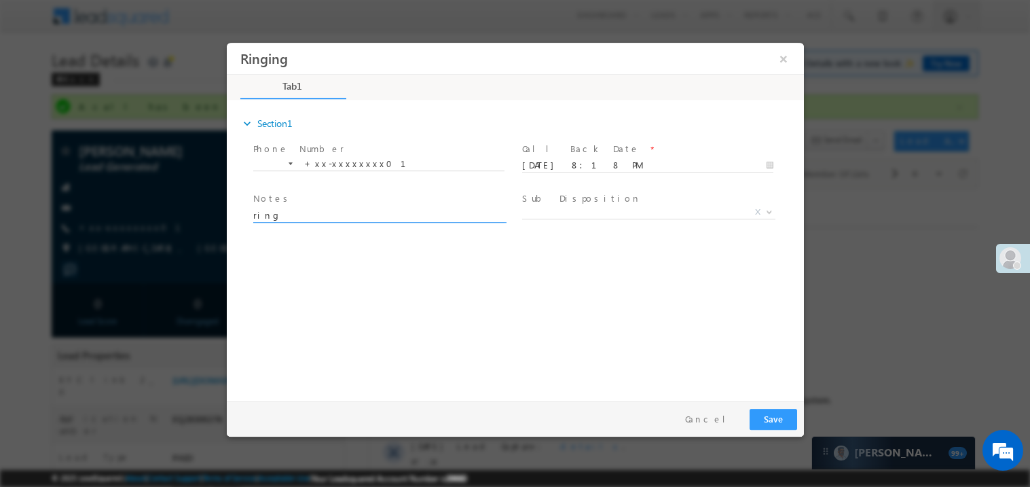
type textarea "ring"
click at [773, 419] on button "Save" at bounding box center [773, 418] width 48 height 21
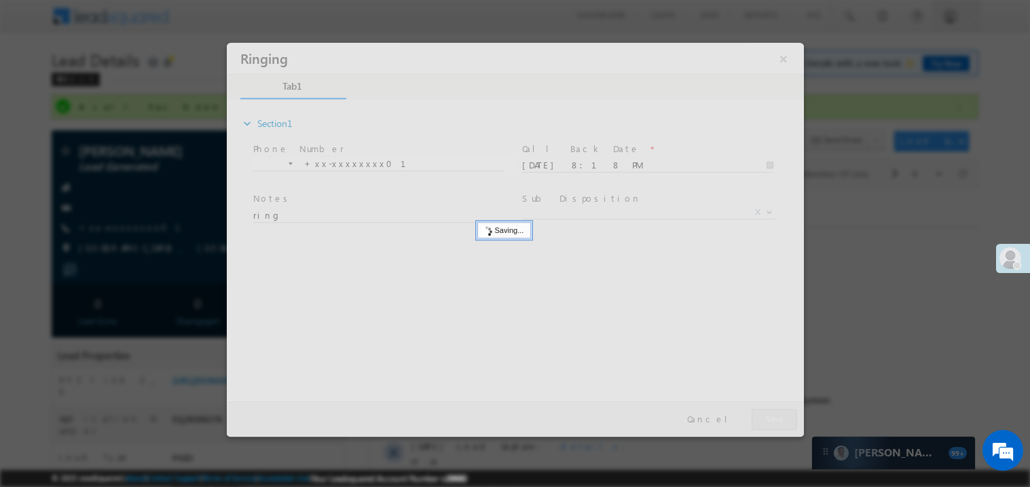
click at [773, 419] on div at bounding box center [514, 239] width 577 height 394
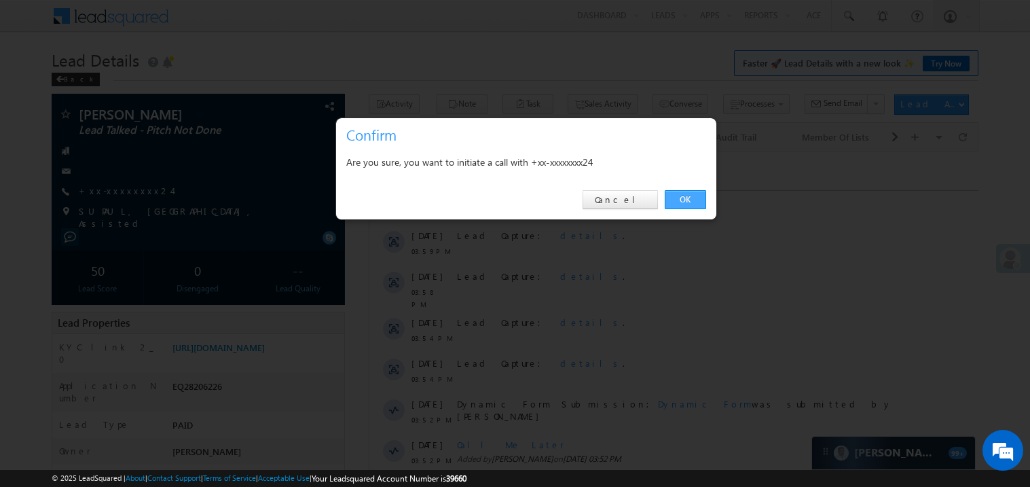
click at [685, 202] on link "OK" at bounding box center [685, 199] width 41 height 19
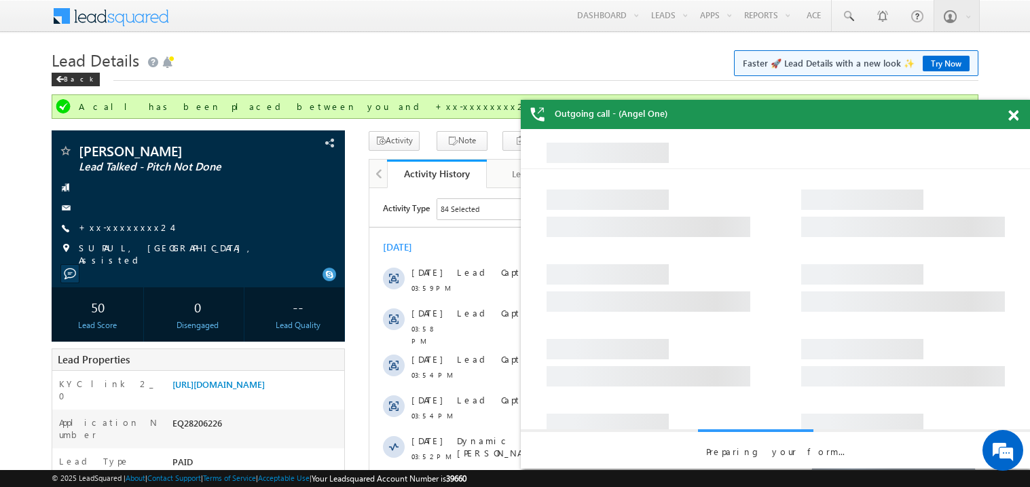
click at [1014, 114] on span at bounding box center [1013, 116] width 10 height 12
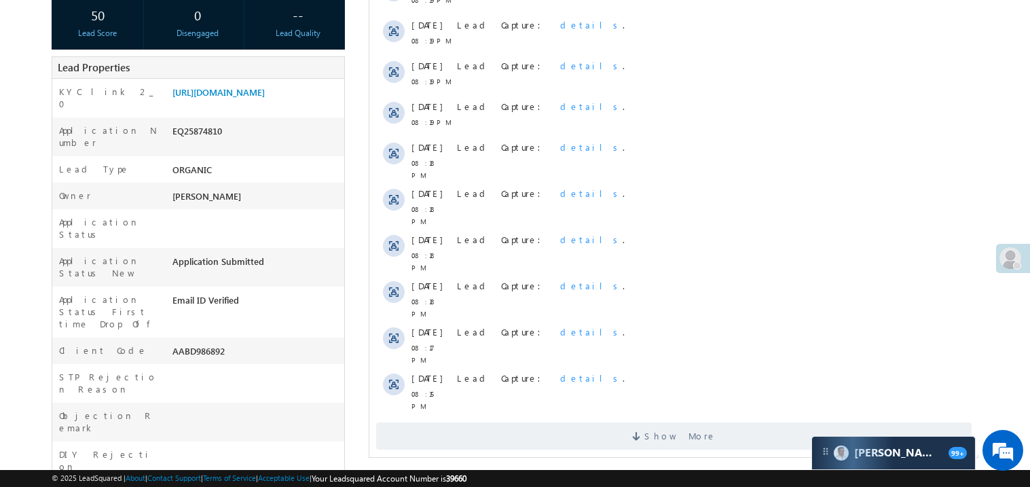
scroll to position [271, 0]
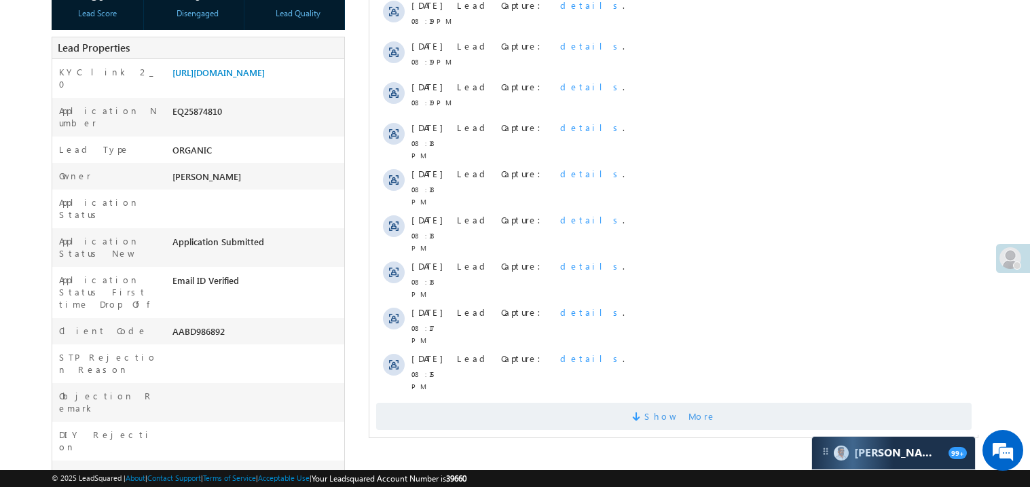
click at [572, 403] on span "Show More" at bounding box center [672, 416] width 595 height 27
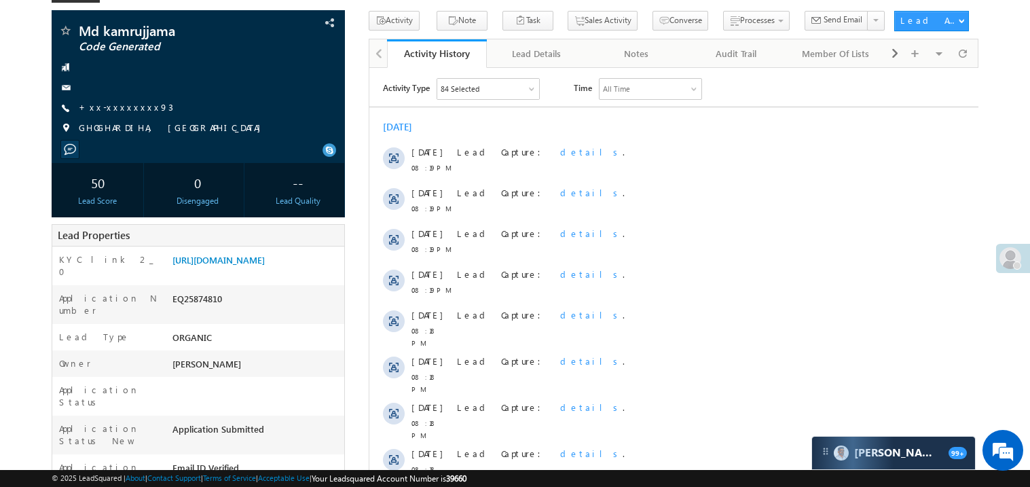
scroll to position [0, 0]
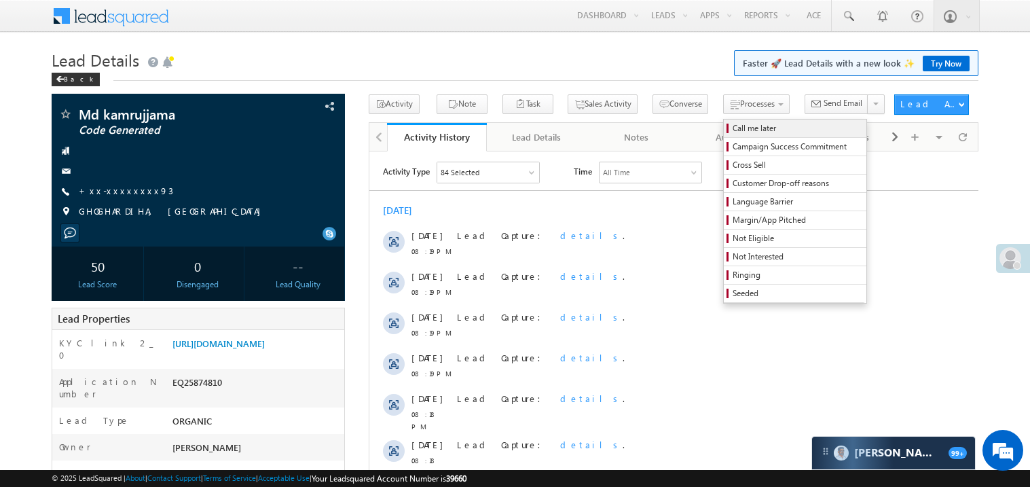
click at [732, 126] on span "Call me later" at bounding box center [796, 128] width 129 height 12
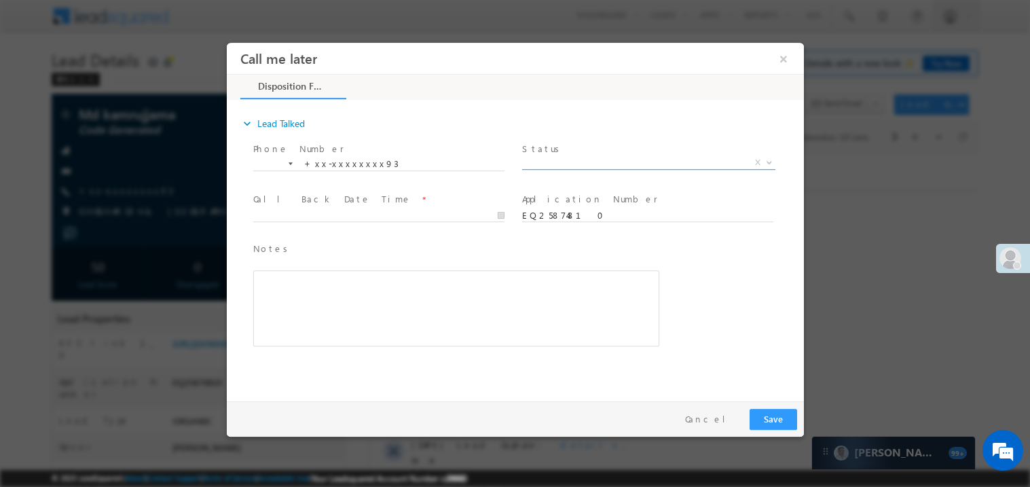
click at [570, 159] on span "X" at bounding box center [647, 162] width 253 height 14
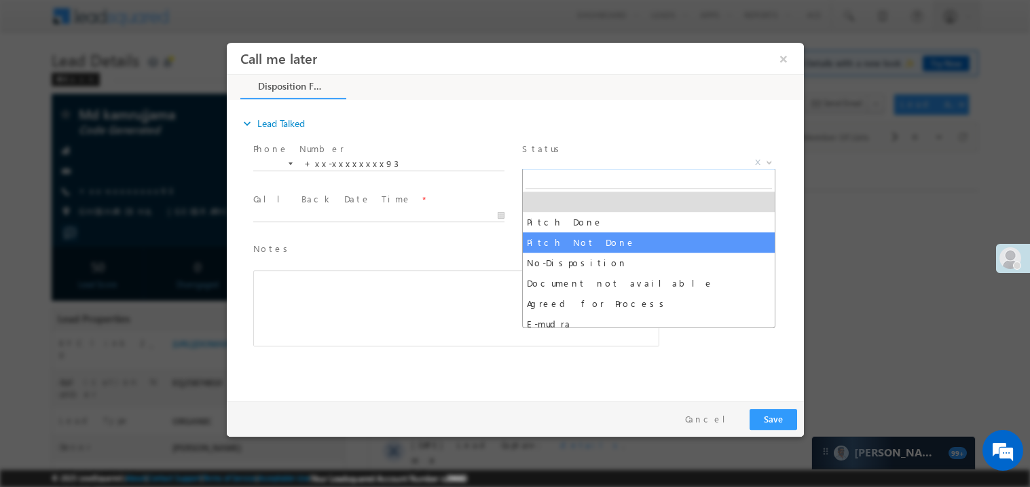
select select "Pitch Not Done"
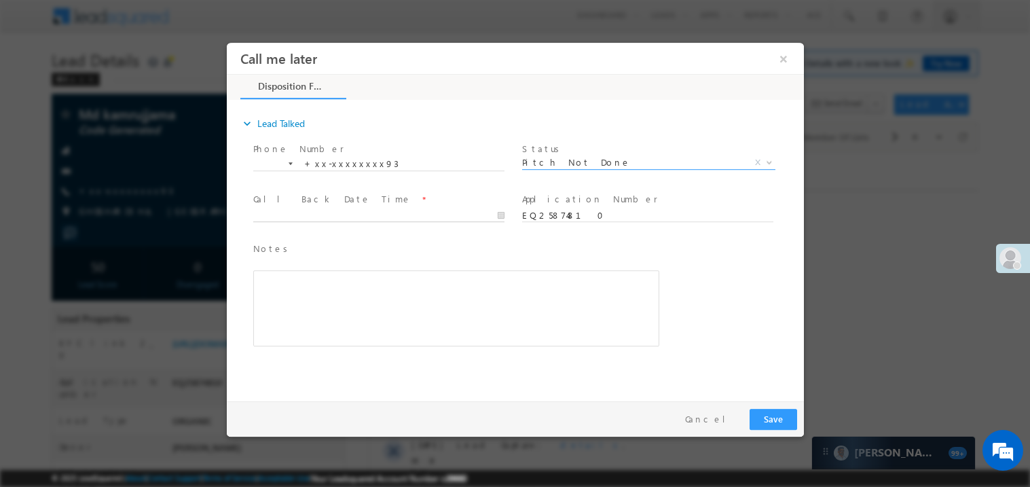
click at [301, 211] on body "Call me later ×" at bounding box center [514, 218] width 577 height 352
type input "09/03/25 8:20 PM"
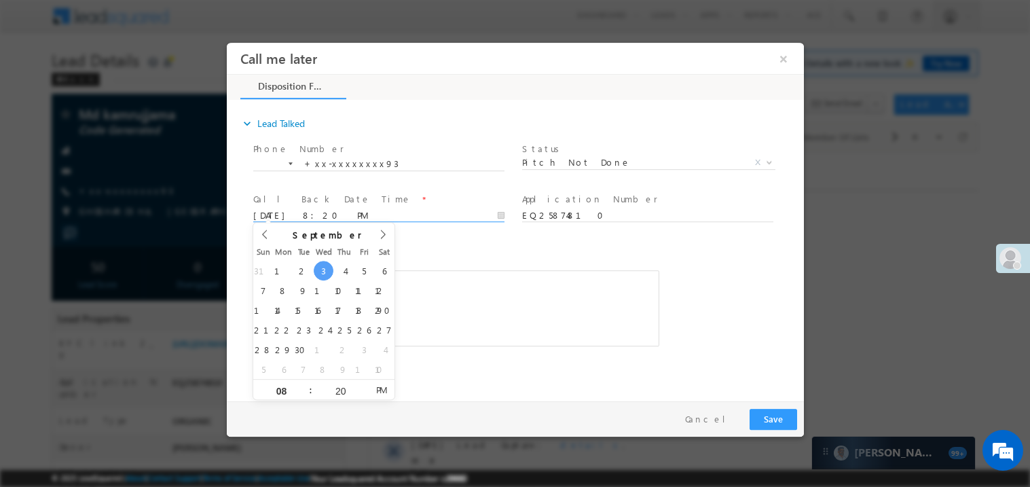
click at [438, 262] on div "Notes * Editor toolbars Basic Styles Bold Italic Underline Paragraph Insert/Rem…" at bounding box center [456, 293] width 406 height 105
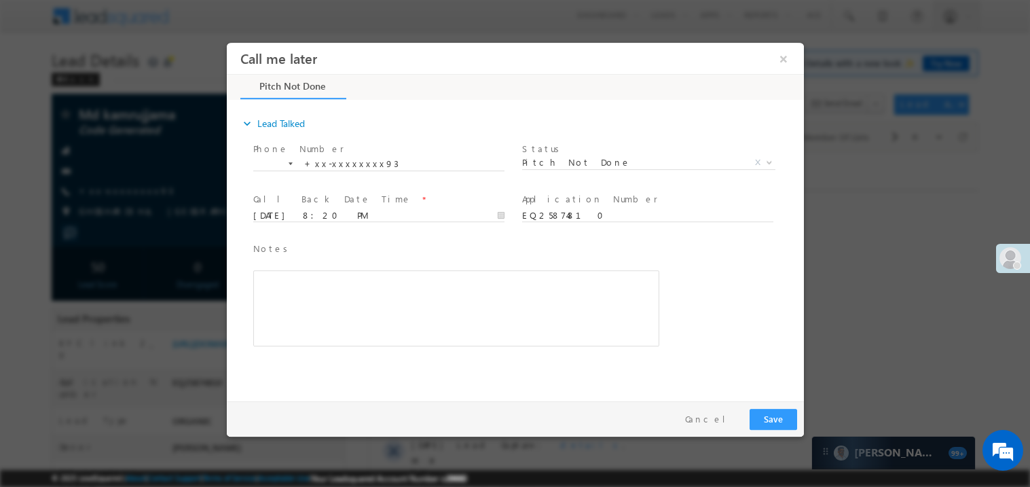
click at [368, 284] on div "Rich Text Editor, 40788eee-0fb2-11ec-a811-0adc8a9d82c2__tab1__section1__Notes__…" at bounding box center [456, 307] width 406 height 76
click at [780, 413] on button "Save" at bounding box center [773, 418] width 48 height 21
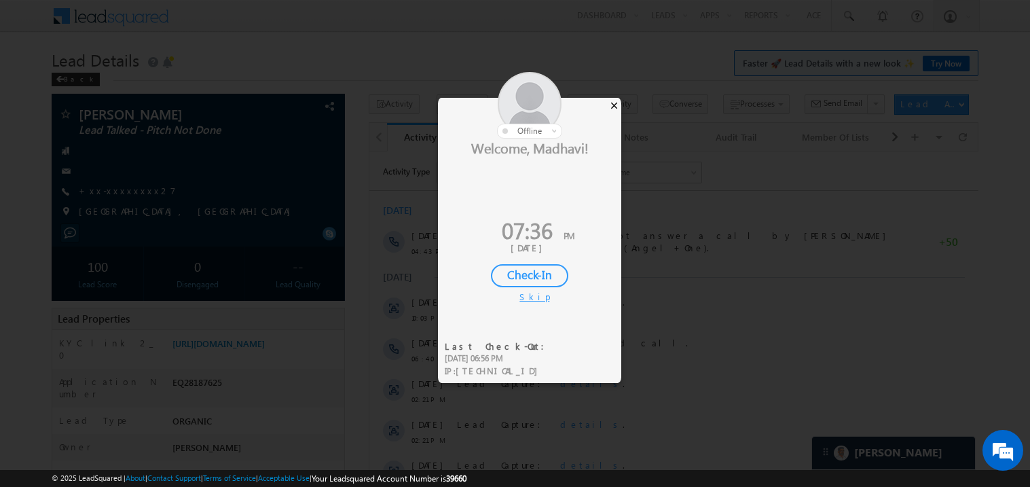
click at [613, 105] on div "×" at bounding box center [614, 105] width 14 height 15
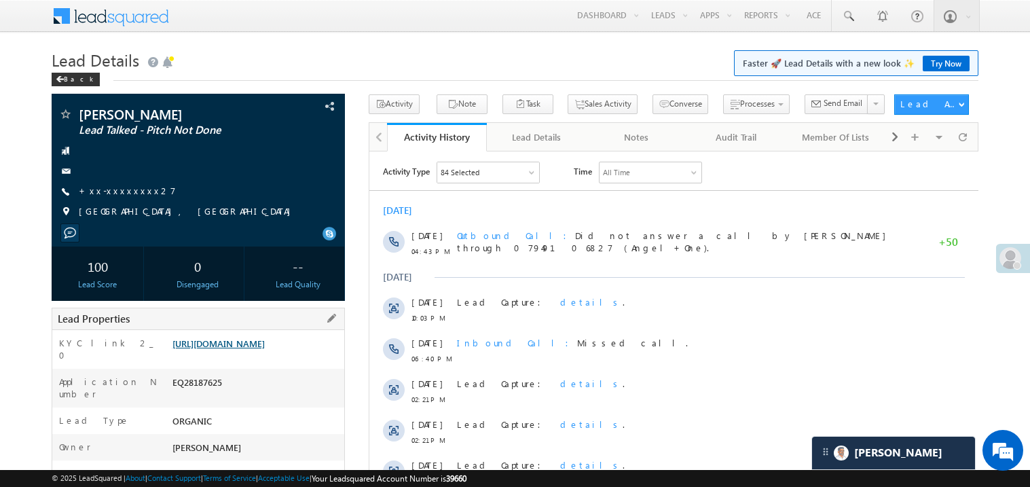
click at [260, 349] on link "https://angelbroking1-pk3em7sa.customui-test.leadsquared.com?leadId=1e654b7d-17…" at bounding box center [218, 343] width 92 height 12
click at [254, 348] on link "https://angelbroking1-pk3em7sa.customui-test.leadsquared.com?leadId=1e654b7d-17…" at bounding box center [218, 343] width 92 height 12
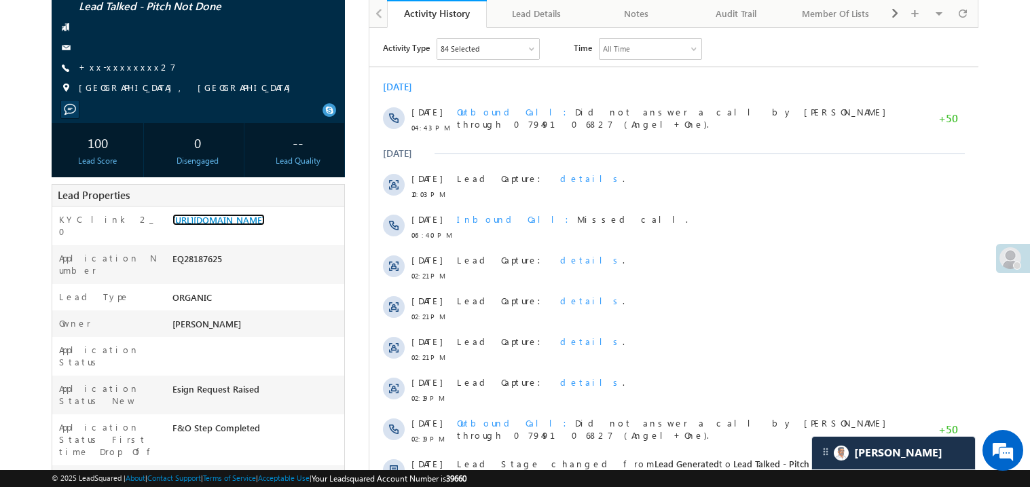
scroll to position [162, 0]
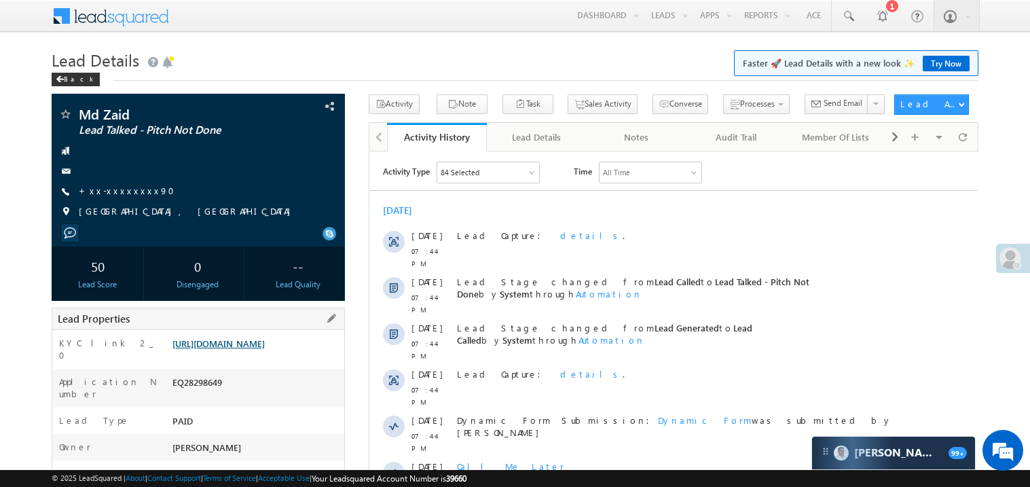
click at [265, 349] on link "[URL][DOMAIN_NAME]" at bounding box center [218, 343] width 92 height 12
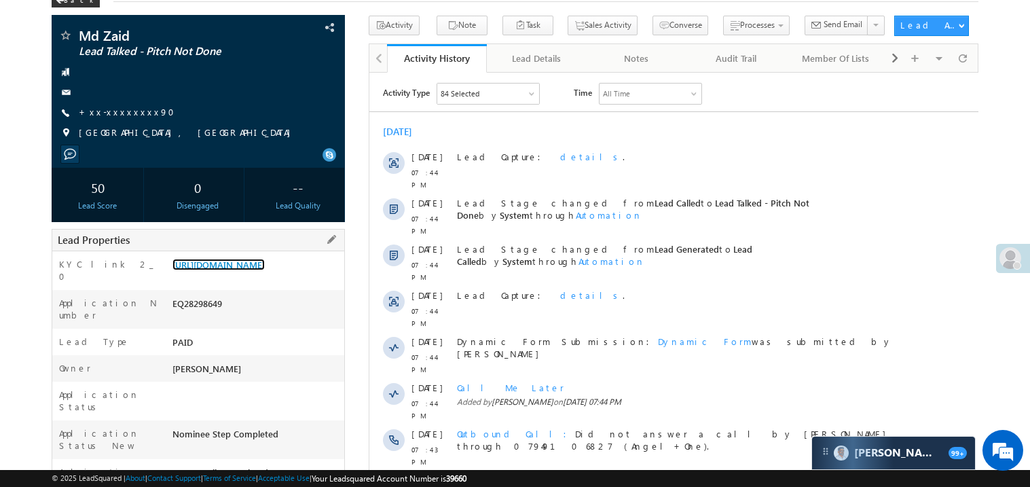
scroll to position [86, 0]
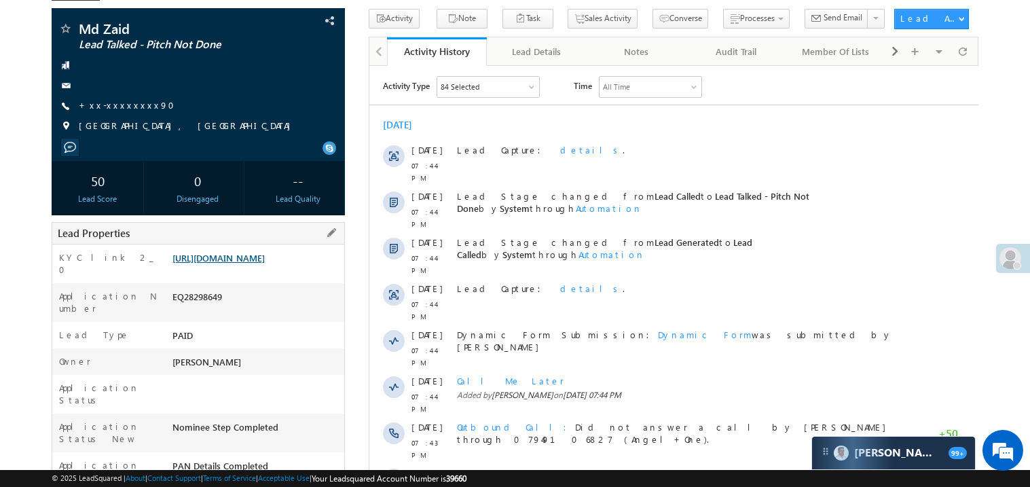
click at [252, 263] on link "https://angelbroking1-pk3em7sa.customui-test.leadsquared.com?leadId=f90c7c8e-69…" at bounding box center [218, 258] width 92 height 12
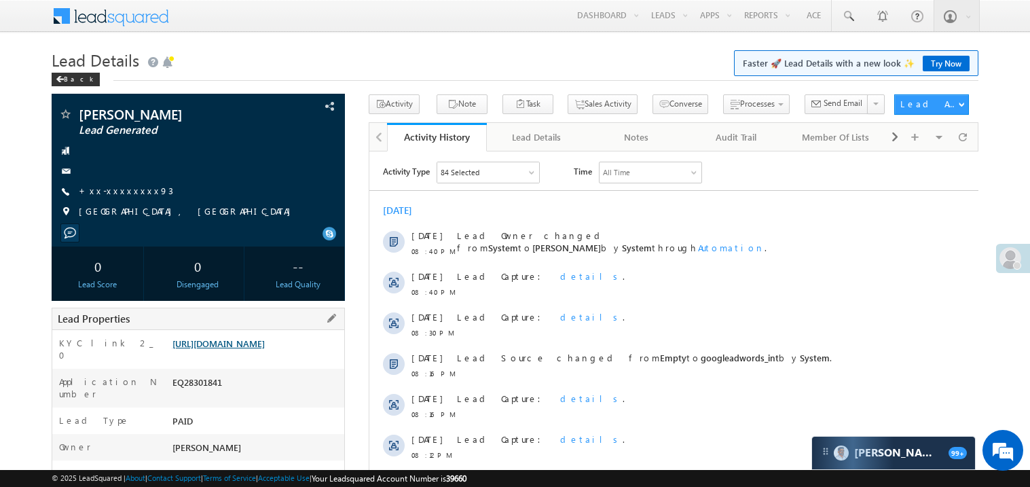
click at [265, 349] on link "https://angelbroking1-pk3em7sa.customui-test.leadsquared.com?leadId=f59bd1a4-09…" at bounding box center [218, 343] width 92 height 12
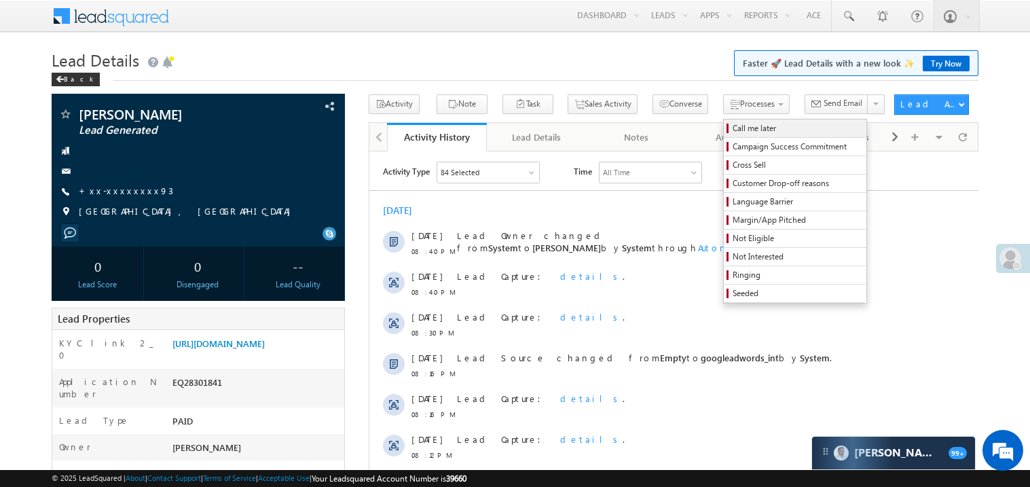
click at [732, 126] on span "Call me later" at bounding box center [796, 128] width 129 height 12
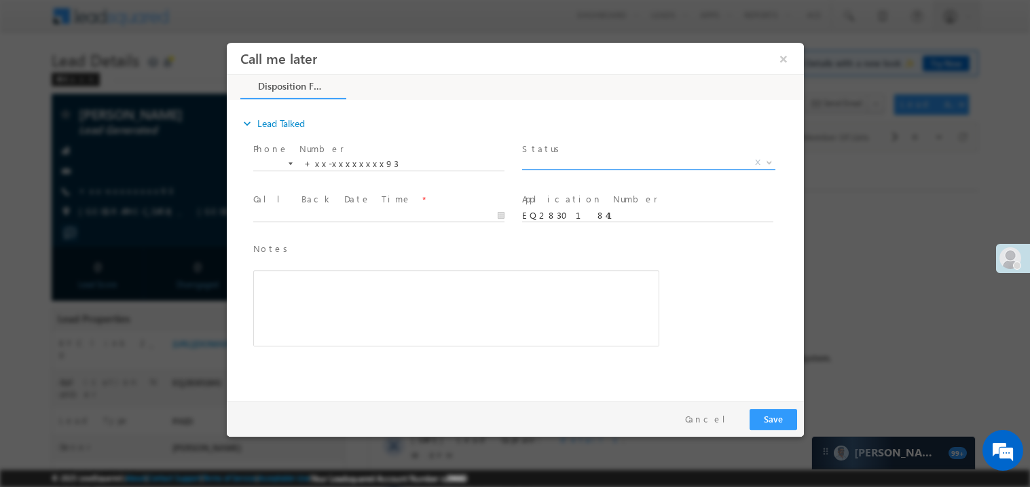
click at [563, 166] on span "X" at bounding box center [647, 162] width 253 height 14
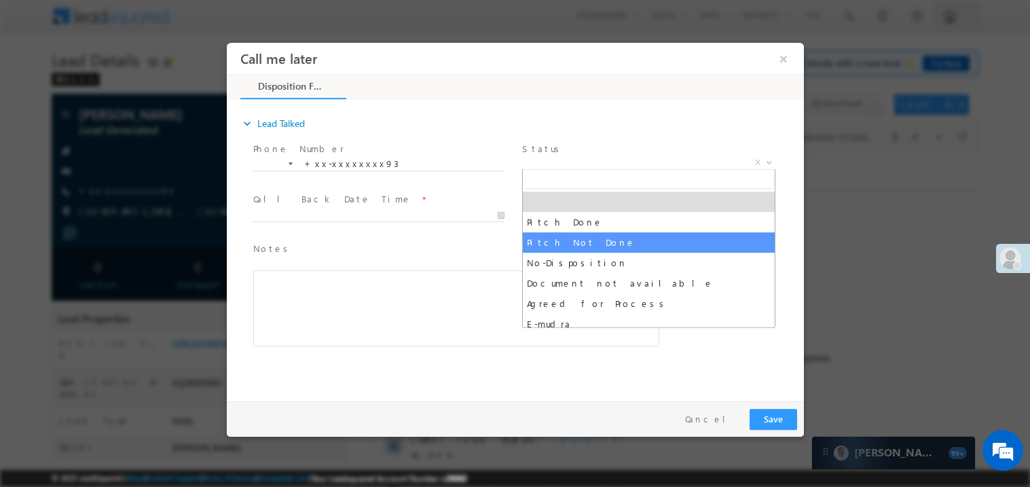
select select "Pitch Not Done"
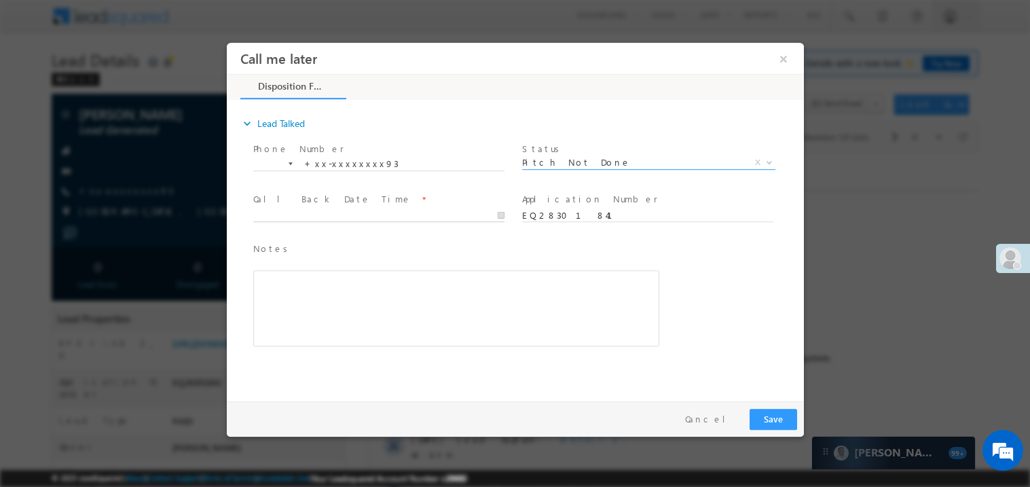
click at [316, 219] on body "Call me later ×" at bounding box center [514, 218] width 577 height 352
type input "09/03/25 8:49 PM"
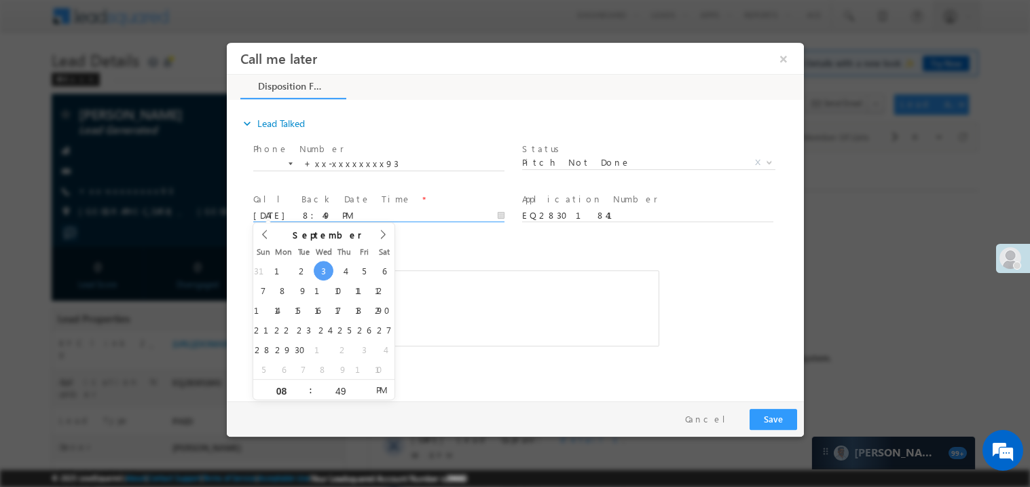
click at [445, 241] on span "Notes *" at bounding box center [446, 248] width 386 height 15
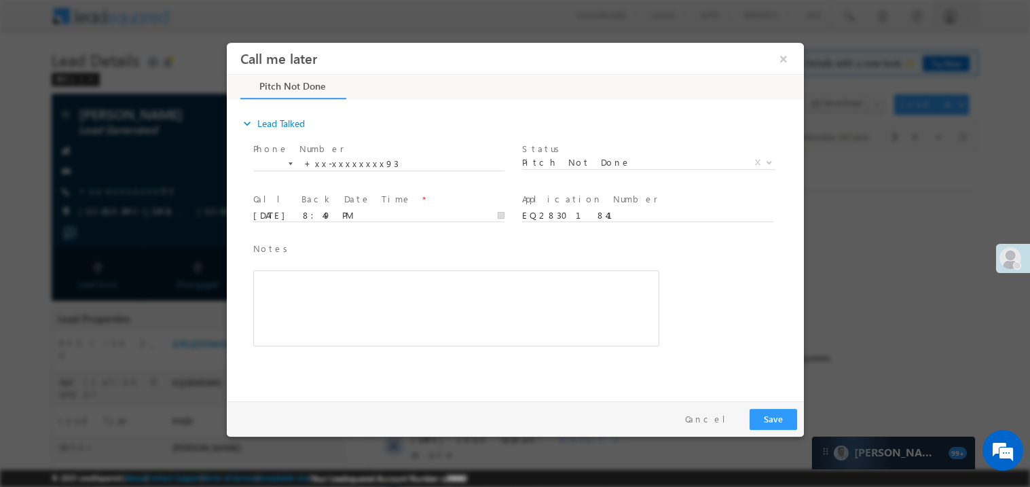
click at [371, 316] on div "Rich Text Editor, 40788eee-0fb2-11ec-a811-0adc8a9d82c2__tab1__section1__Notes__…" at bounding box center [456, 307] width 406 height 76
click at [775, 413] on button "Save" at bounding box center [773, 418] width 48 height 21
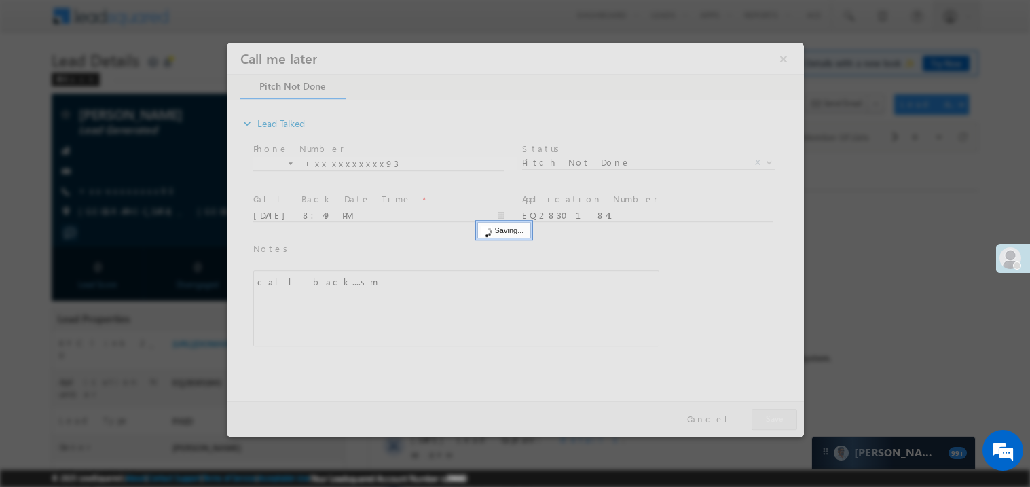
click at [775, 413] on div at bounding box center [514, 239] width 577 height 394
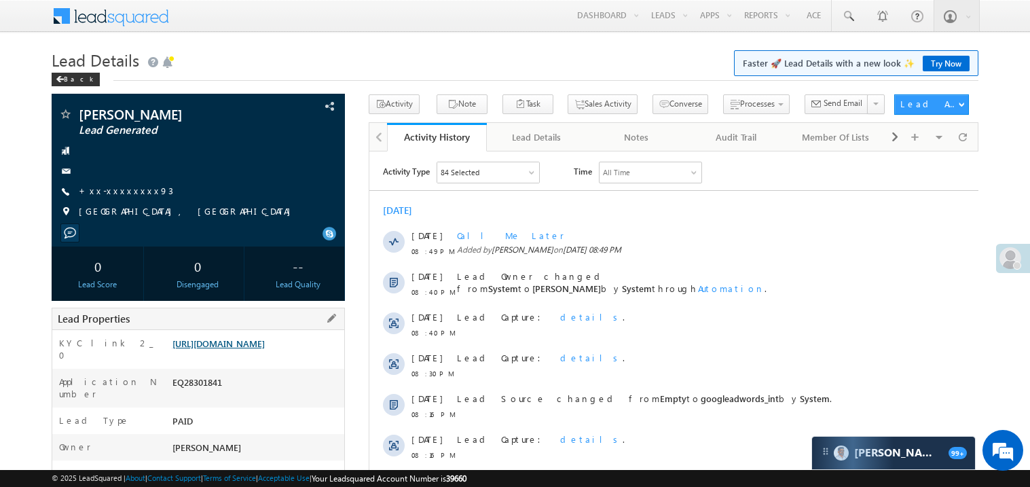
click at [230, 349] on link "https://angelbroking1-pk3em7sa.customui-test.leadsquared.com?leadId=f59bd1a4-09…" at bounding box center [218, 343] width 92 height 12
click at [248, 349] on link "https://angelbroking1-pk3em7sa.customui-test.leadsquared.com?leadId=f59bd1a4-09…" at bounding box center [218, 343] width 92 height 12
click at [130, 189] on link "+xx-xxxxxxxx93" at bounding box center [126, 191] width 94 height 12
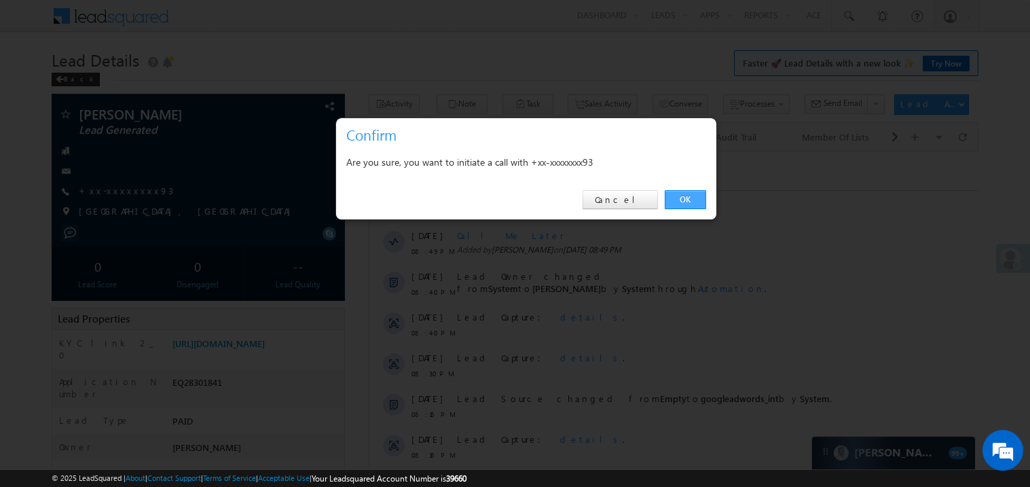
click at [695, 198] on link "OK" at bounding box center [685, 199] width 41 height 19
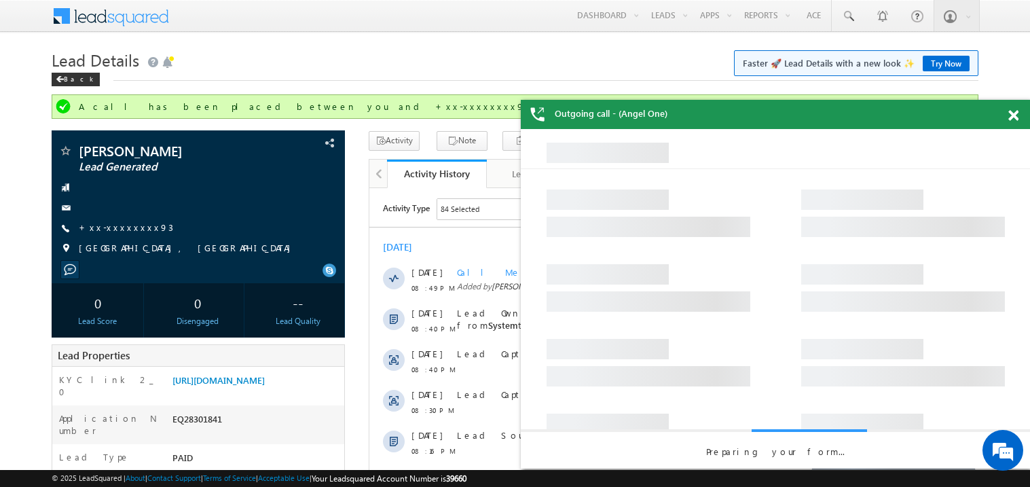
click at [1015, 112] on span at bounding box center [1013, 116] width 10 height 12
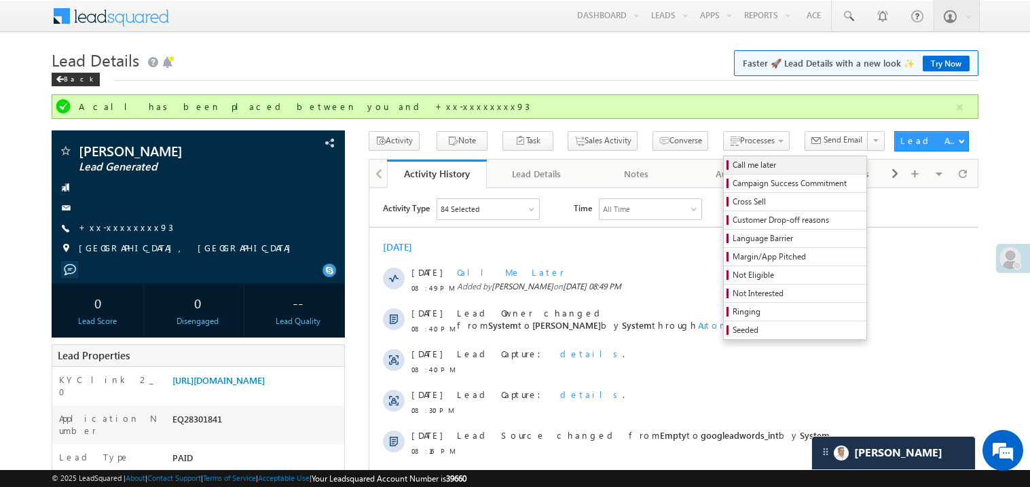
click at [732, 165] on span "Call me later" at bounding box center [796, 165] width 129 height 12
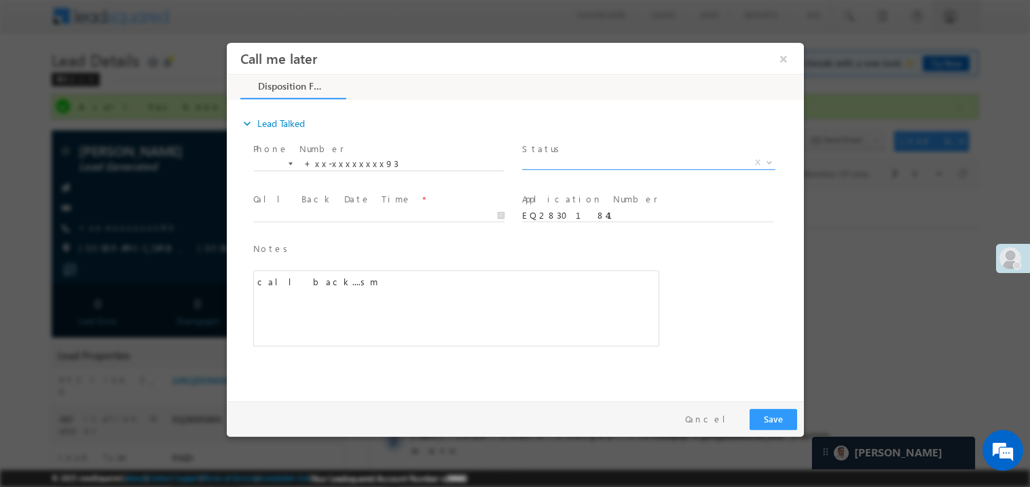
click at [555, 160] on span "X" at bounding box center [647, 162] width 253 height 14
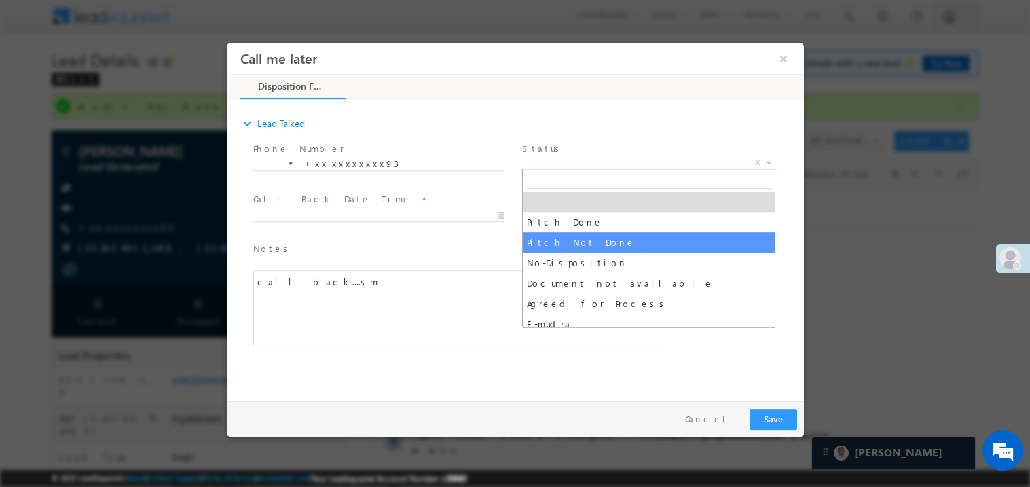
select select "Pitch Not Done"
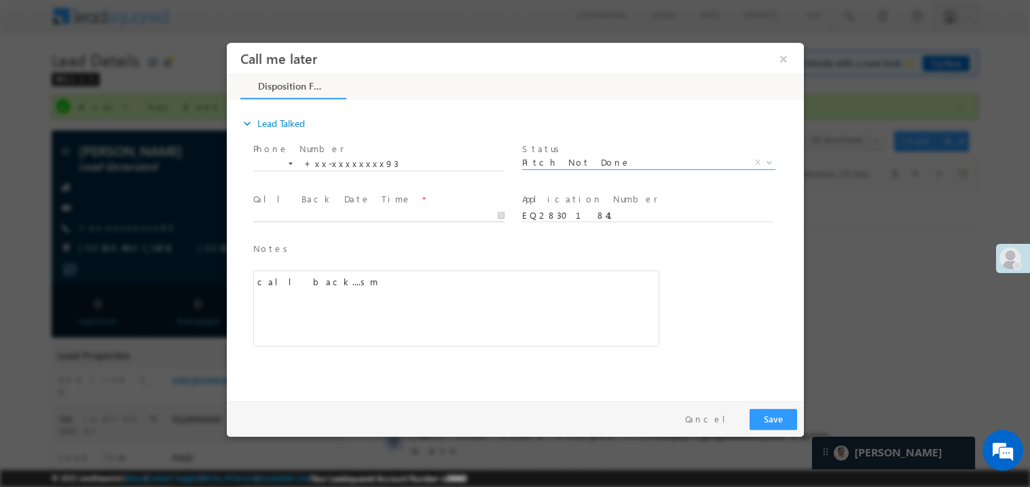
click at [278, 214] on body "Call me later ×" at bounding box center [514, 218] width 577 height 352
type input "09/03/25 8:51 PM"
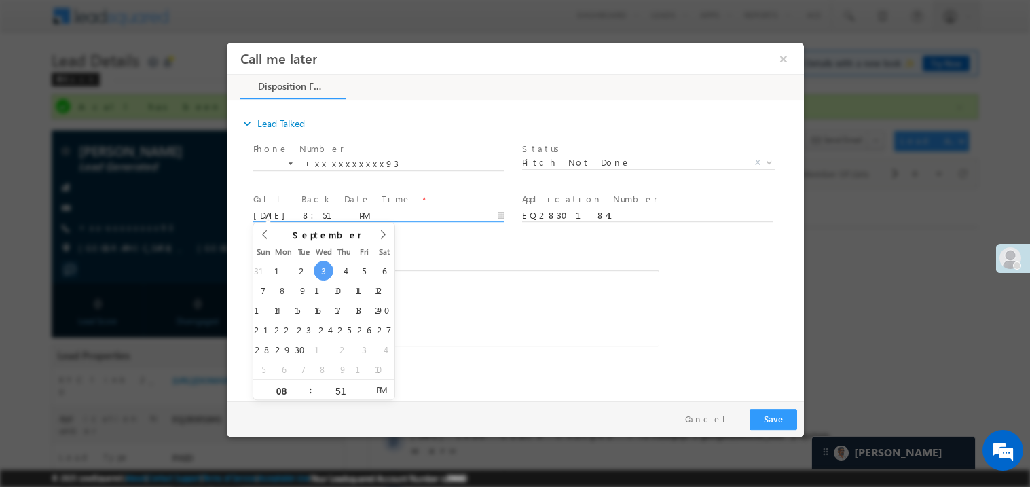
click at [440, 292] on div "call back....sm" at bounding box center [456, 307] width 406 height 76
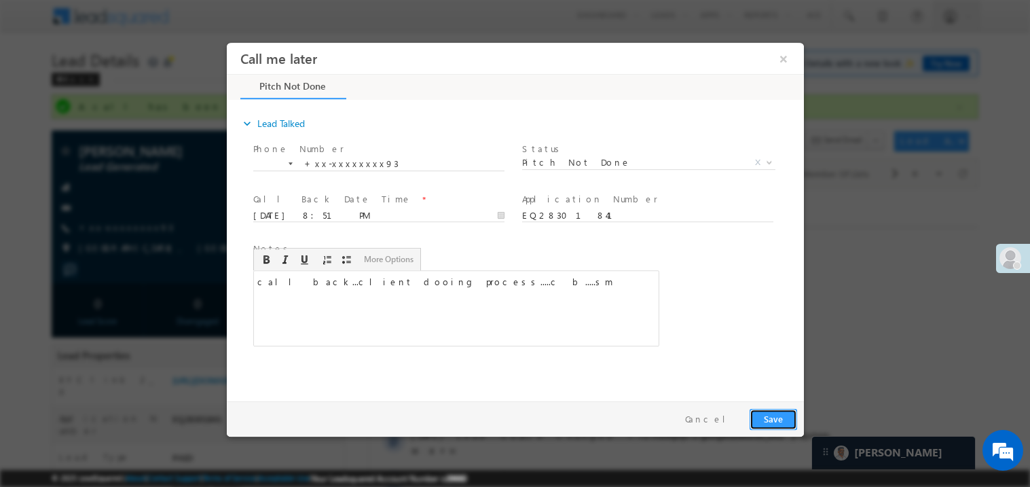
click at [775, 409] on button "Save" at bounding box center [773, 418] width 48 height 21
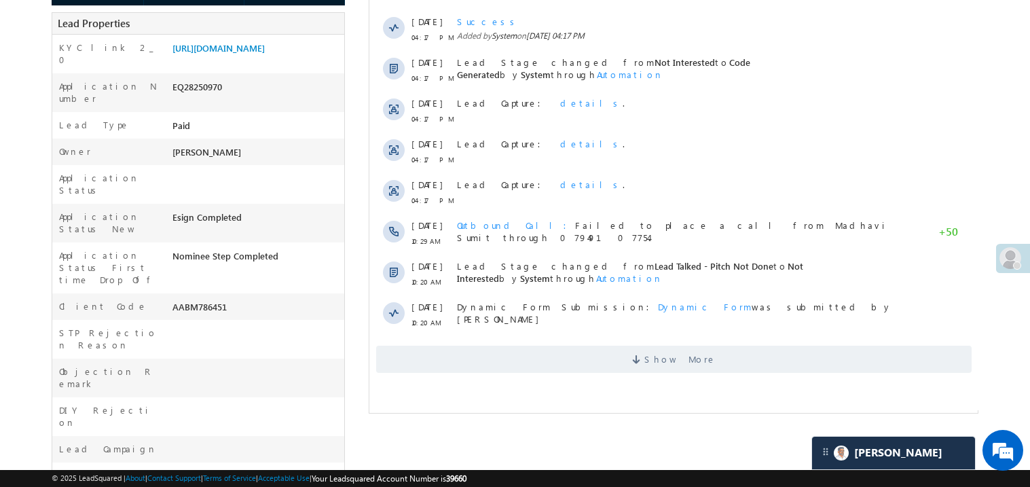
scroll to position [298, 0]
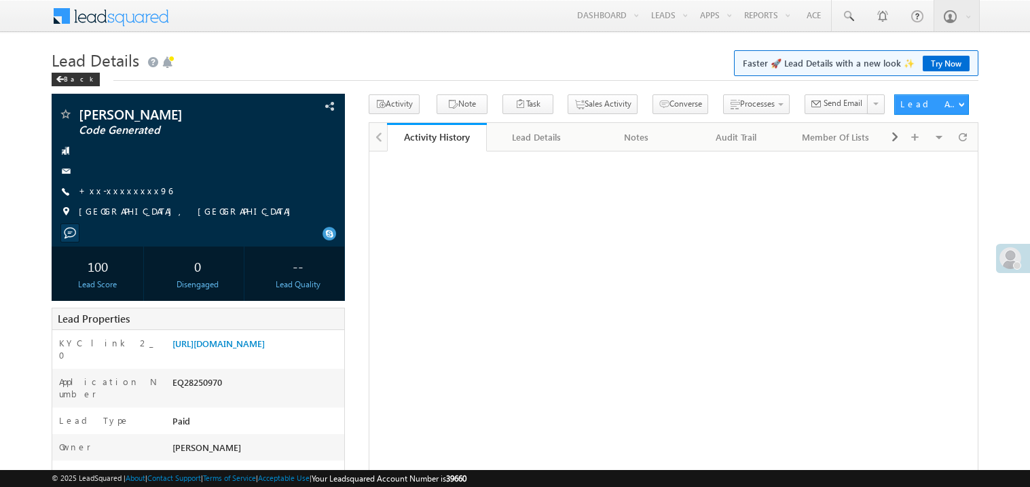
scroll to position [299, 0]
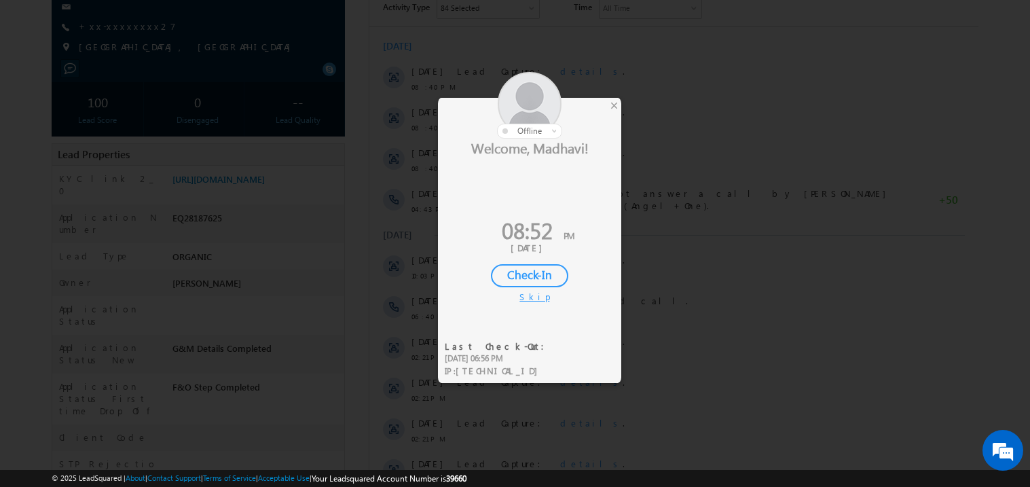
scroll to position [162, 0]
click at [621, 105] on div at bounding box center [515, 243] width 1030 height 487
click at [613, 107] on div "×" at bounding box center [614, 105] width 14 height 15
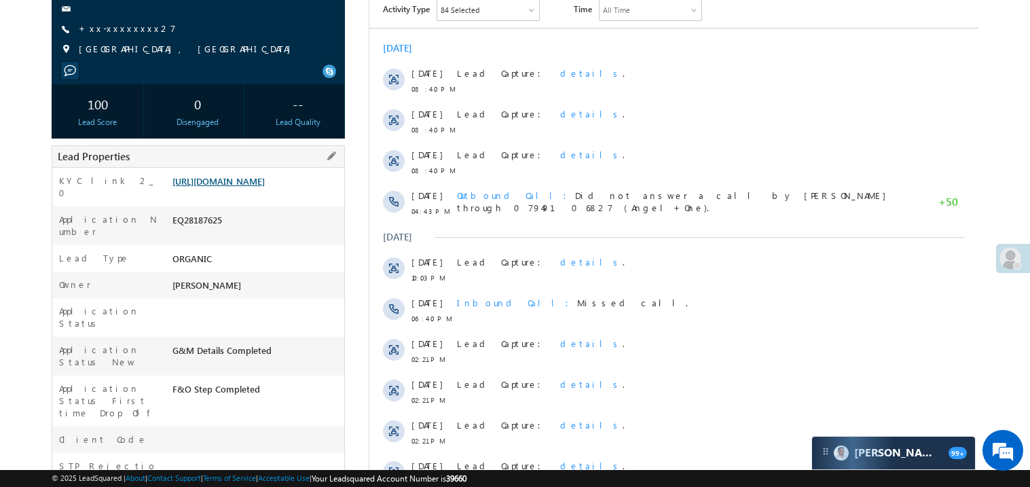
click at [238, 187] on link "https://angelbroking1-pk3em7sa.customui-test.leadsquared.com?leadId=1e654b7d-17…" at bounding box center [218, 181] width 92 height 12
